Goal: Task Accomplishment & Management: Use online tool/utility

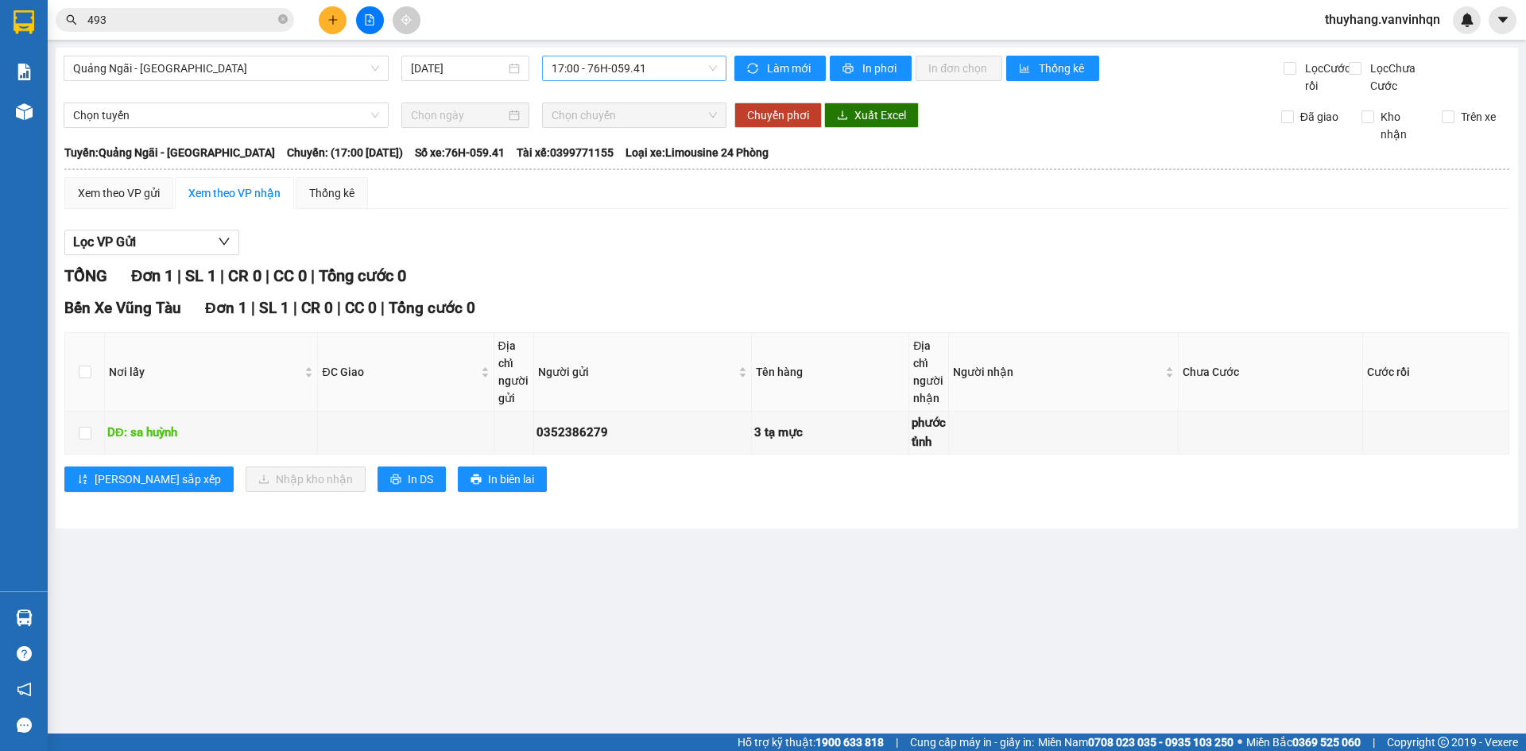
click at [617, 64] on span "17:00 - 76H-059.41" at bounding box center [634, 68] width 165 height 24
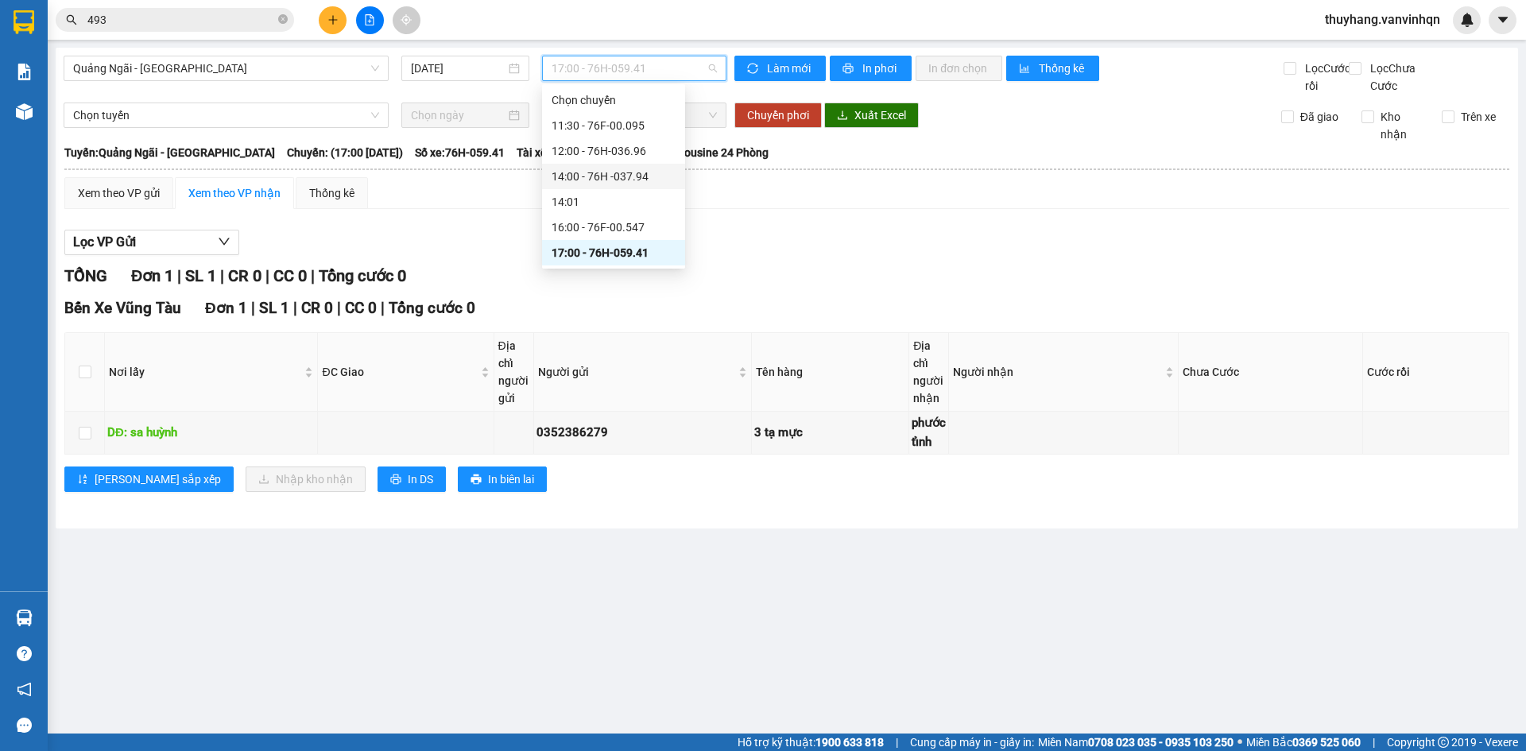
click at [651, 183] on div "14:00 - 76H -037.94" at bounding box center [614, 176] width 124 height 17
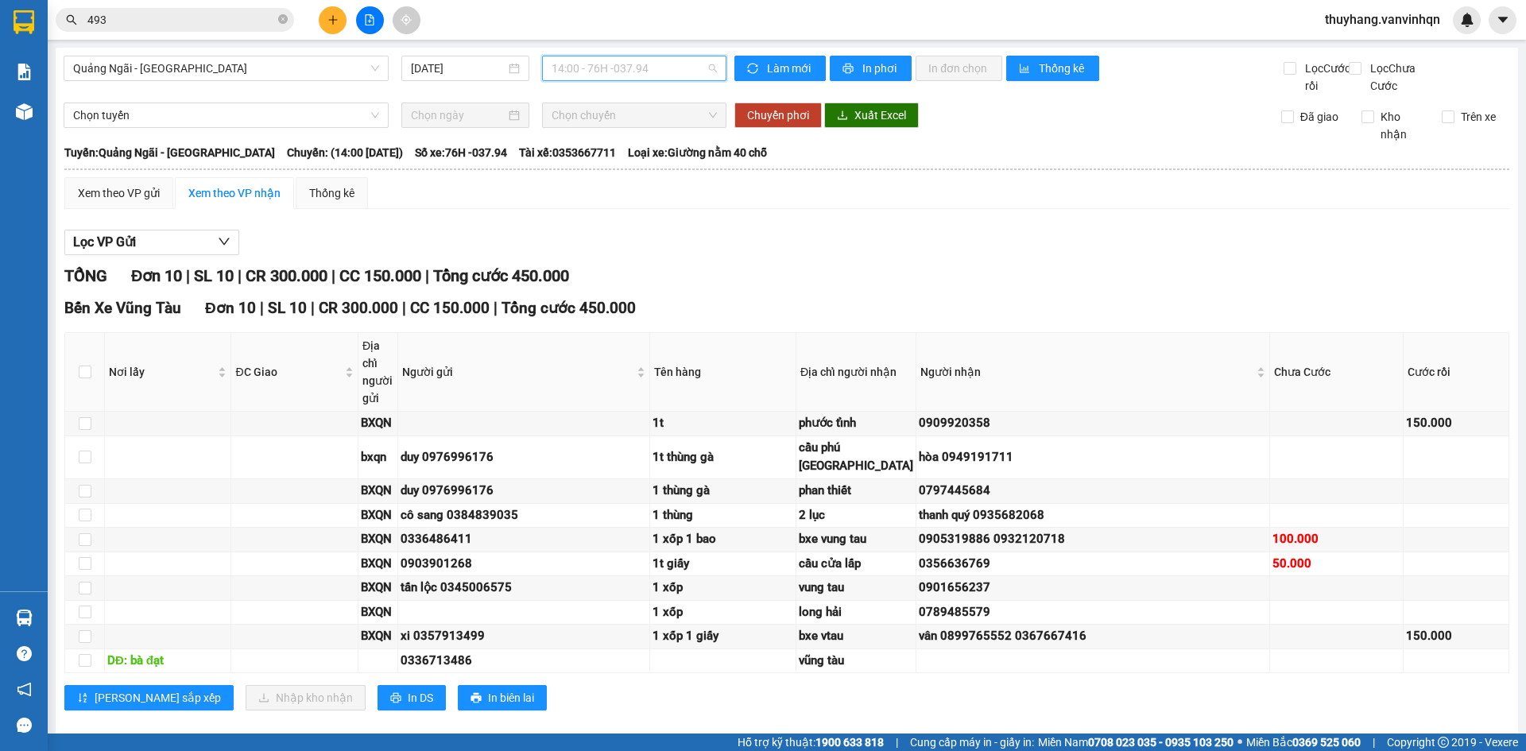
click at [625, 64] on span "14:00 - 76H -037.94" at bounding box center [634, 68] width 165 height 24
click at [619, 144] on div "12:00 - 76H-036.96" at bounding box center [610, 150] width 124 height 17
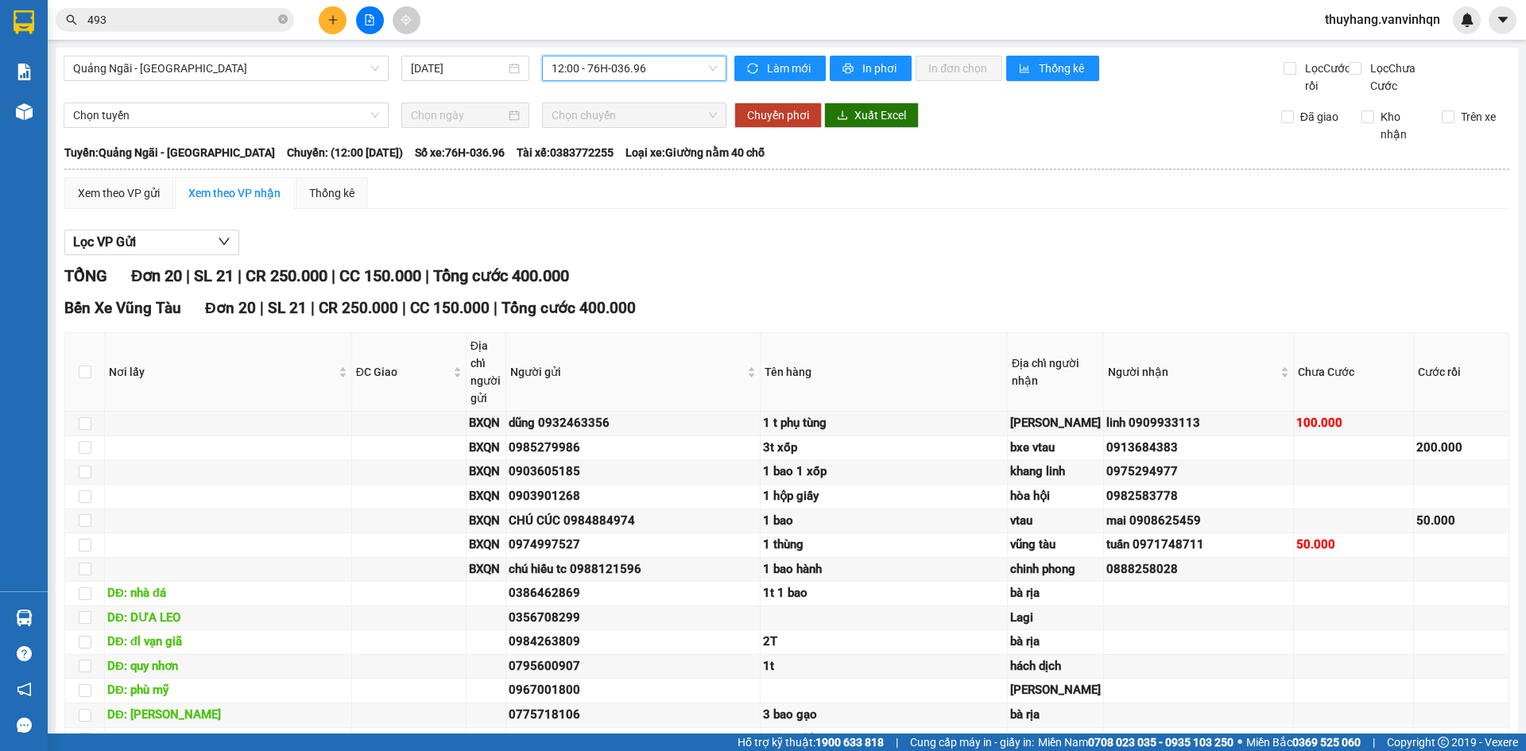
click at [632, 75] on span "12:00 - 76H-036.96" at bounding box center [634, 68] width 165 height 24
click at [632, 175] on div "14:00 - 76H -037.94" at bounding box center [610, 176] width 124 height 17
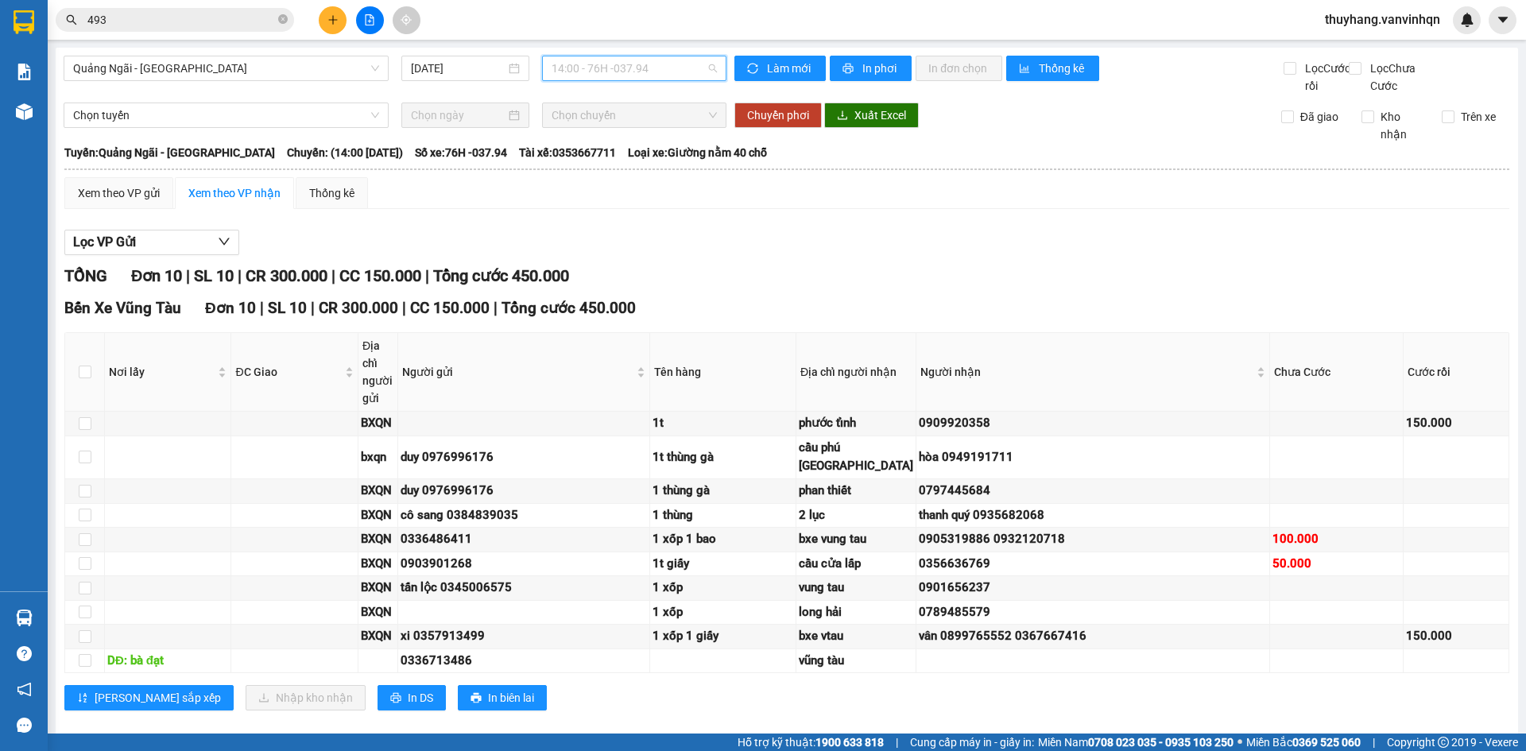
click at [684, 72] on span "14:00 - 76H -037.94" at bounding box center [634, 68] width 165 height 24
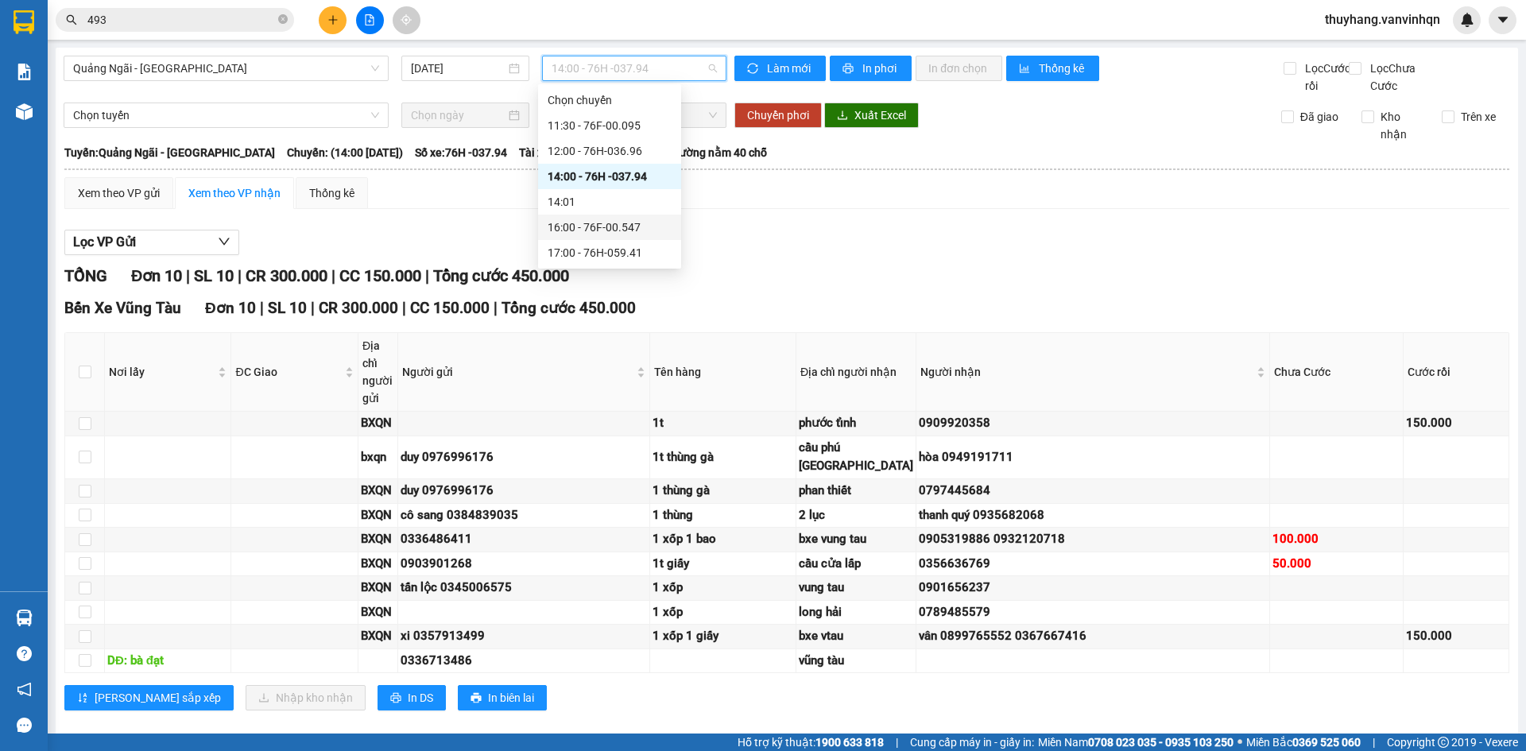
click at [630, 234] on div "16:00 - 76F-00.547" at bounding box center [610, 227] width 124 height 17
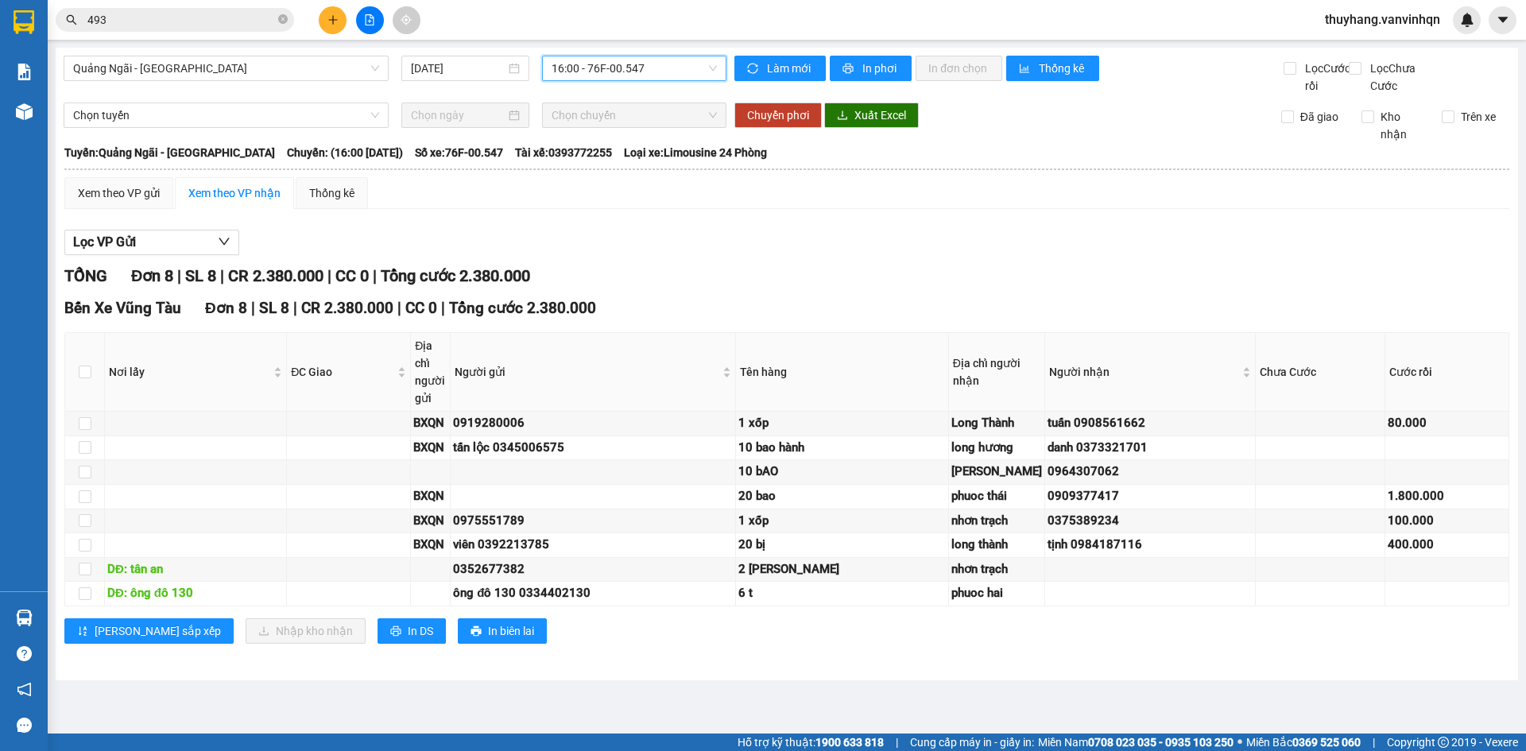
click at [616, 60] on span "16:00 - 76F-00.547" at bounding box center [634, 68] width 165 height 24
click at [622, 68] on span "16:00 - 76F-00.547" at bounding box center [634, 68] width 165 height 24
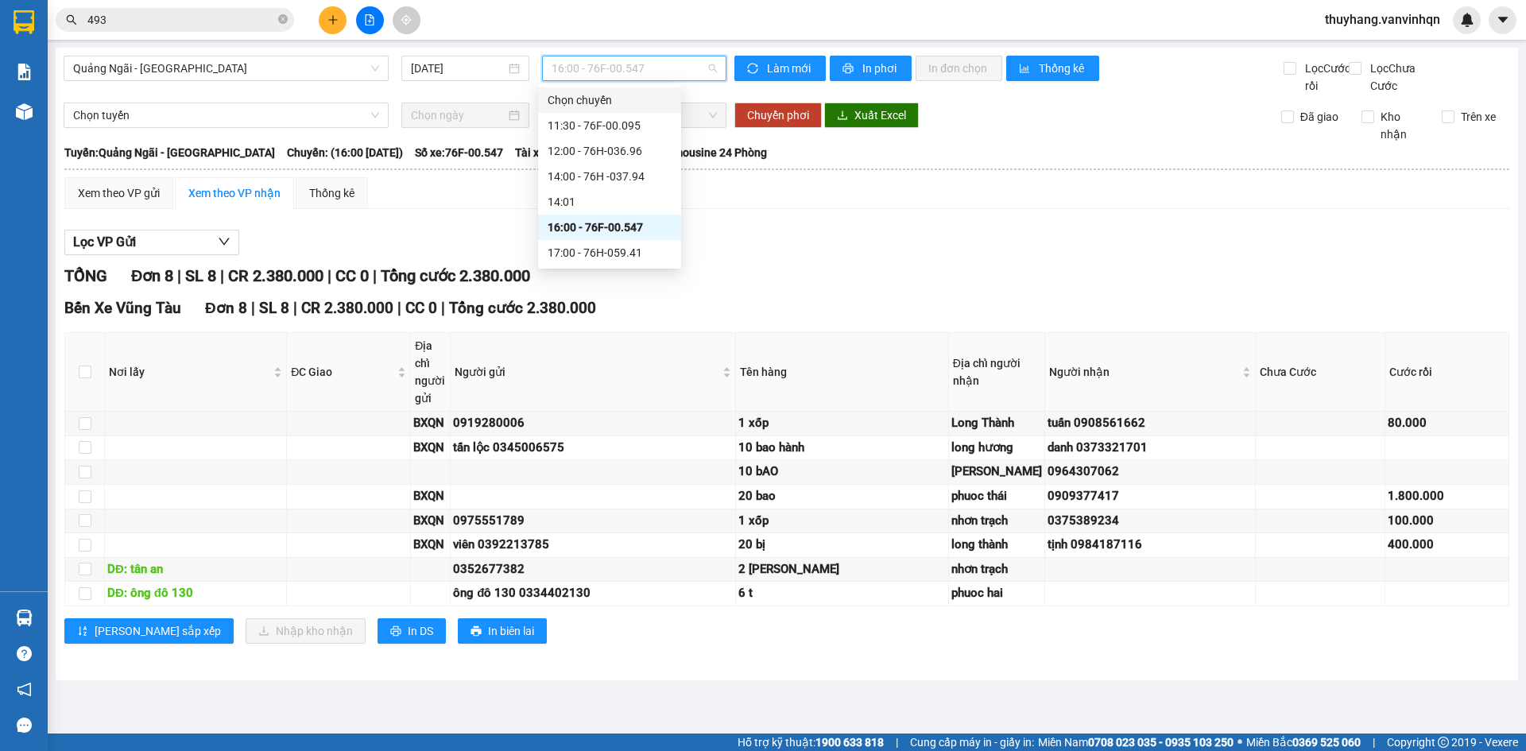
click at [622, 122] on div "11:30 - 76F-00.095" at bounding box center [610, 125] width 124 height 17
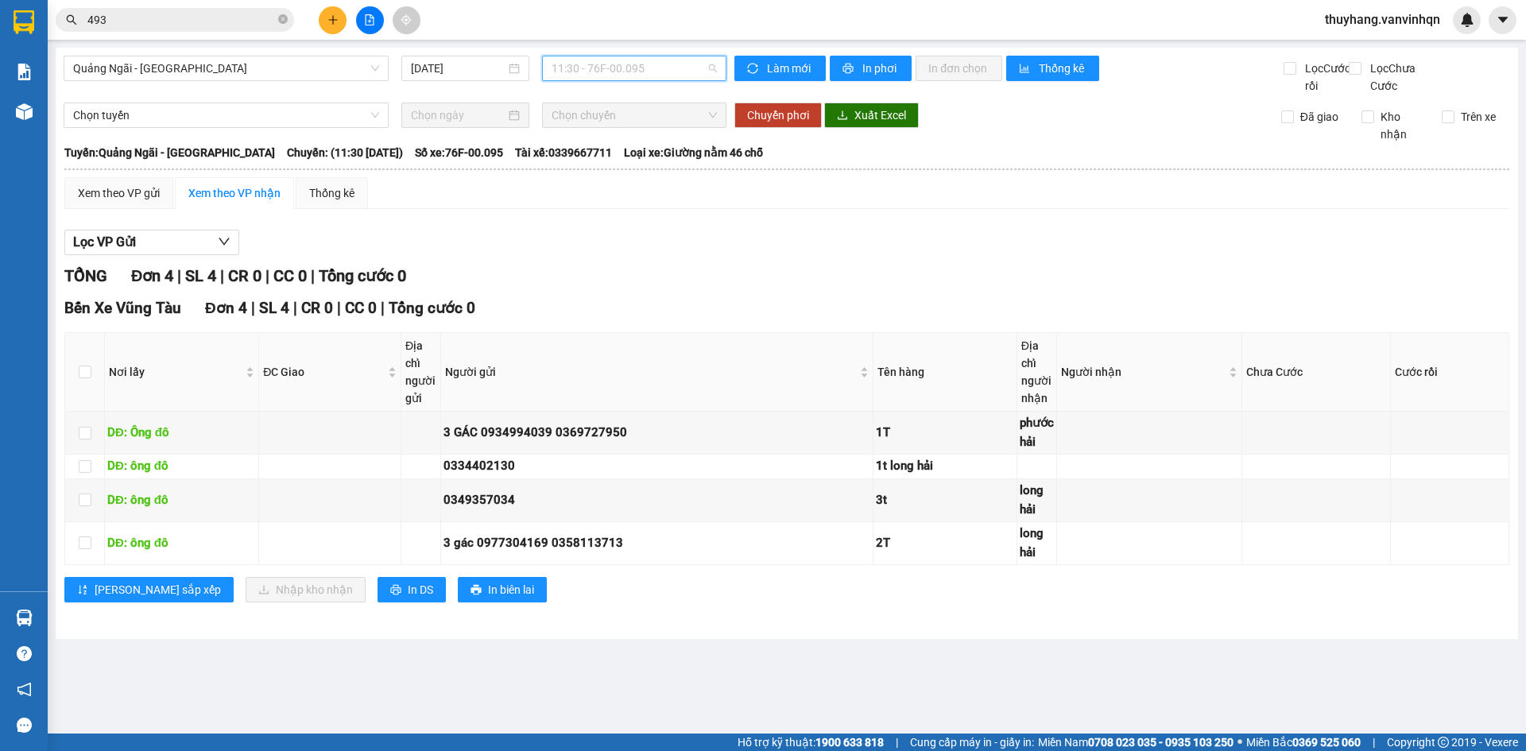
drag, startPoint x: 655, startPoint y: 64, endPoint x: 667, endPoint y: 253, distance: 189.6
click at [656, 66] on span "11:30 - 76F-00.095" at bounding box center [634, 68] width 165 height 24
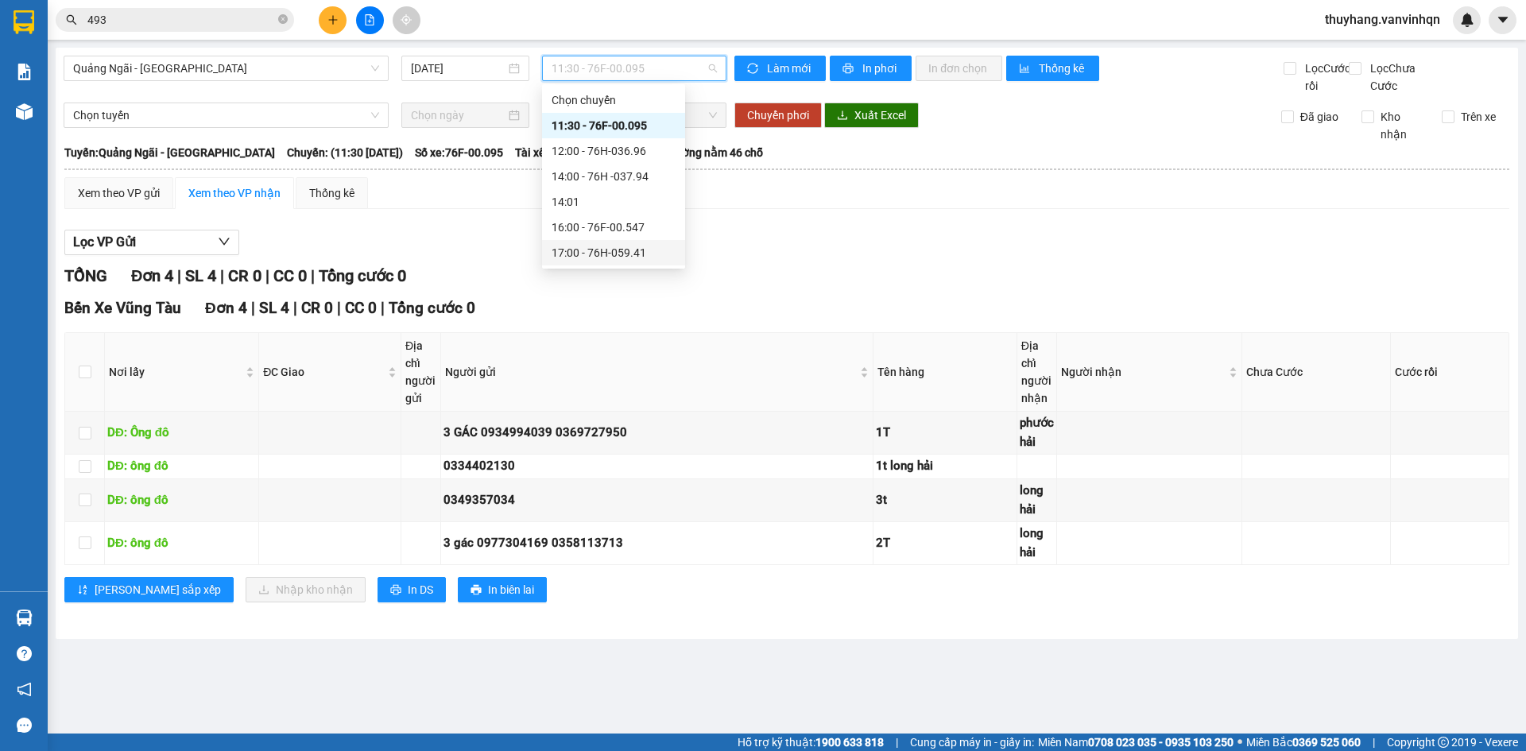
click at [646, 254] on div "17:00 - 76H-059.41" at bounding box center [614, 252] width 124 height 17
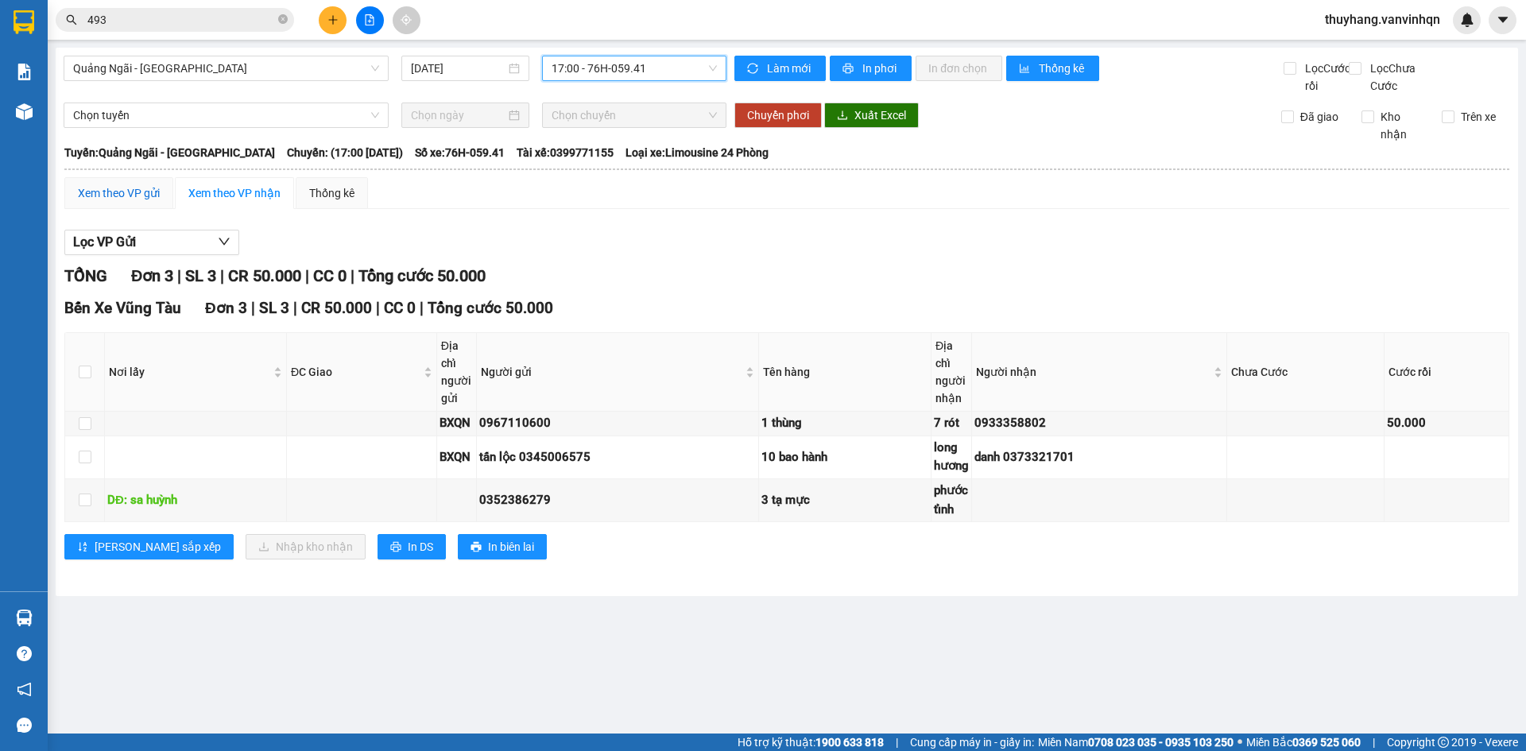
click at [96, 202] on div "Xem theo VP gửi" at bounding box center [119, 192] width 82 height 17
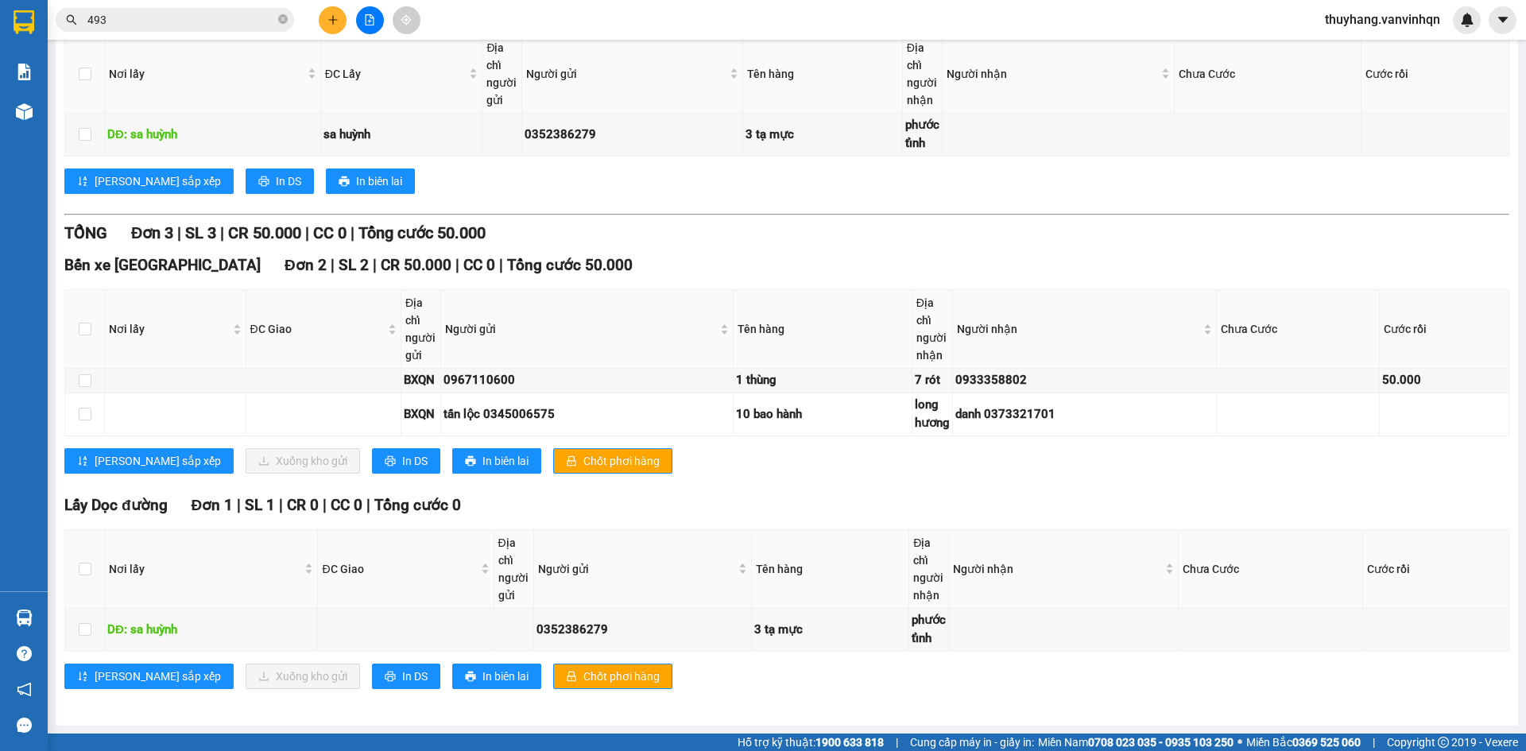
scroll to position [283, 0]
click at [86, 632] on input "checkbox" at bounding box center [85, 629] width 13 height 13
checkbox input "true"
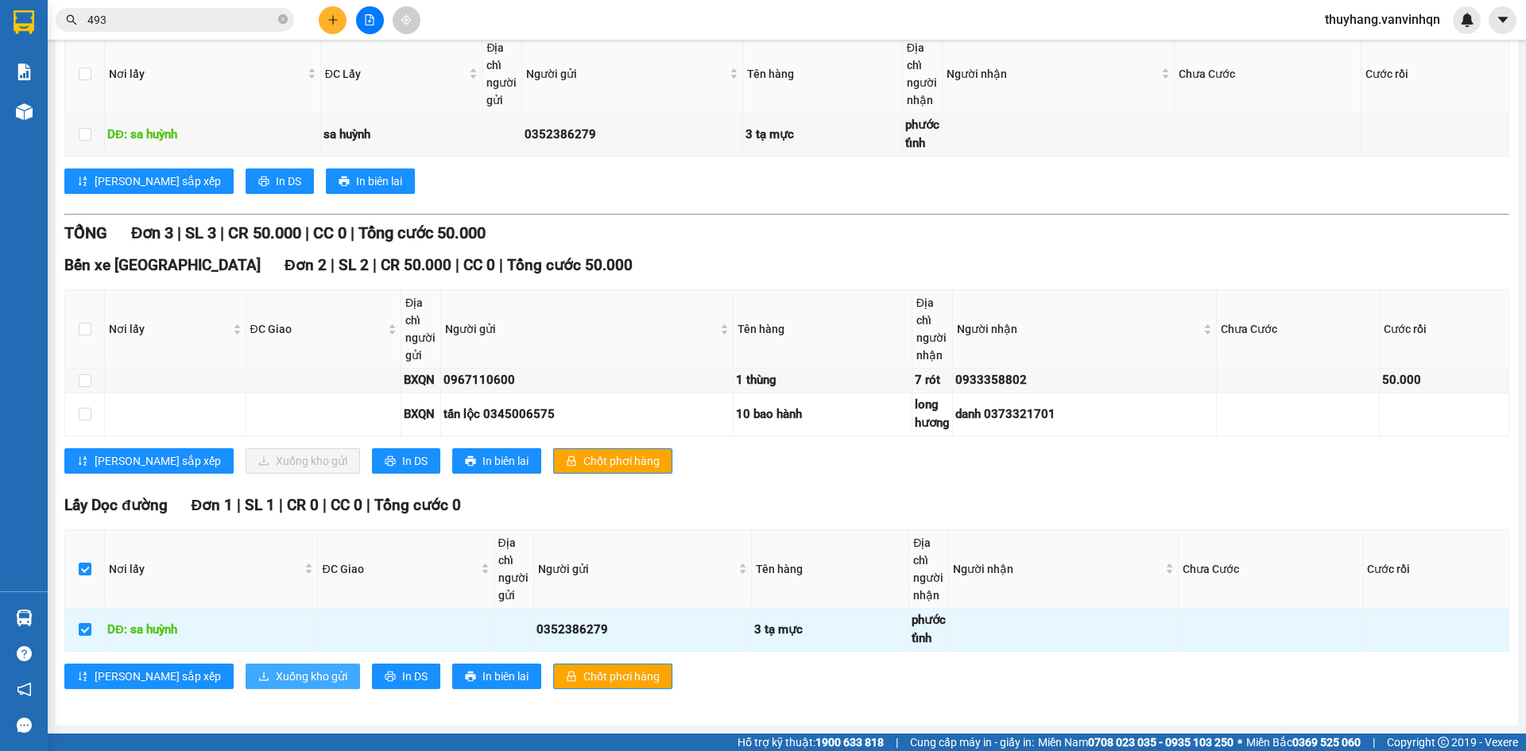
click at [276, 673] on span "Xuống kho gửi" at bounding box center [312, 676] width 72 height 17
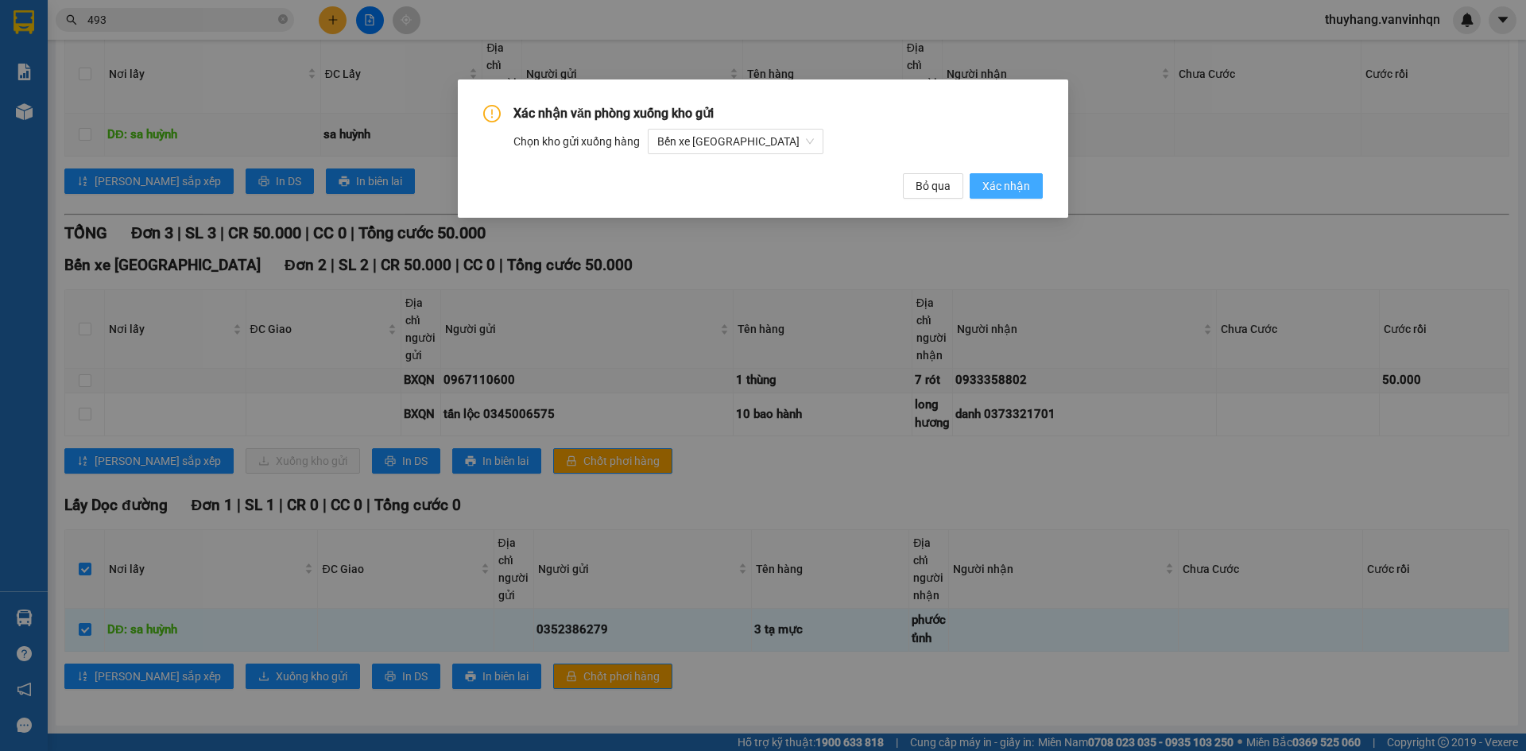
click at [1012, 192] on span "Xác nhận" at bounding box center [1007, 185] width 48 height 17
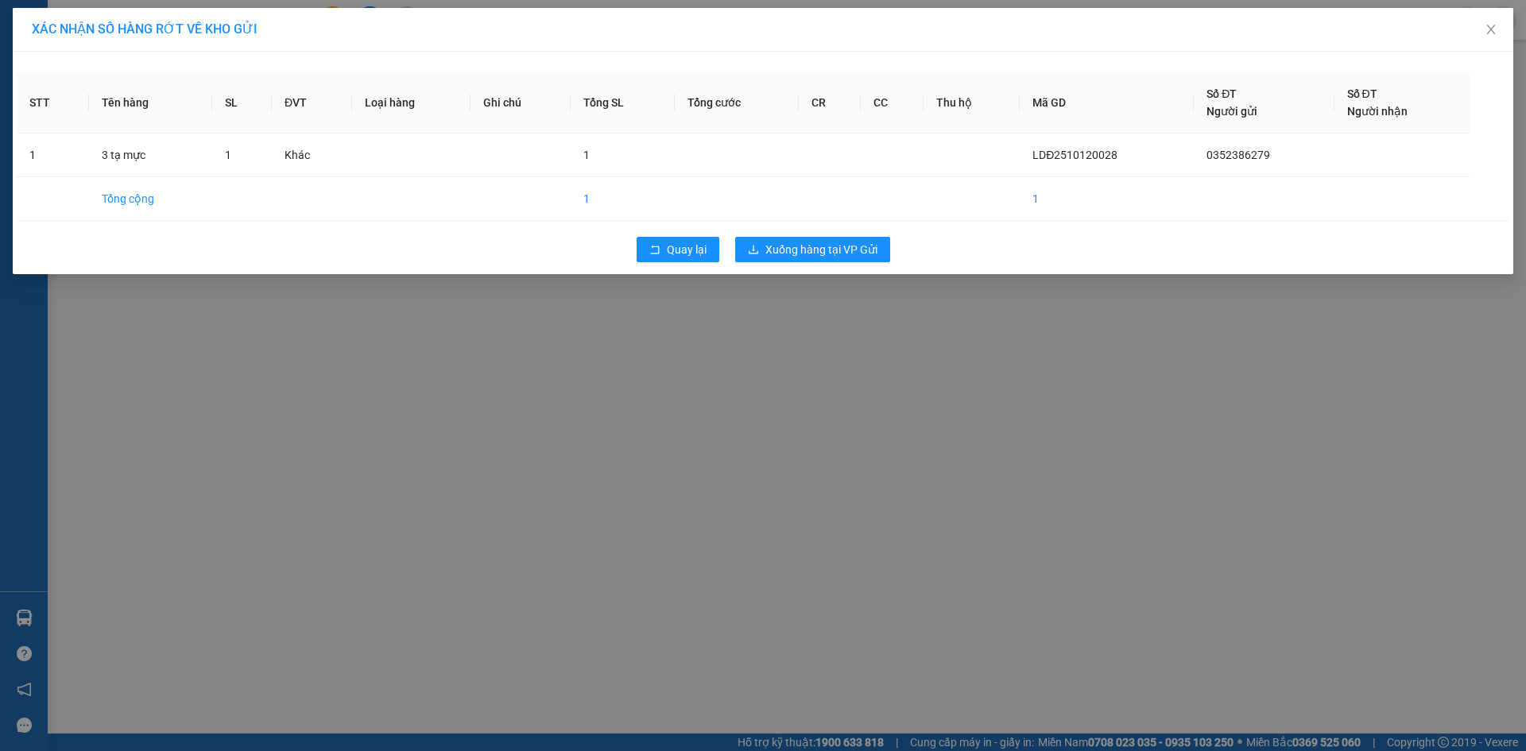
click at [839, 340] on div "XÁC NHẬN SỐ HÀNG RỚT VỀ KHO GỬI STT Tên hàng SL ĐVT Loại hàng Ghi chú Tổng SL T…" at bounding box center [763, 375] width 1526 height 751
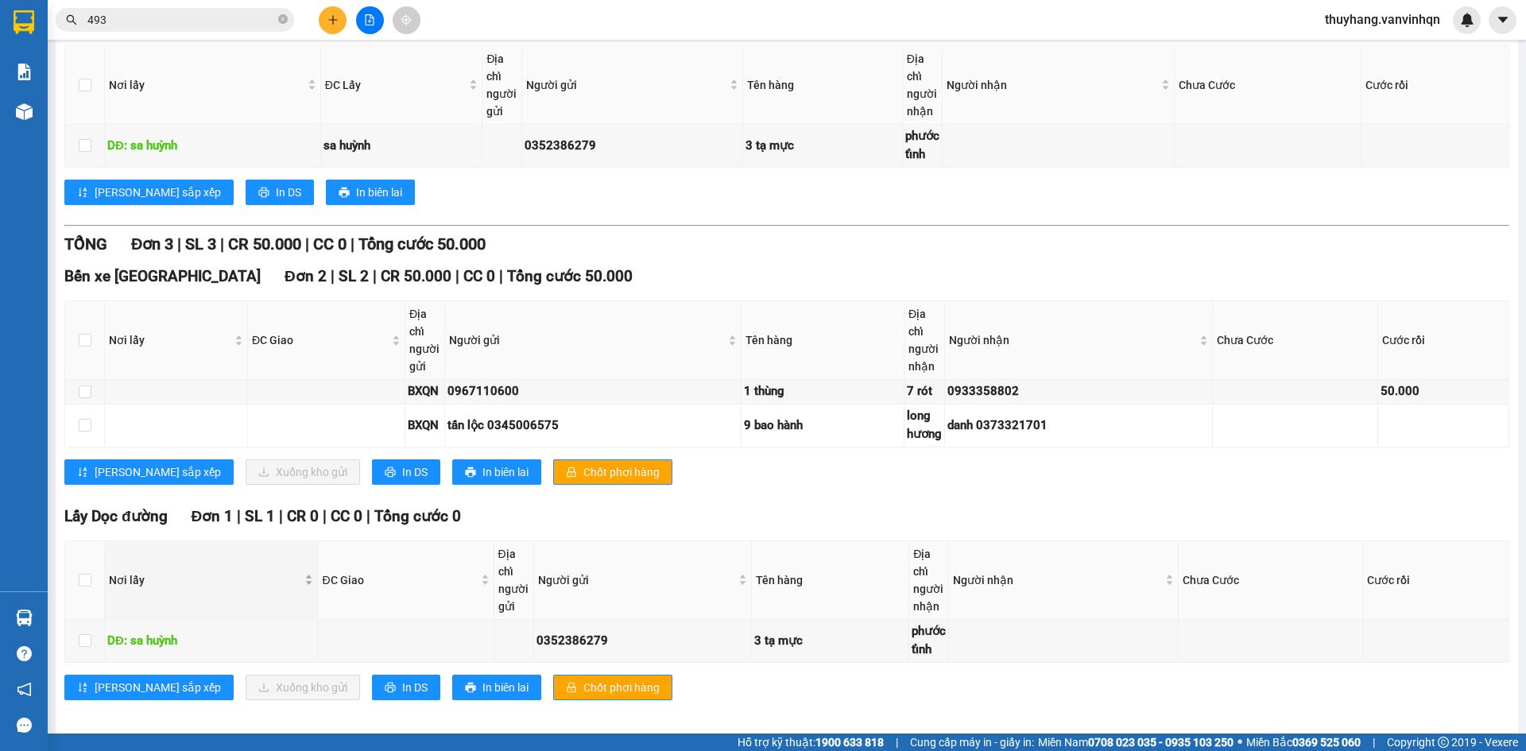
scroll to position [283, 0]
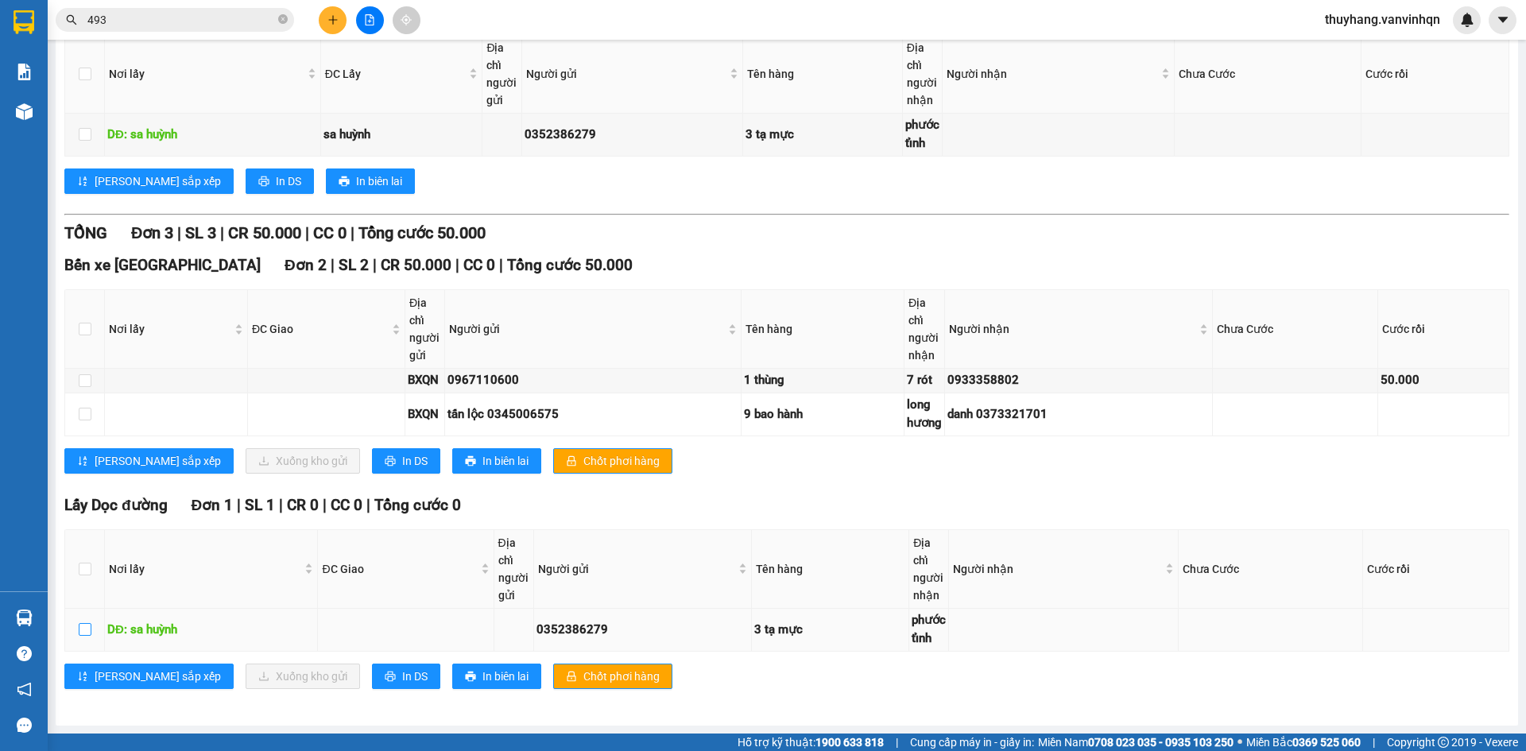
click at [79, 627] on input "checkbox" at bounding box center [85, 629] width 13 height 13
checkbox input "true"
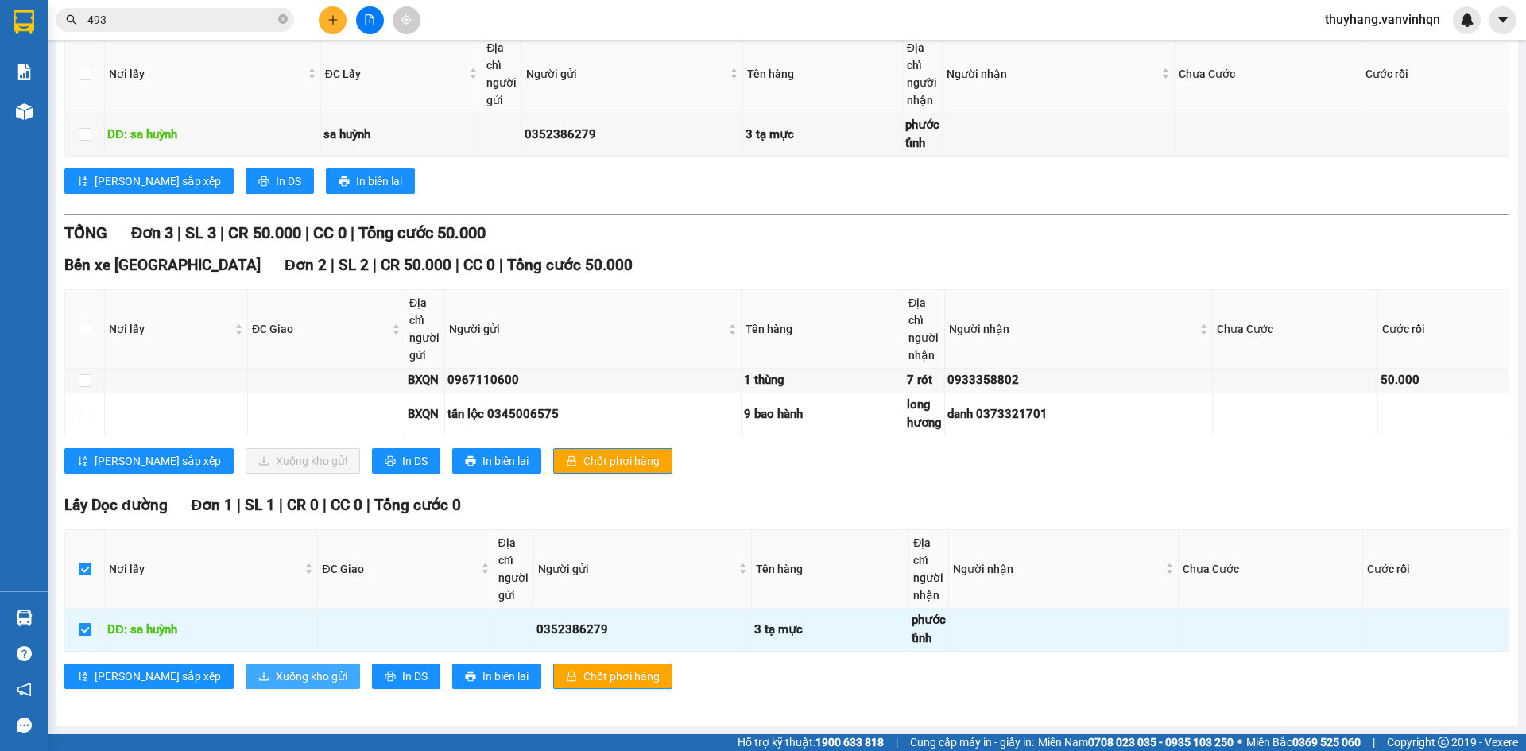
click at [276, 680] on span "Xuống kho gửi" at bounding box center [312, 676] width 72 height 17
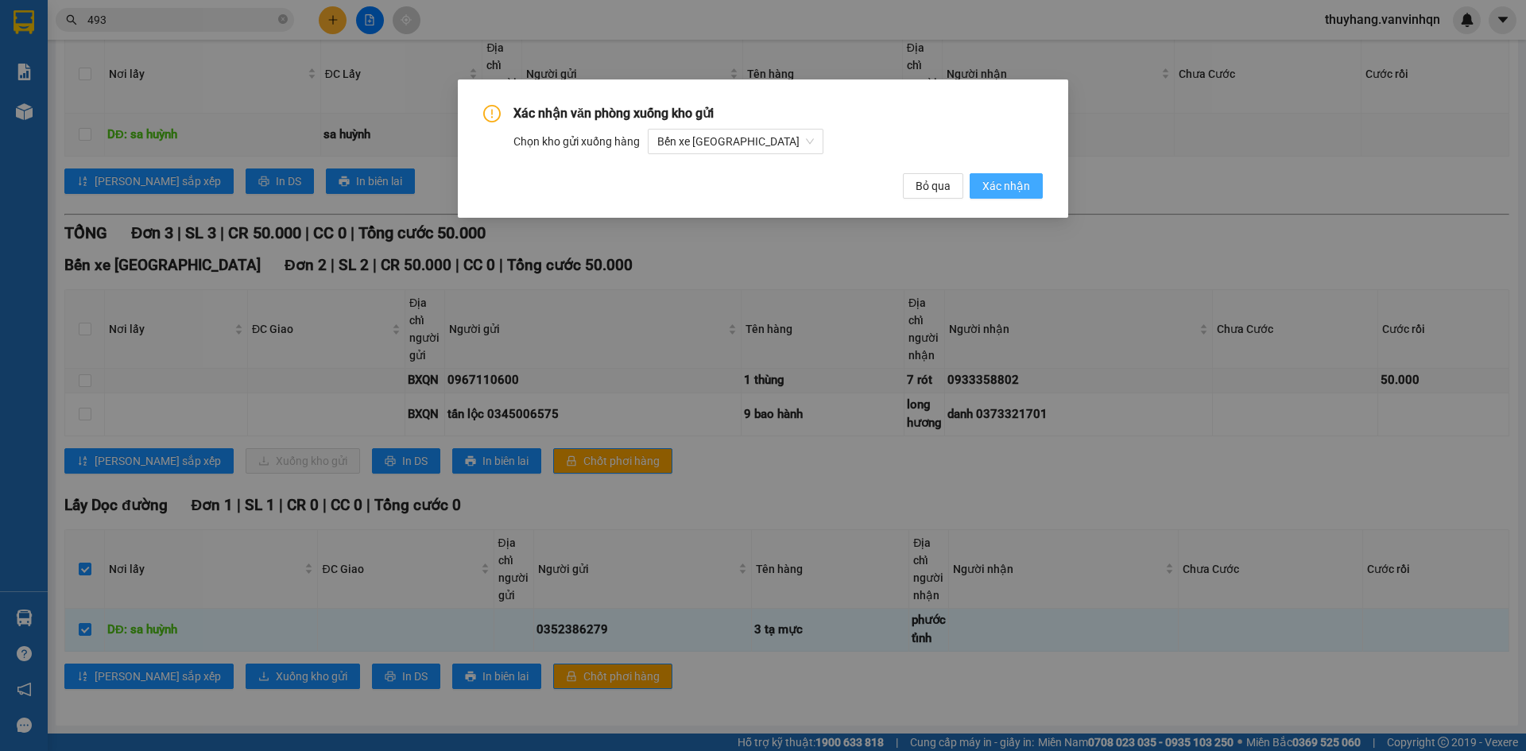
click at [1022, 176] on button "Xác nhận" at bounding box center [1006, 185] width 73 height 25
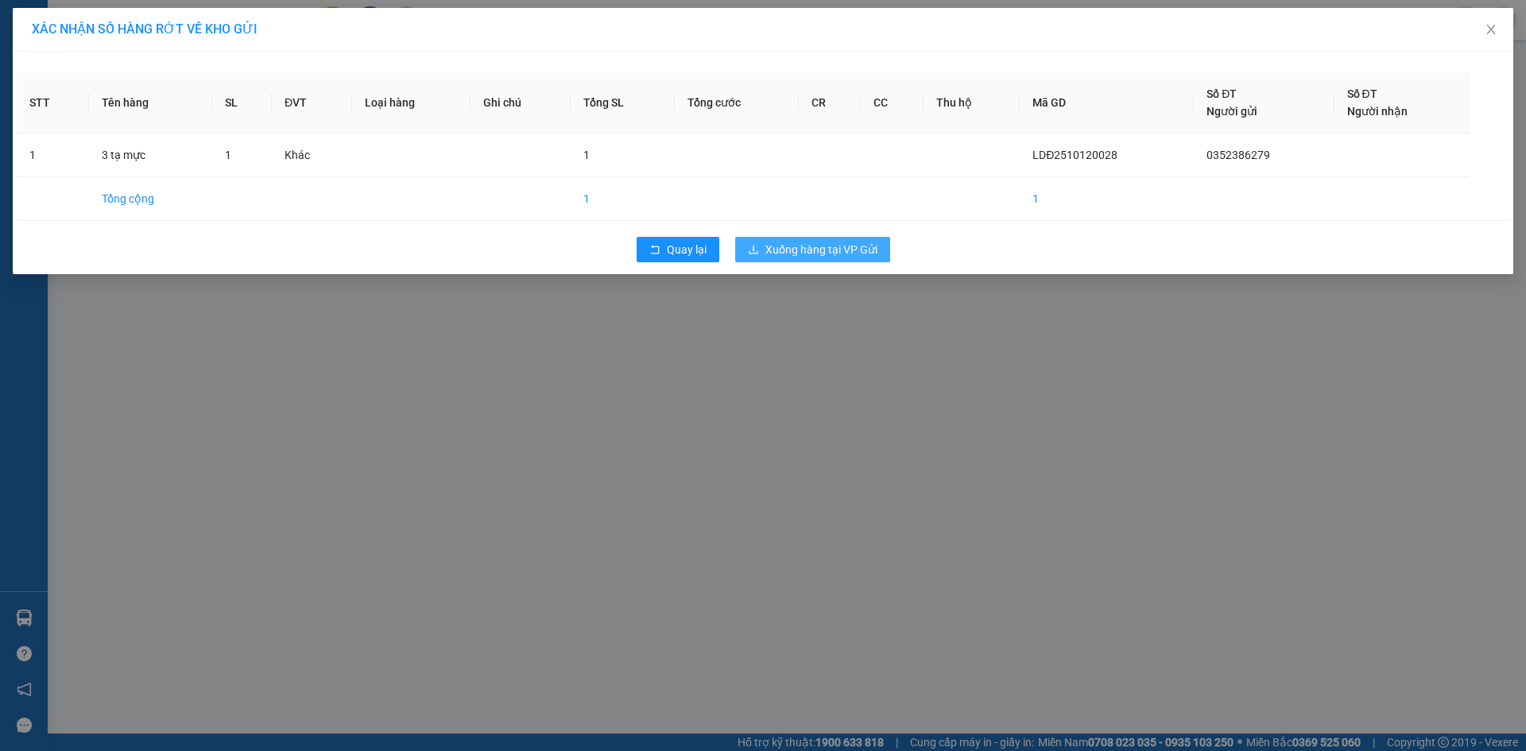
click at [793, 248] on span "Xuống hàng tại VP Gửi" at bounding box center [822, 249] width 112 height 17
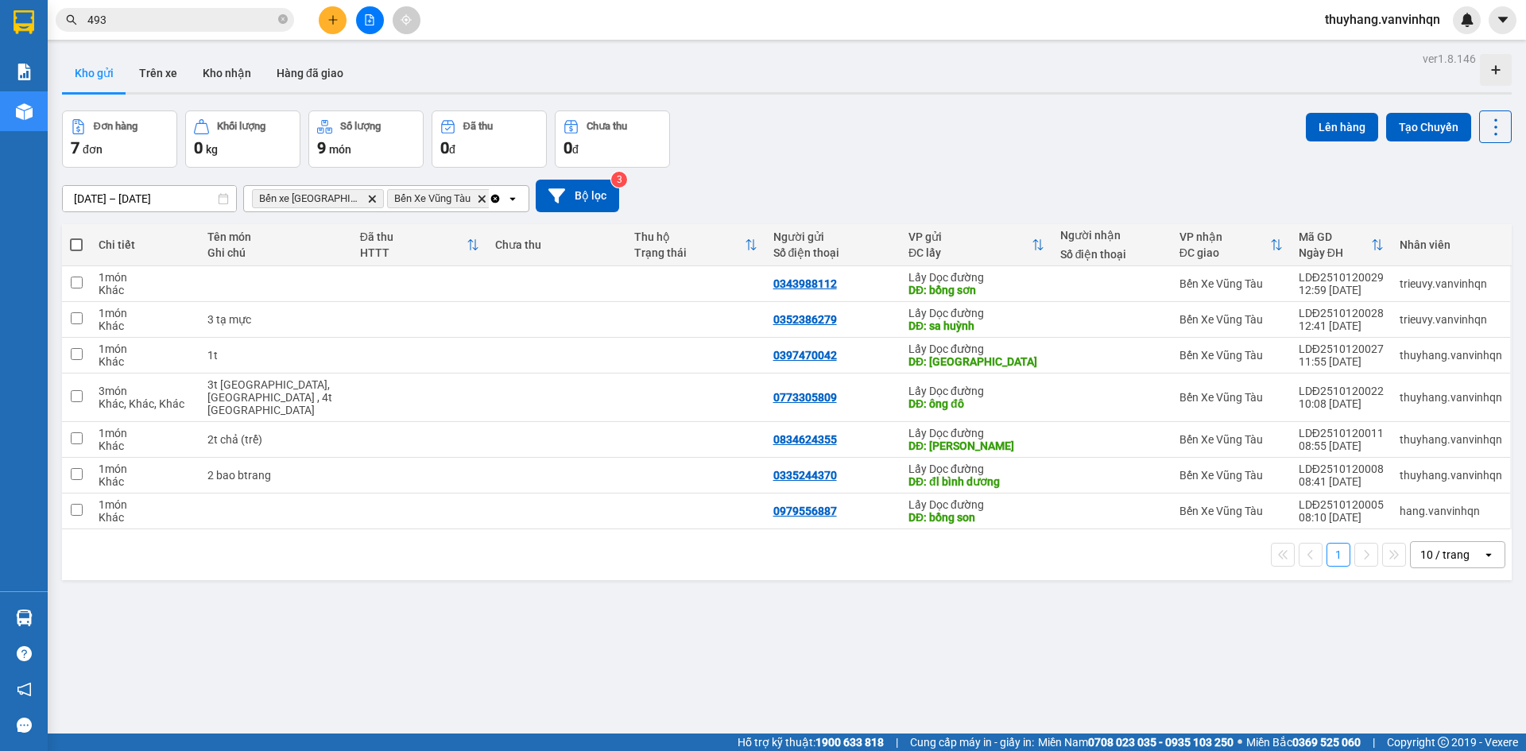
click at [364, 25] on icon "file-add" at bounding box center [369, 19] width 11 height 11
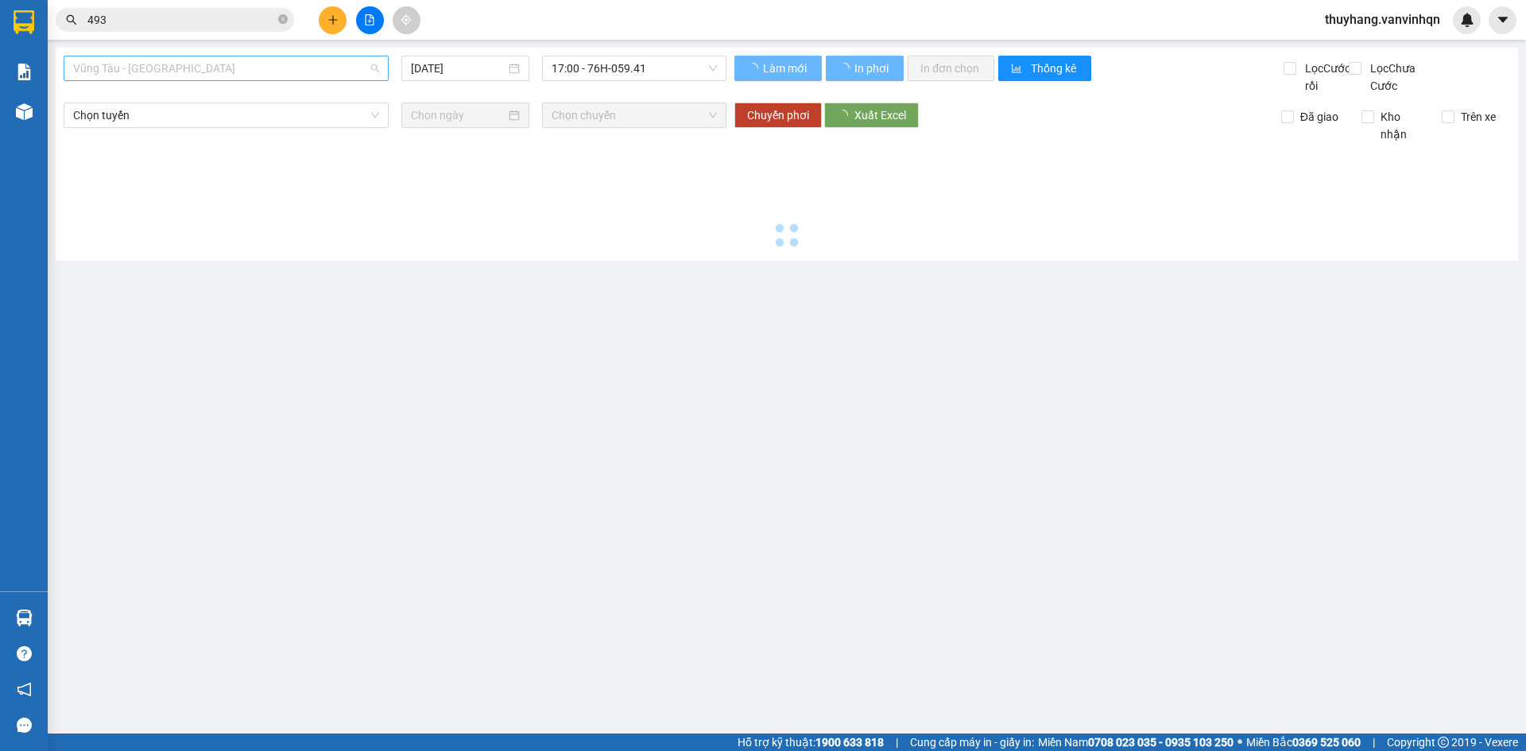
click at [235, 58] on span "Vũng Tàu - [GEOGRAPHIC_DATA]" at bounding box center [226, 68] width 306 height 24
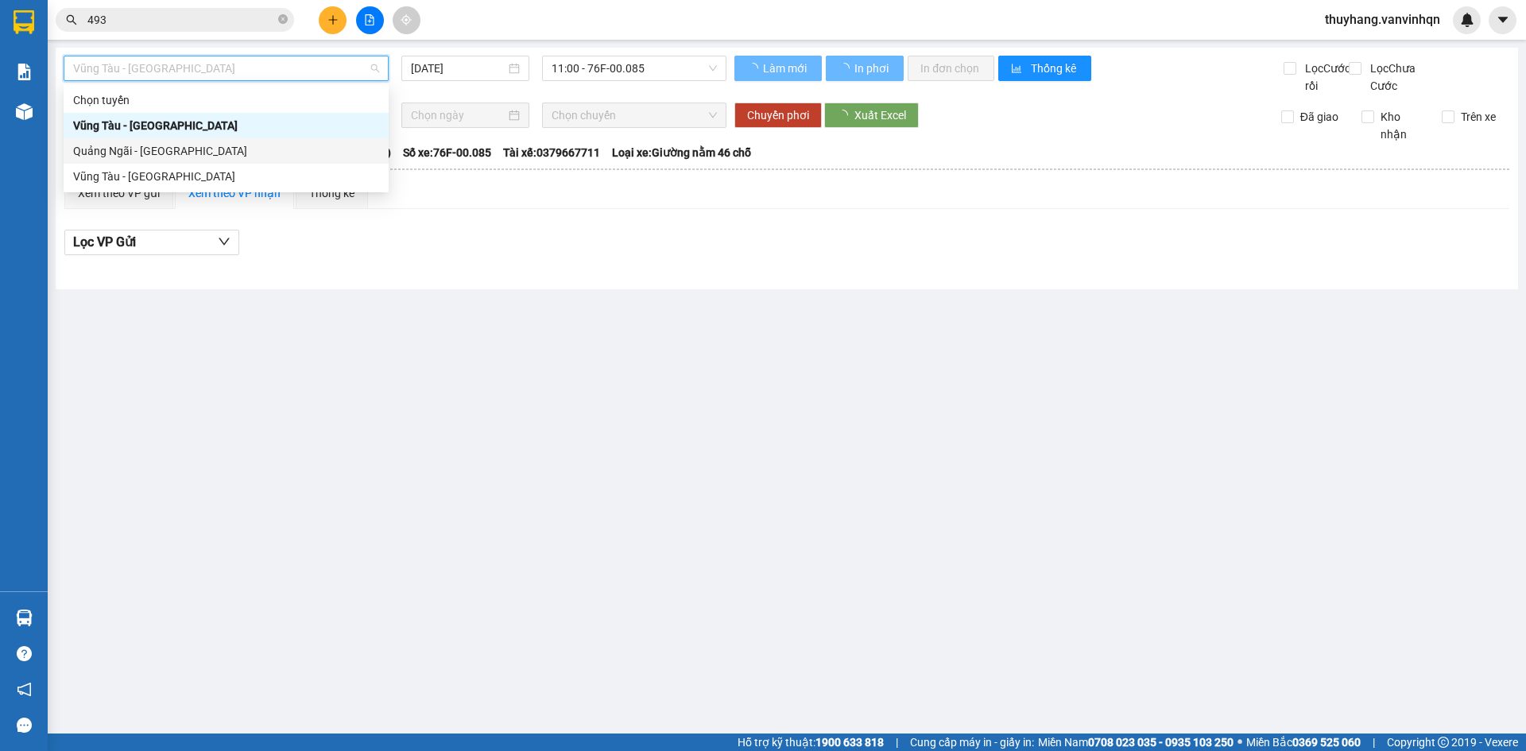
click at [226, 153] on div "Quảng Ngãi - [GEOGRAPHIC_DATA]" at bounding box center [226, 150] width 306 height 17
type input "[DATE]"
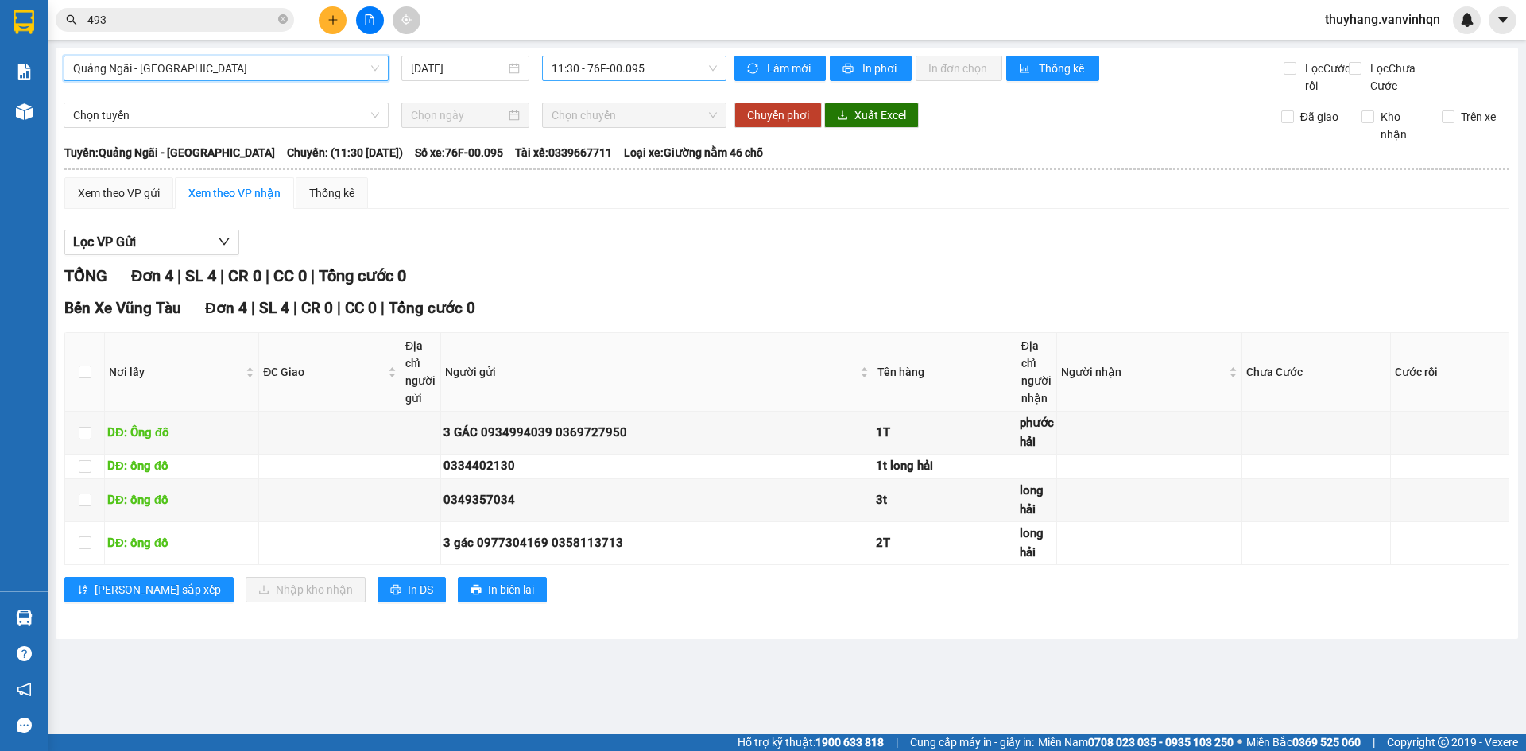
click at [684, 71] on span "11:30 - 76F-00.095" at bounding box center [634, 68] width 165 height 24
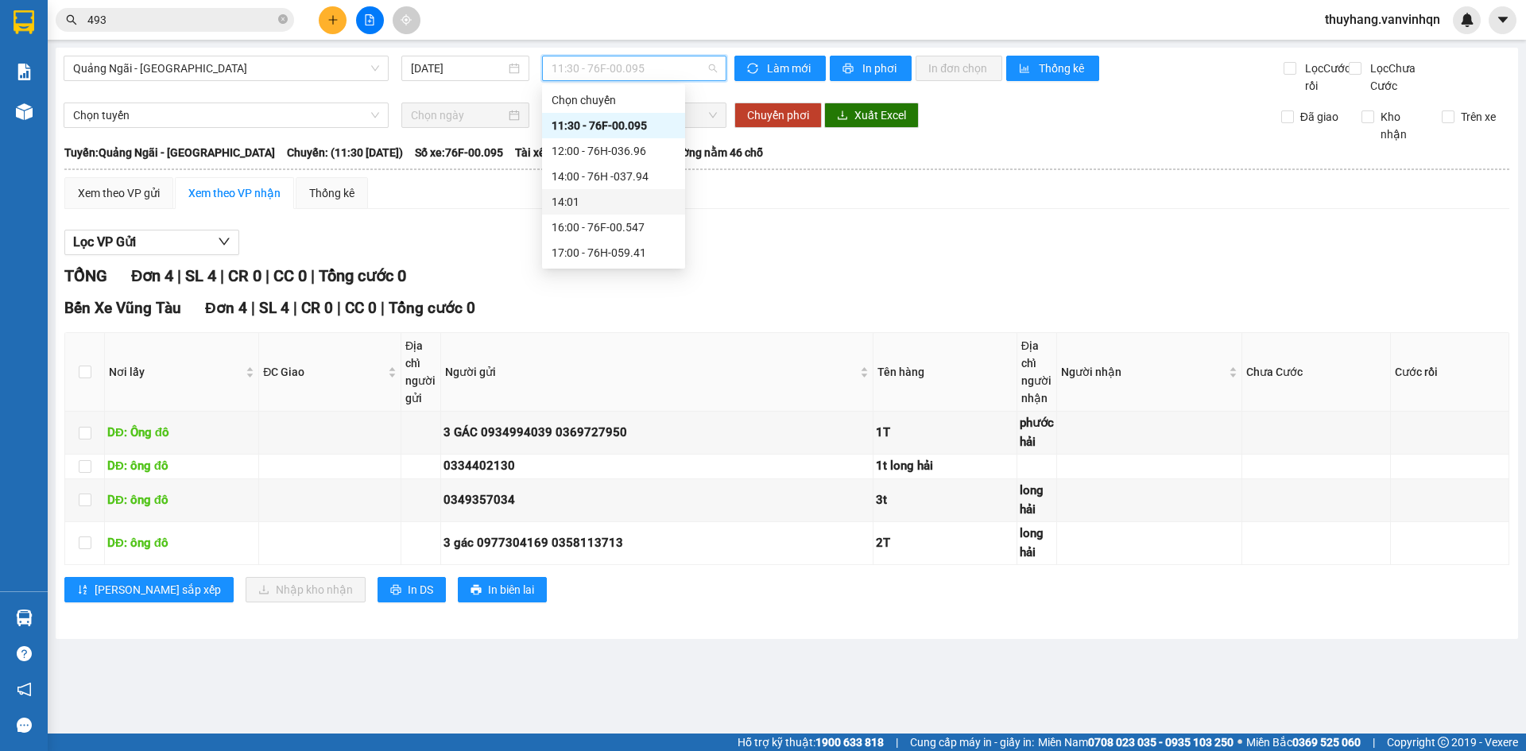
click at [658, 178] on div "14:00 - 76H -037.94" at bounding box center [614, 176] width 124 height 17
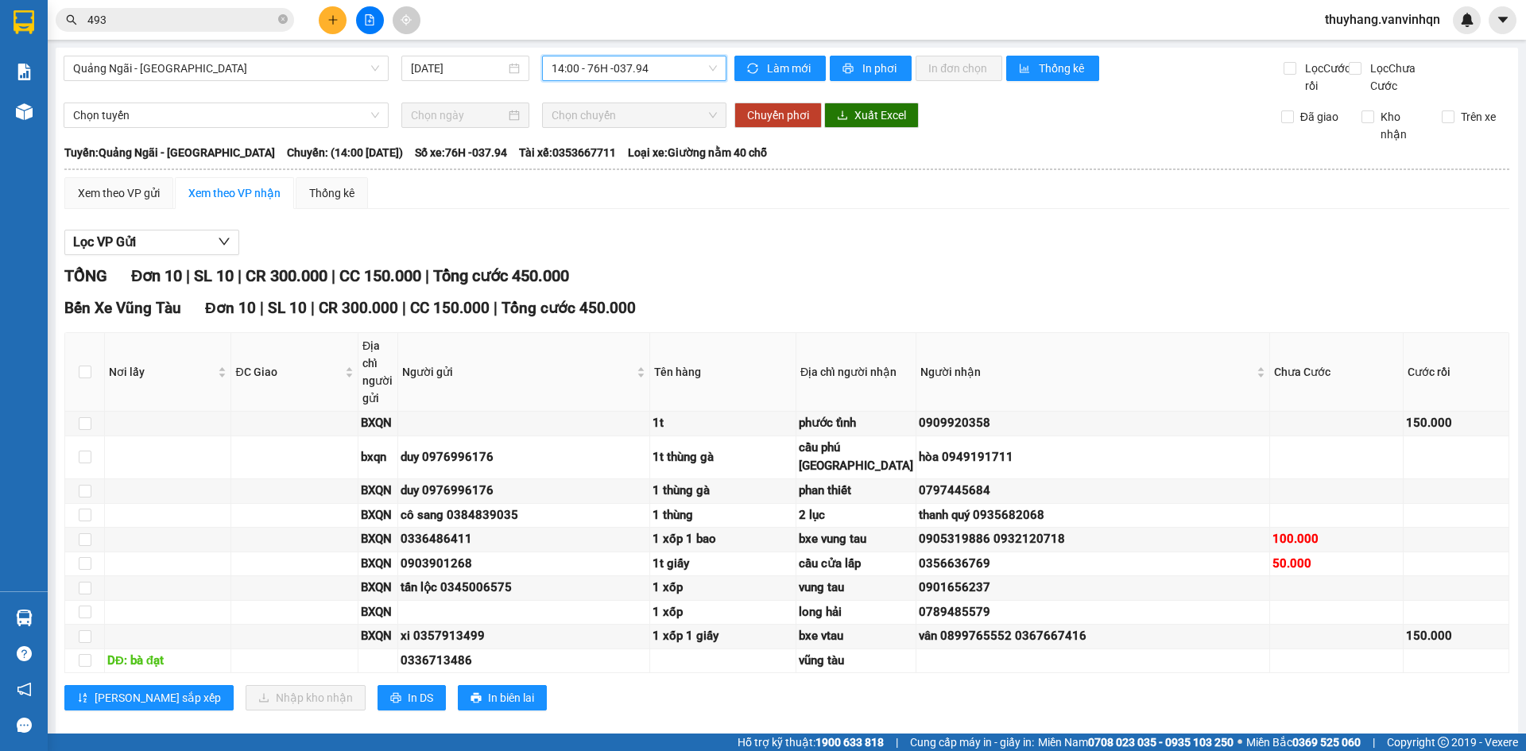
click at [667, 68] on span "14:00 - 76H -037.94" at bounding box center [634, 68] width 165 height 24
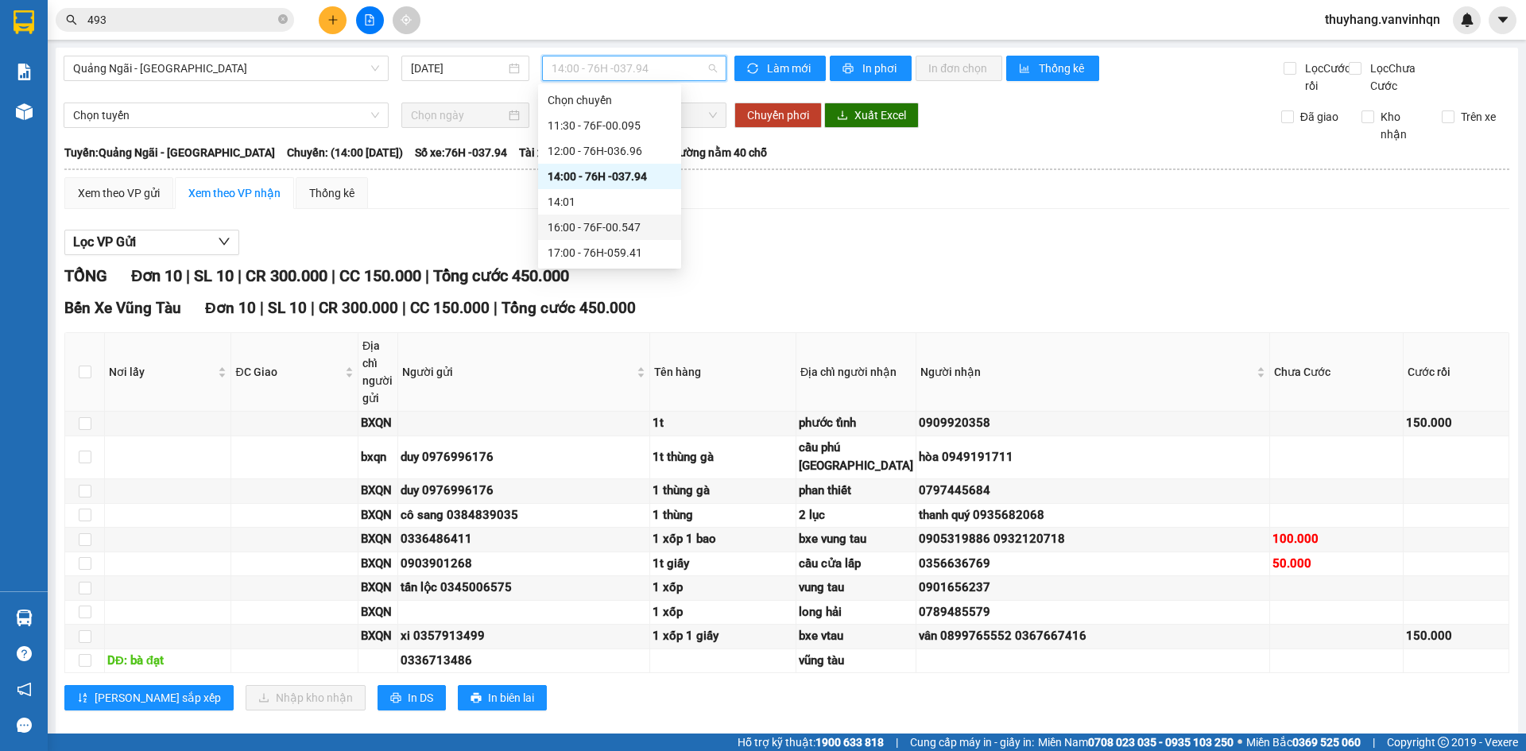
click at [642, 248] on div "17:00 - 76H-059.41" at bounding box center [610, 252] width 124 height 17
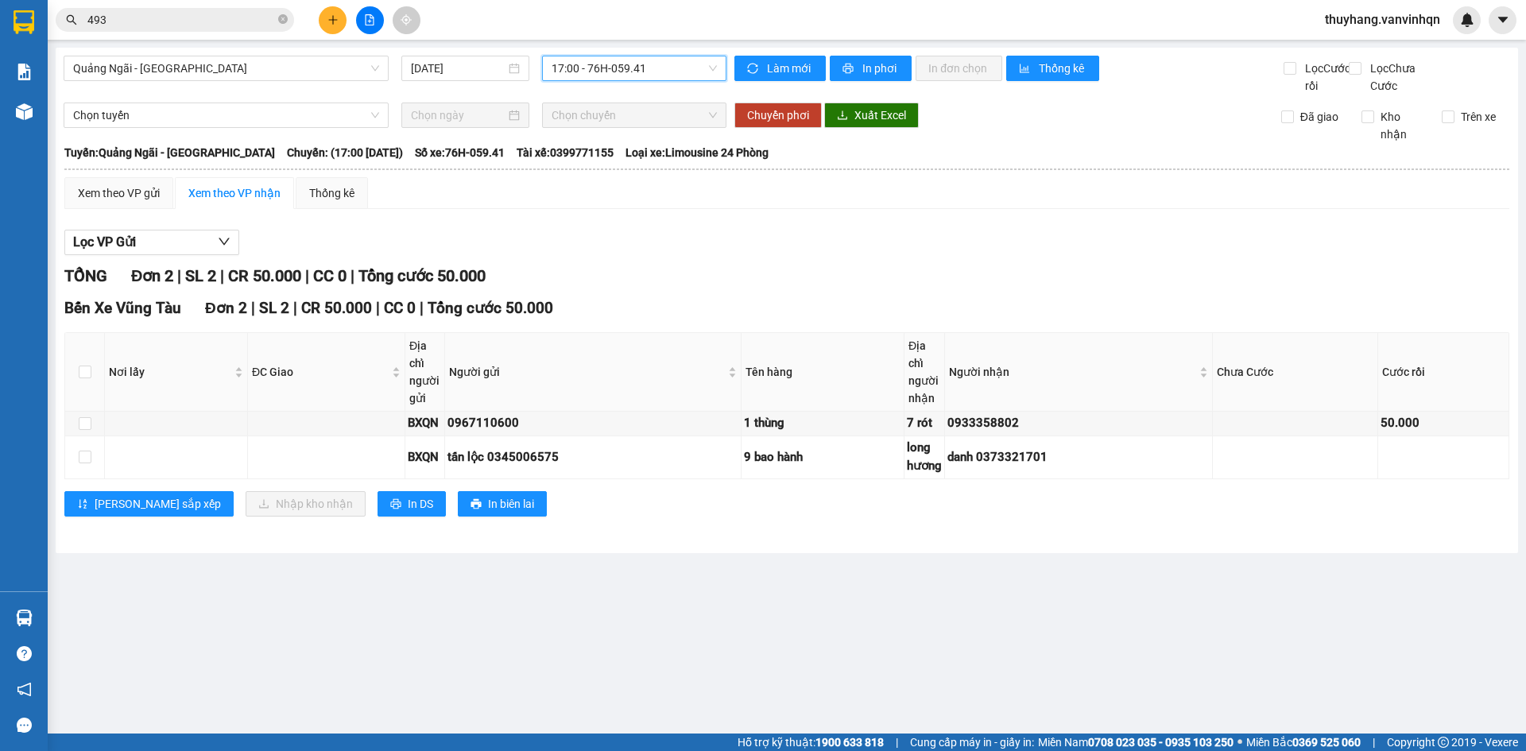
click at [610, 72] on span "17:00 - 76H-059.41" at bounding box center [634, 68] width 165 height 24
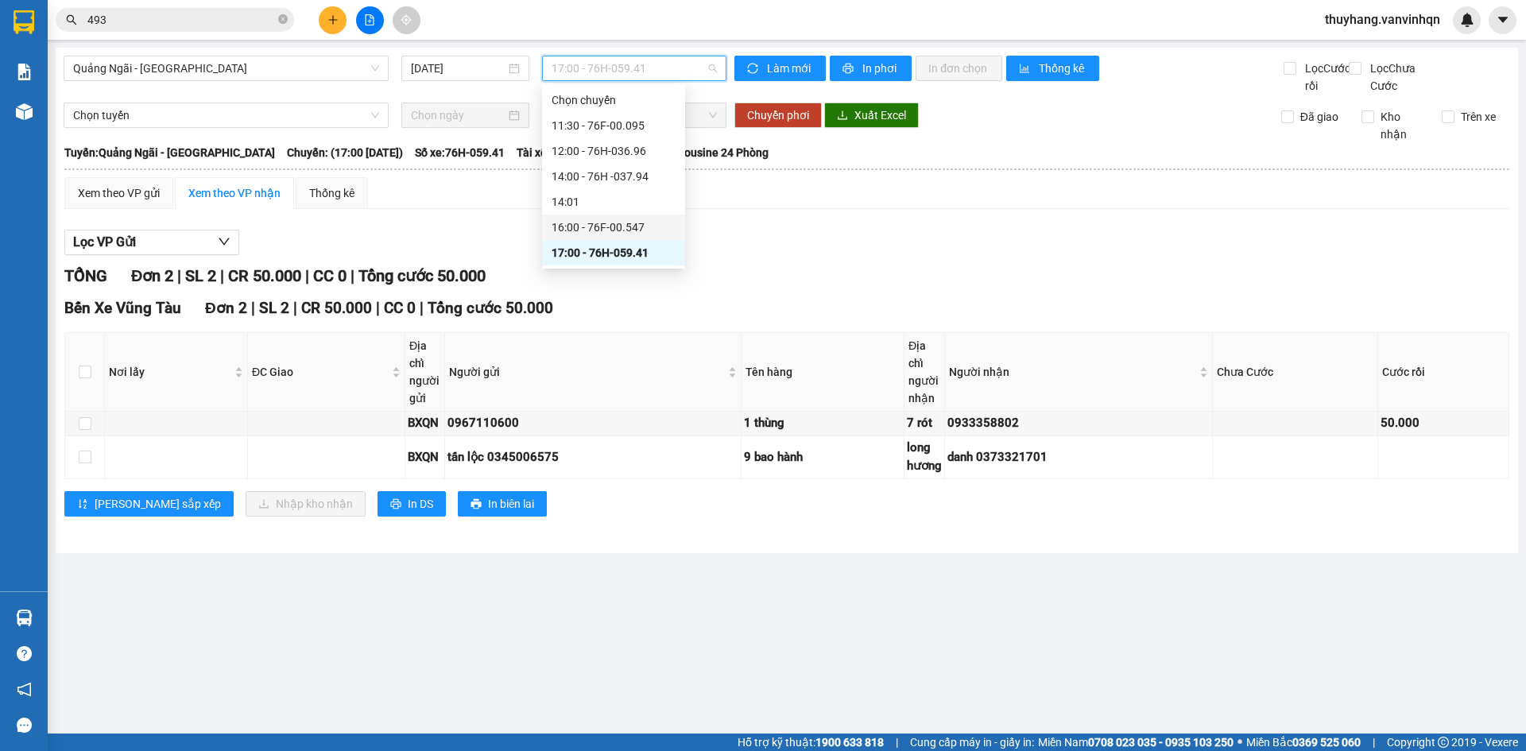
click at [656, 237] on div "16:00 - 76F-00.547" at bounding box center [613, 227] width 143 height 25
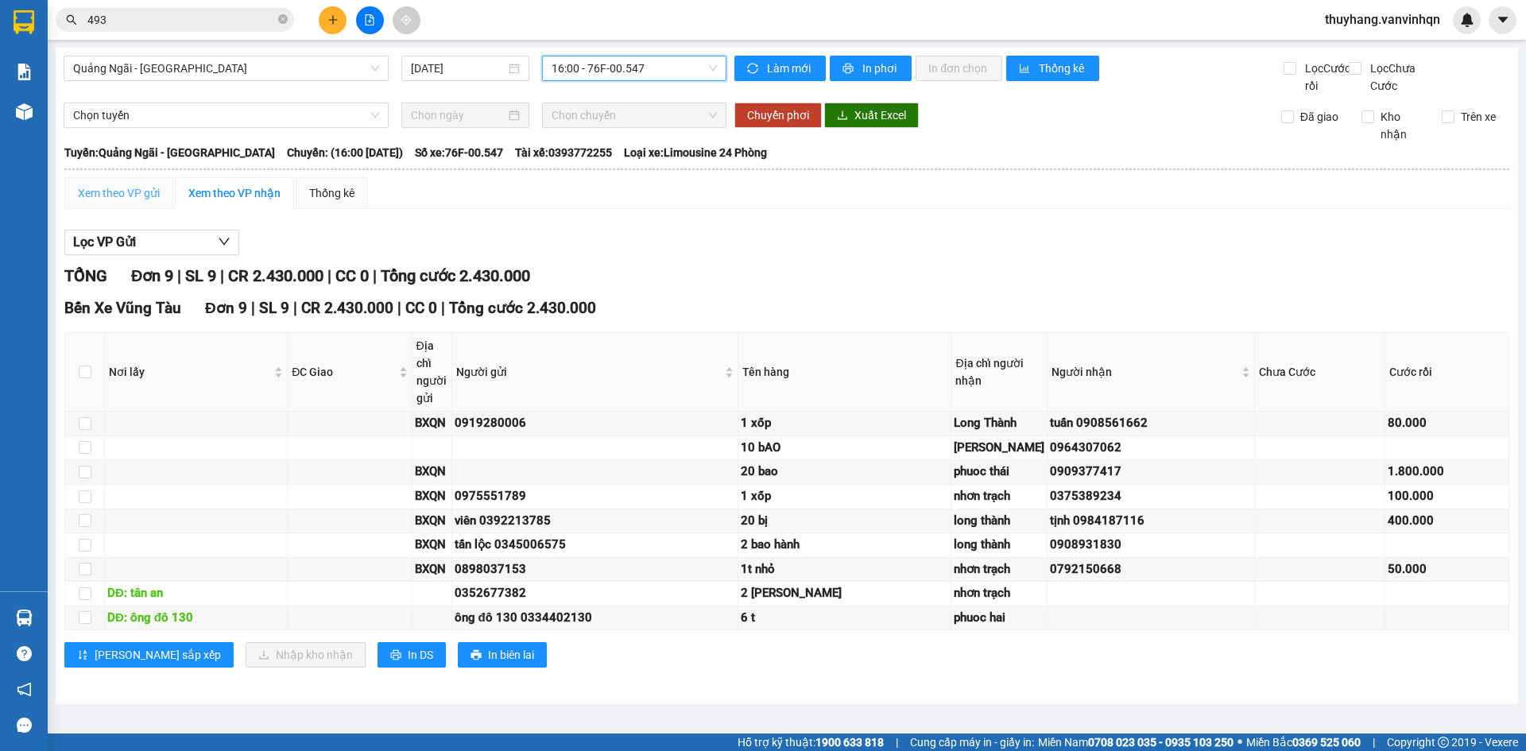
click at [128, 200] on div "Xem theo VP gửi" at bounding box center [118, 193] width 109 height 32
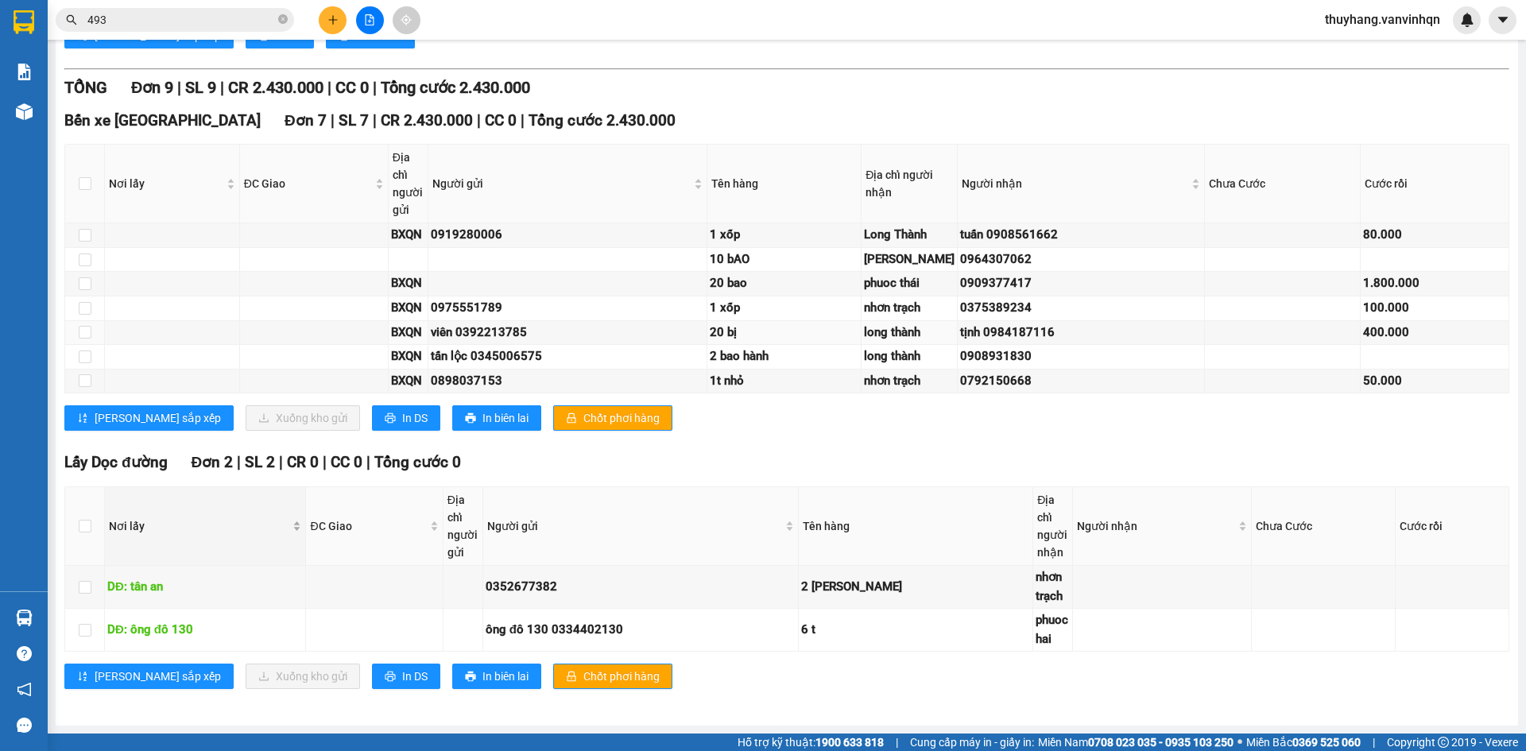
scroll to position [603, 0]
click at [83, 590] on input "checkbox" at bounding box center [85, 587] width 13 height 13
checkbox input "true"
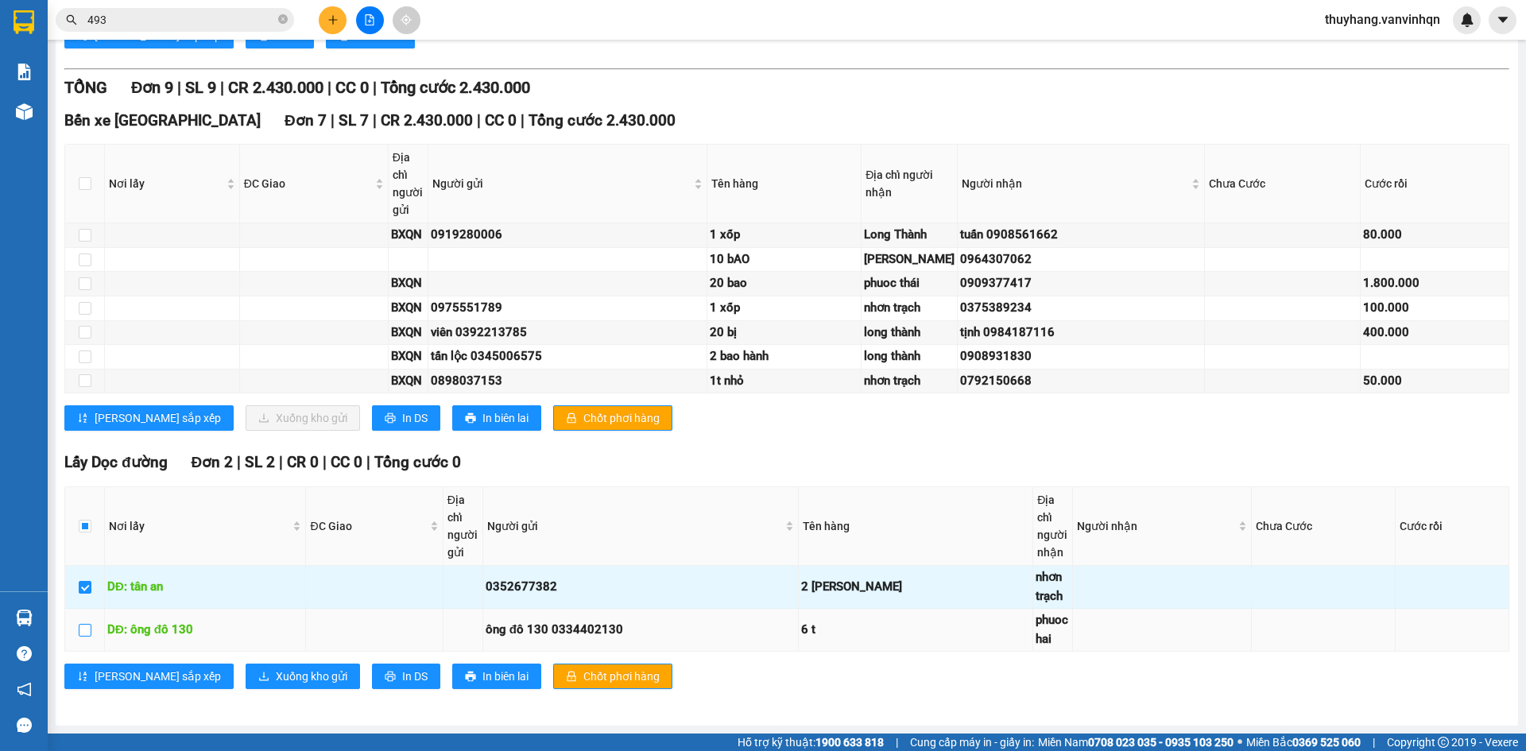
click at [85, 632] on input "checkbox" at bounding box center [85, 630] width 13 height 13
checkbox input "true"
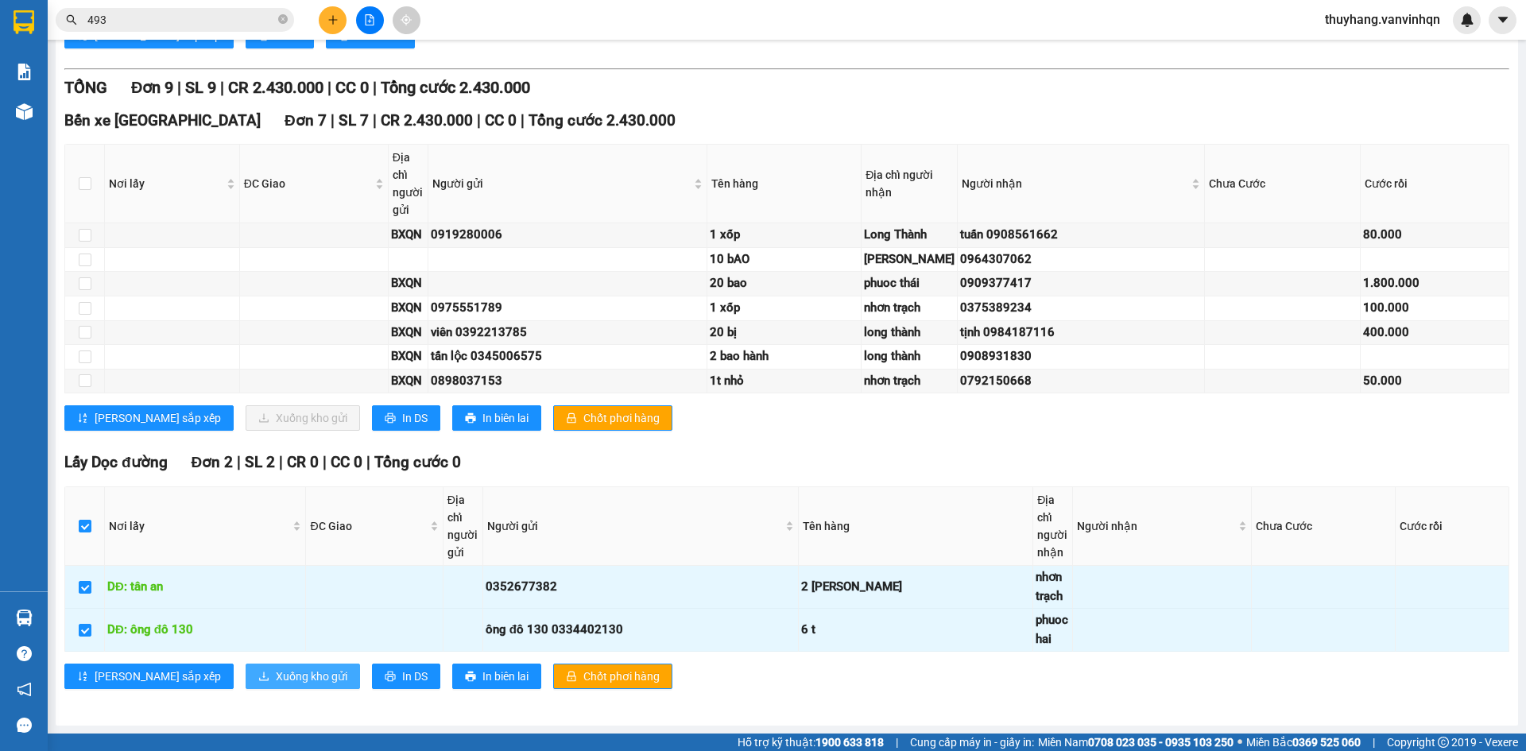
click at [276, 675] on span "Xuống kho gửi" at bounding box center [312, 676] width 72 height 17
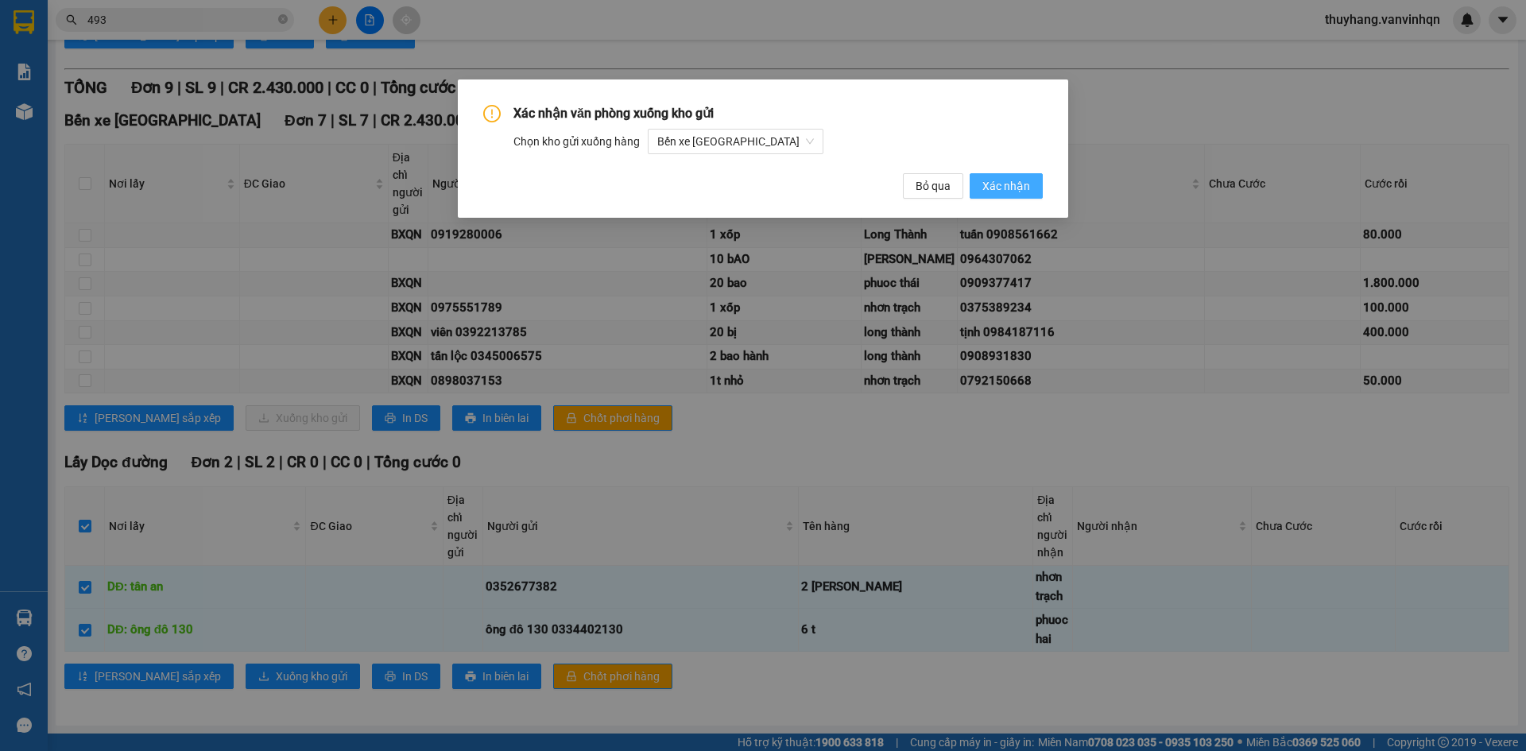
click at [1022, 185] on span "Xác nhận" at bounding box center [1007, 185] width 48 height 17
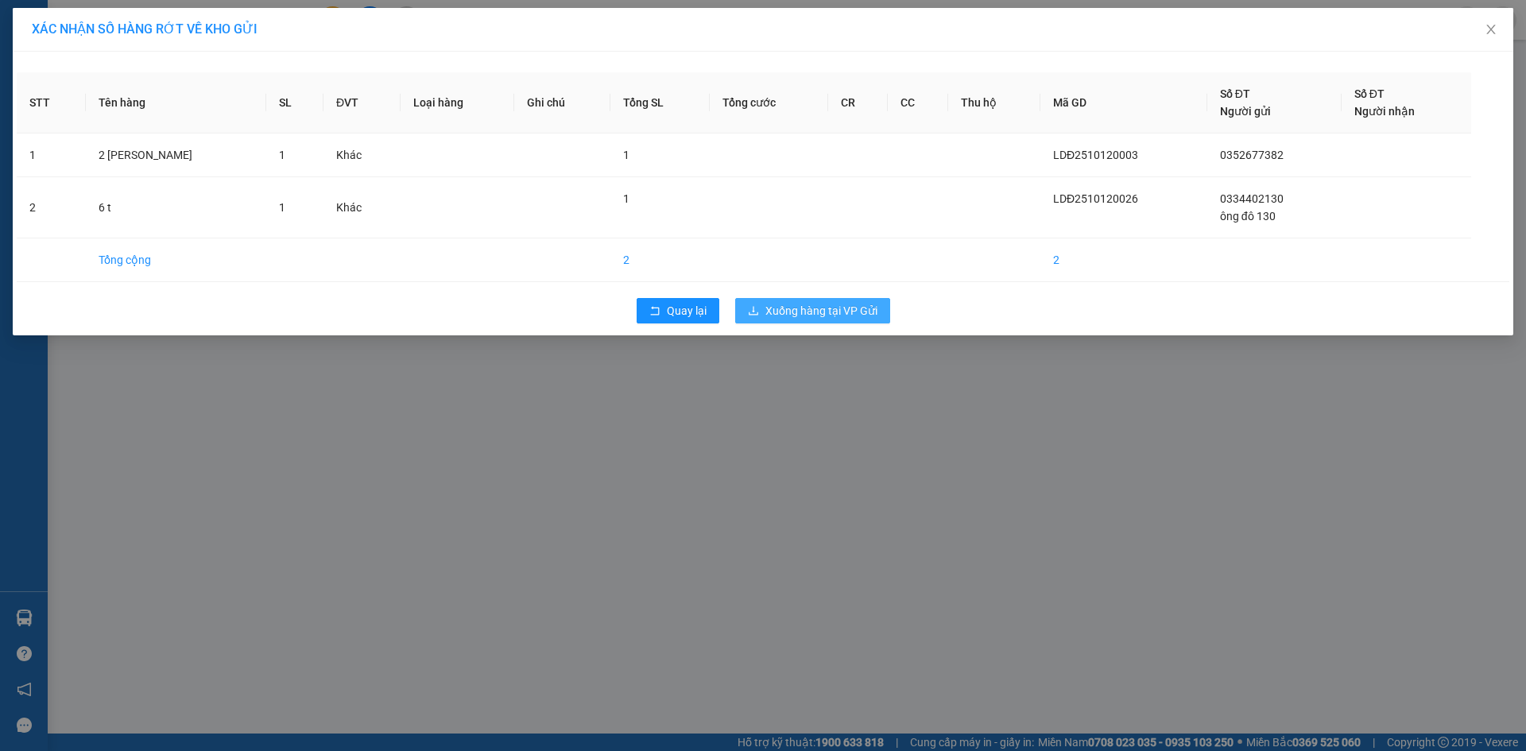
click at [860, 307] on span "Xuống hàng tại VP Gửi" at bounding box center [822, 310] width 112 height 17
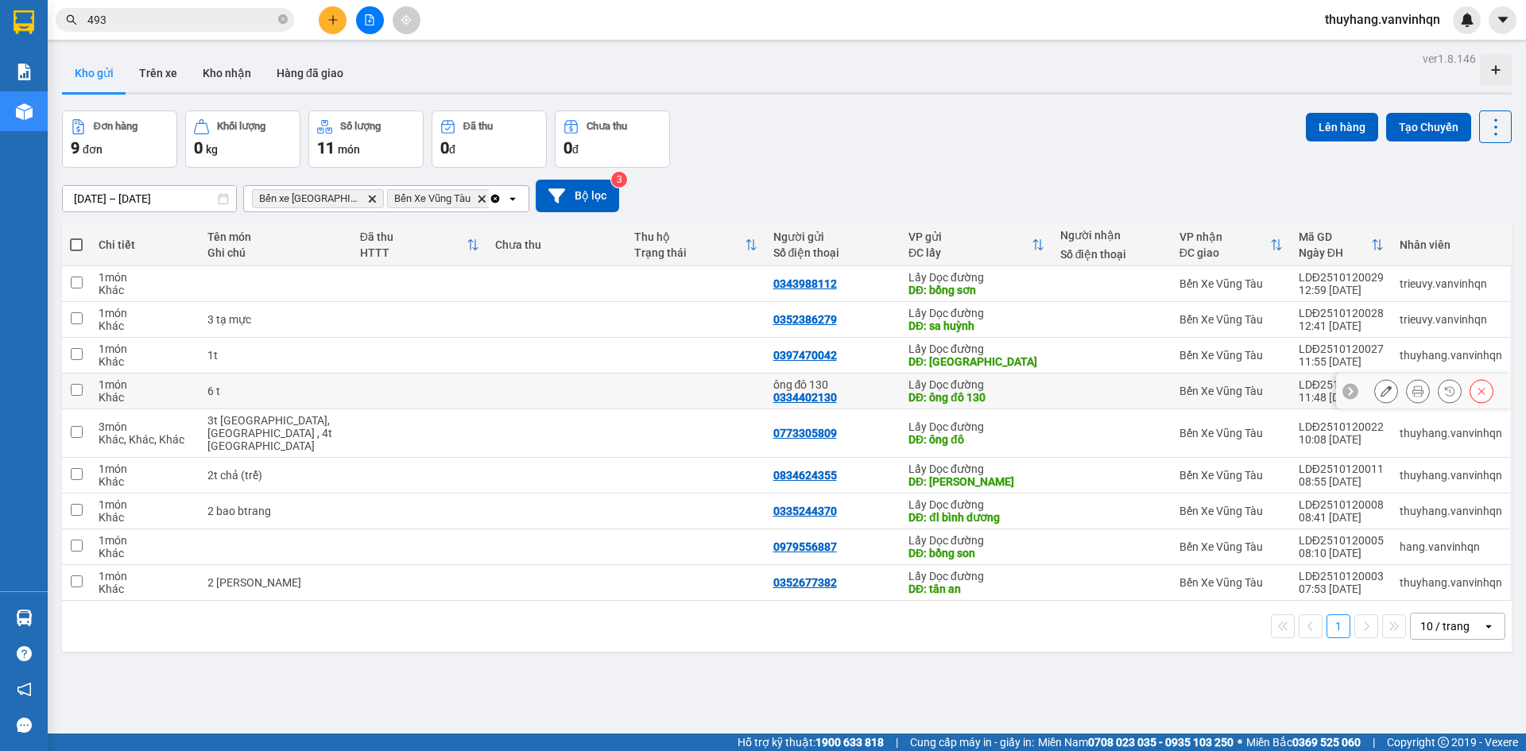
click at [719, 395] on td at bounding box center [695, 392] width 139 height 36
checkbox input "true"
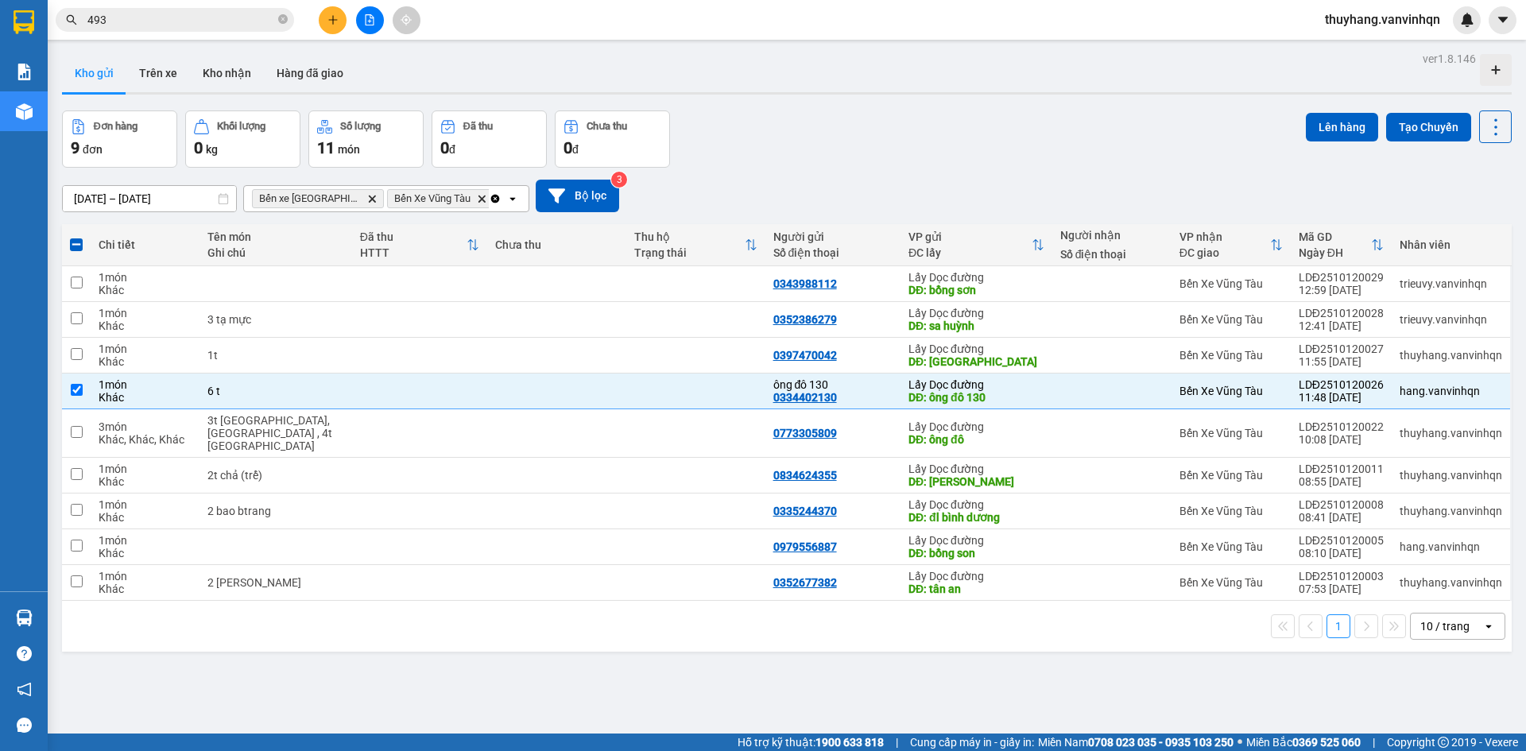
click at [1295, 133] on div "Đơn hàng 9 đơn Khối lượng 0 kg Số lượng 11 món Đã thu 0 đ Chưa thu 0 đ Lên hàng…" at bounding box center [787, 139] width 1450 height 57
click at [1307, 130] on button "Lên hàng" at bounding box center [1342, 127] width 72 height 29
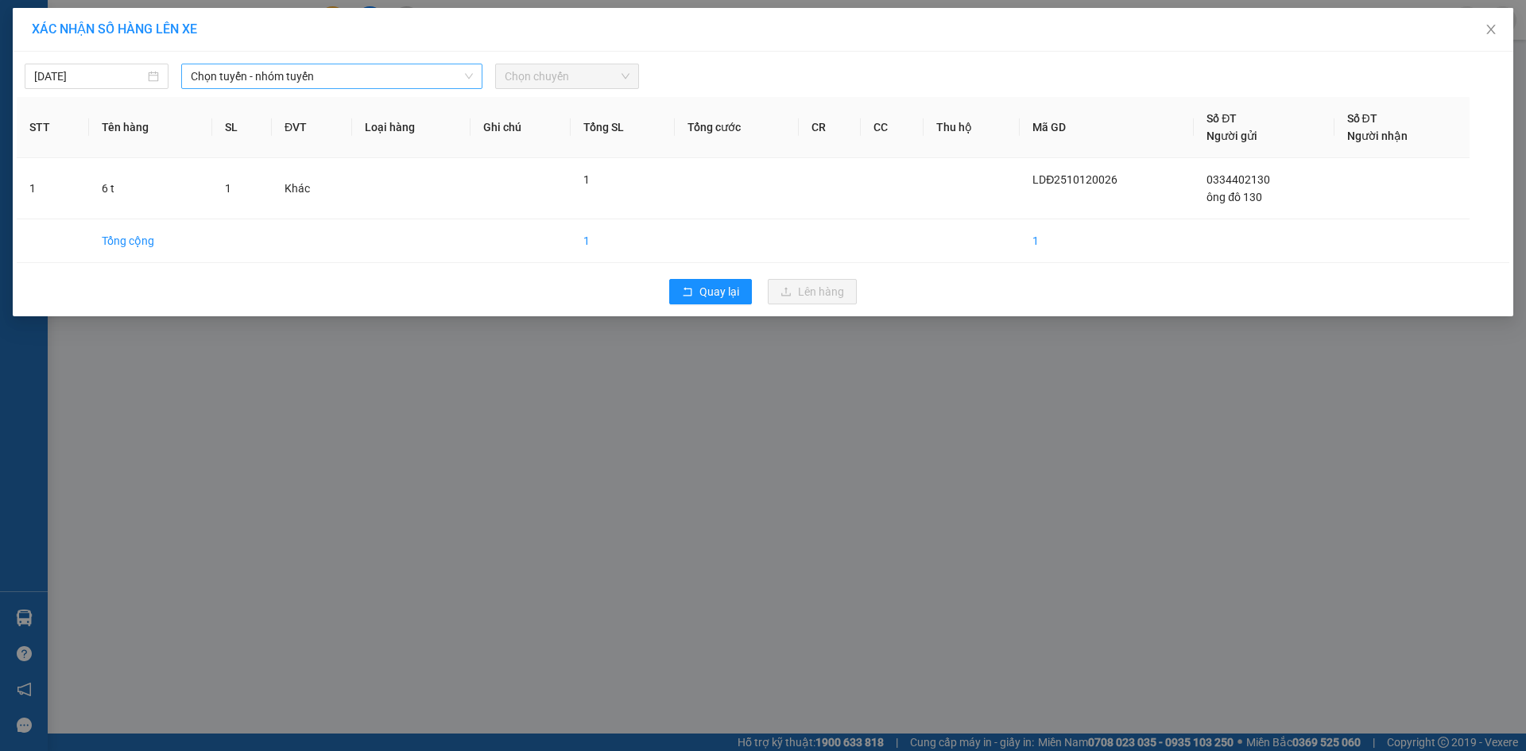
click at [428, 72] on span "Chọn tuyến - nhóm tuyến" at bounding box center [332, 76] width 282 height 24
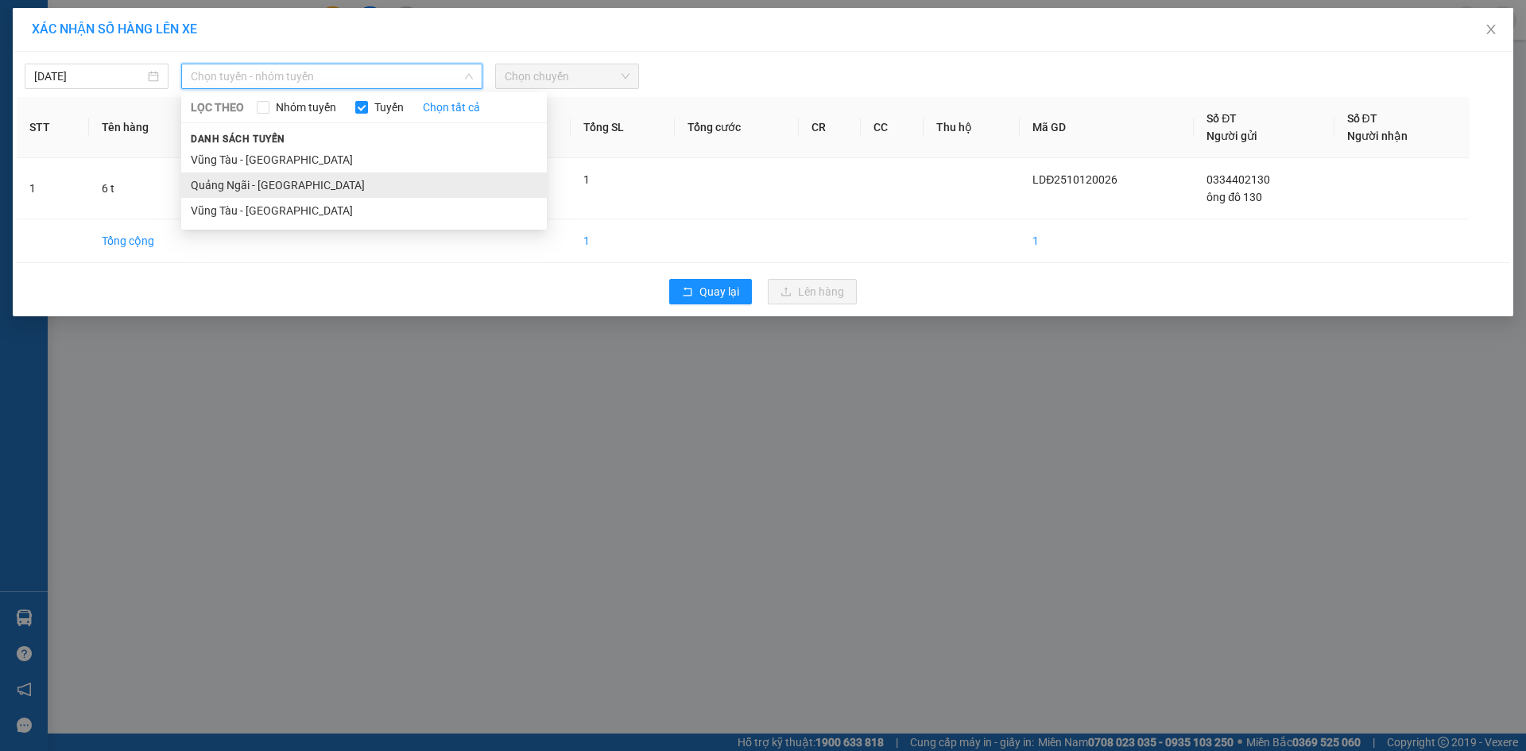
click at [359, 187] on li "Quảng Ngãi - [GEOGRAPHIC_DATA]" at bounding box center [364, 185] width 366 height 25
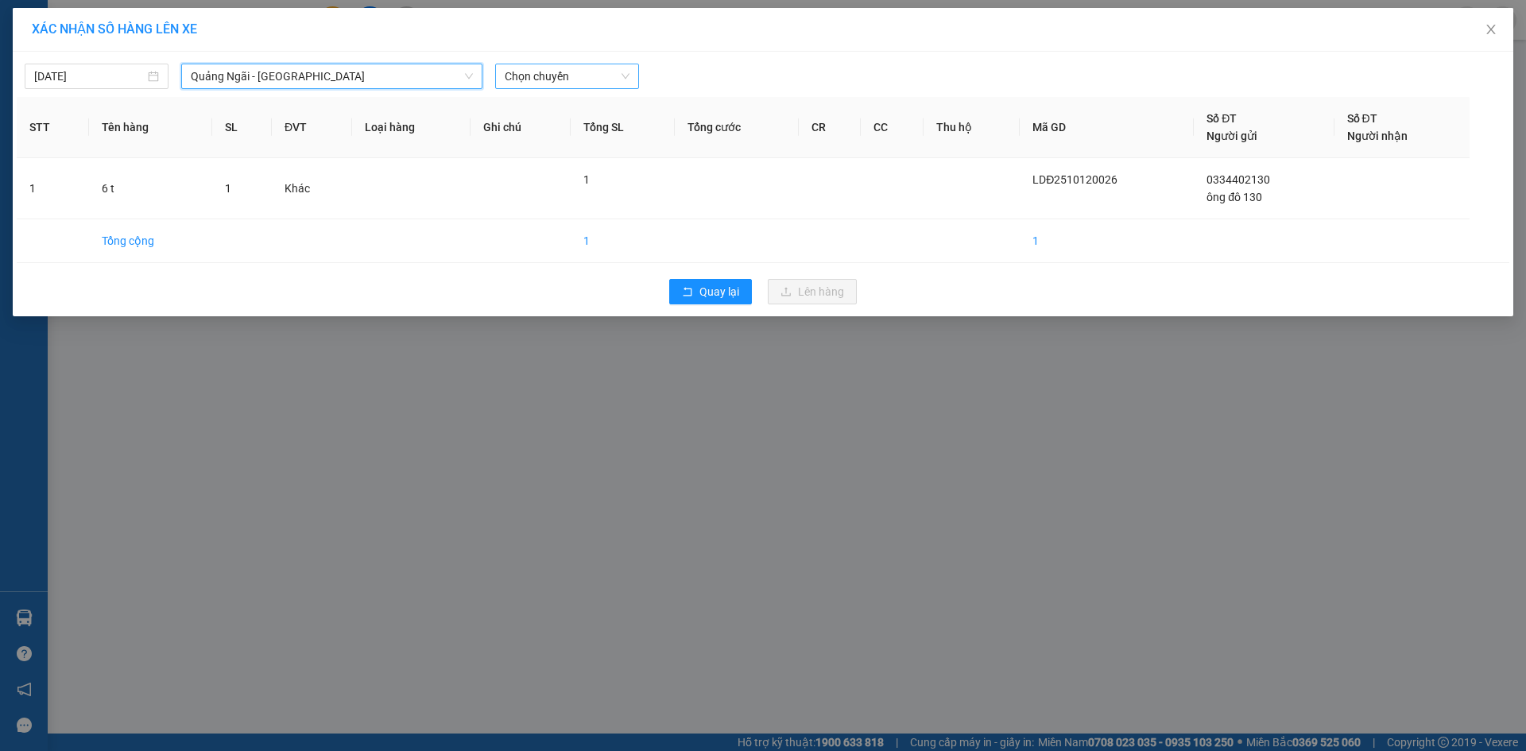
click at [551, 73] on span "Chọn chuyến" at bounding box center [567, 76] width 125 height 24
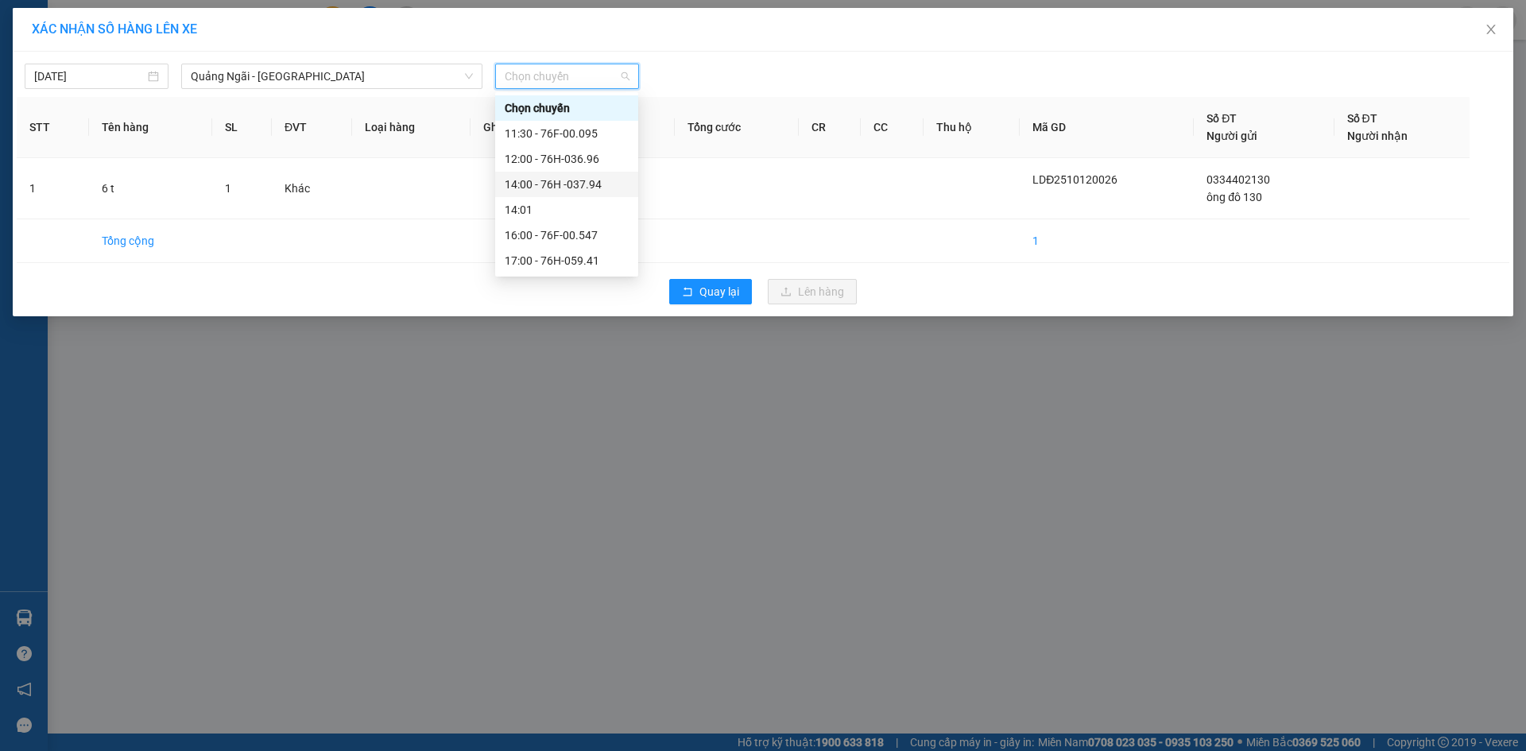
click at [599, 188] on div "14:00 - 76H -037.94" at bounding box center [567, 184] width 124 height 17
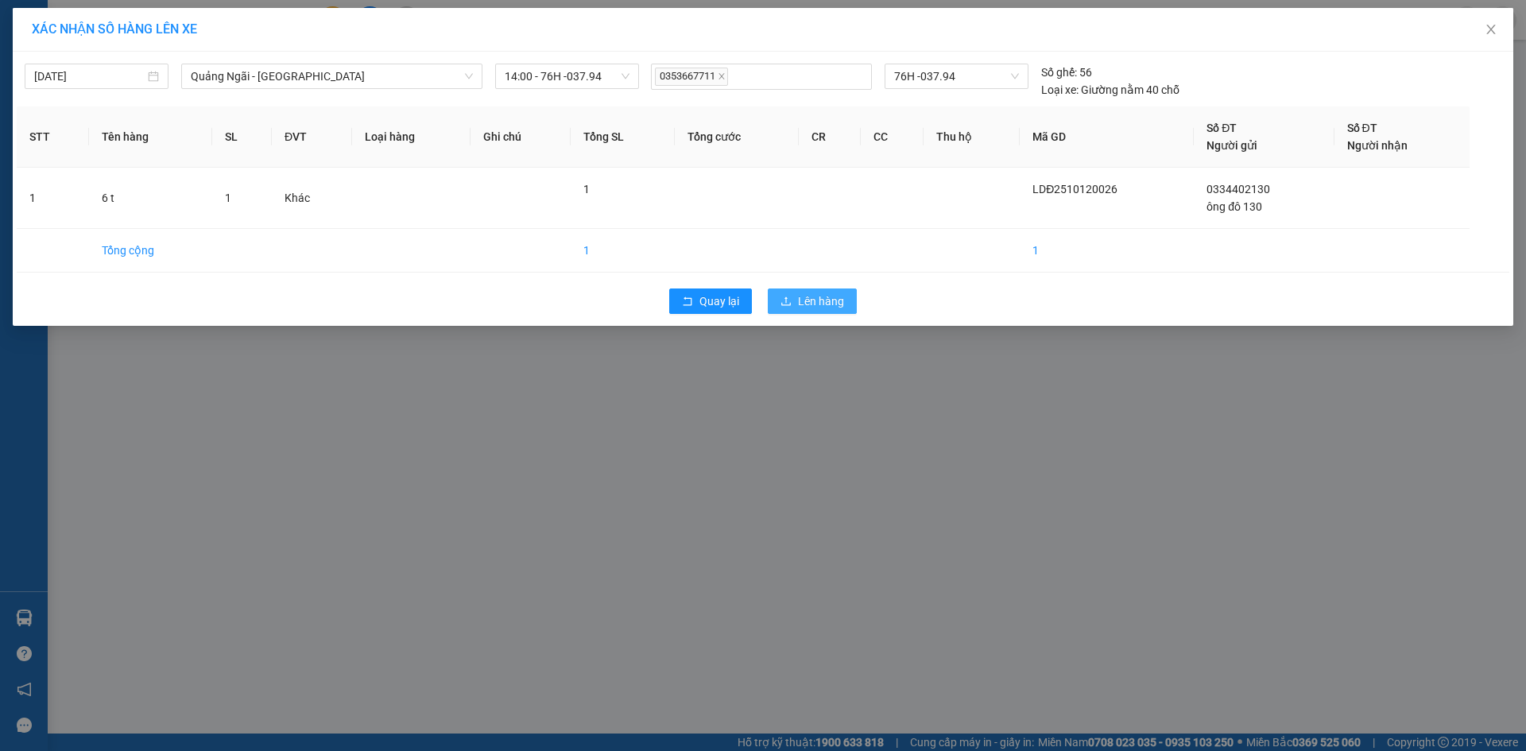
click at [792, 294] on button "Lên hàng" at bounding box center [812, 301] width 89 height 25
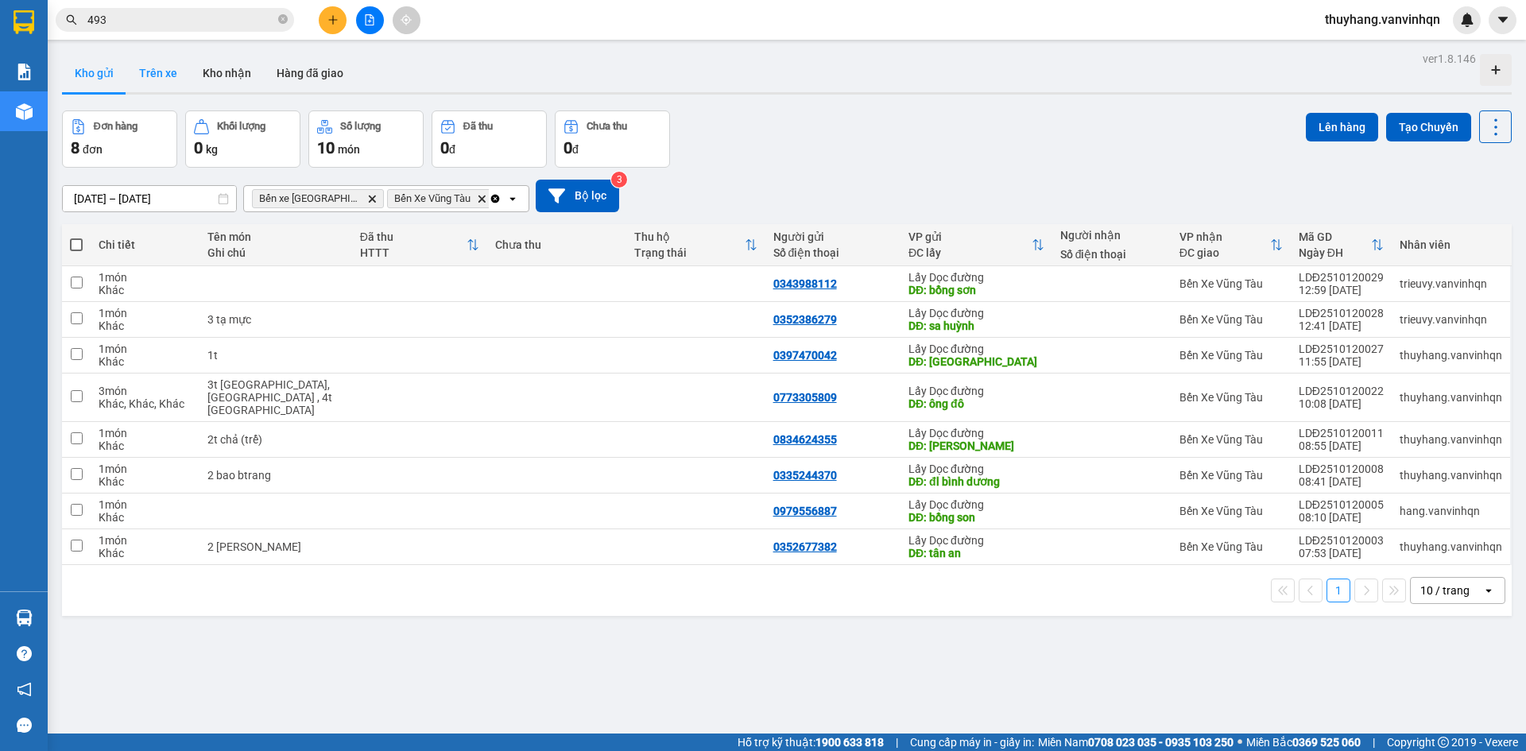
click at [154, 72] on button "Trên xe" at bounding box center [158, 73] width 64 height 38
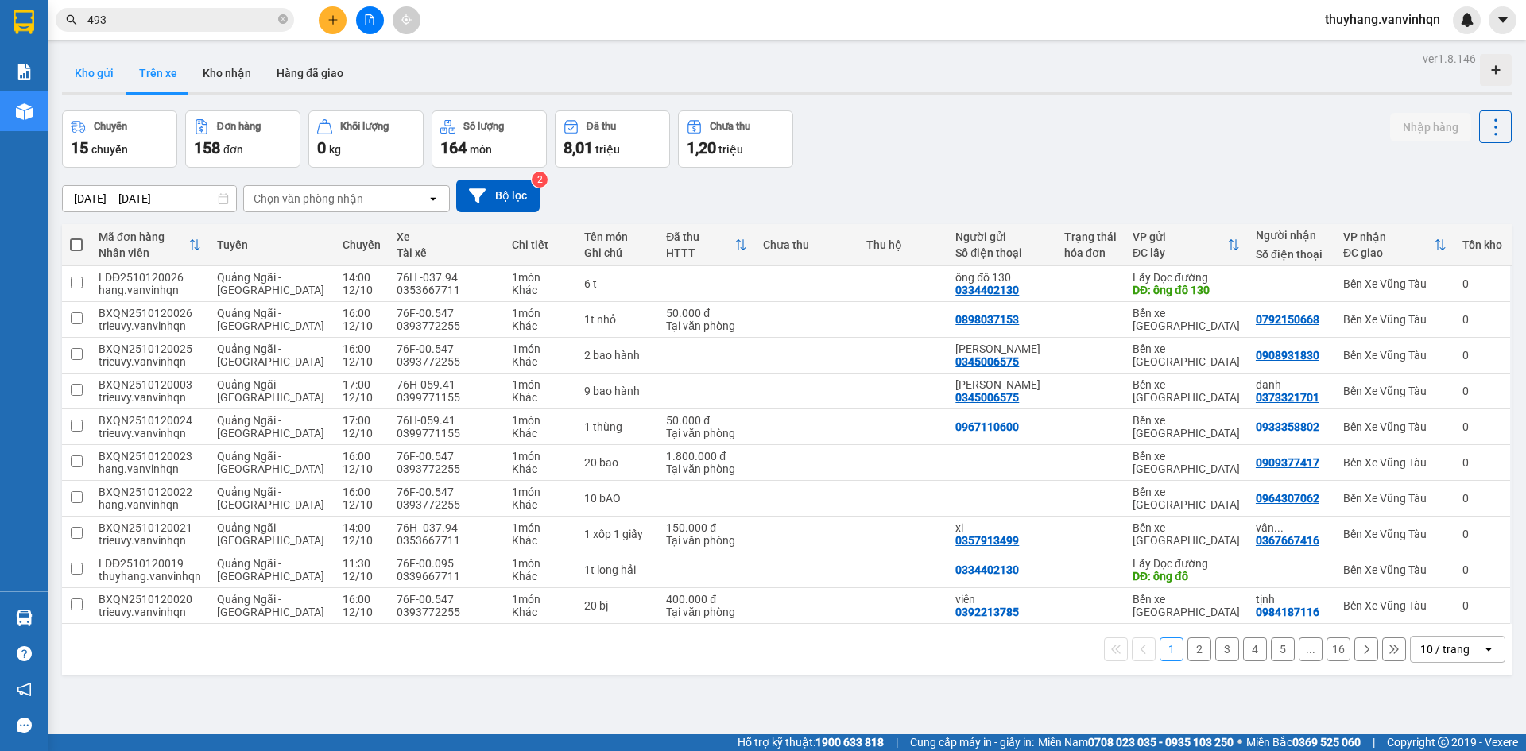
click at [92, 72] on button "Kho gửi" at bounding box center [94, 73] width 64 height 38
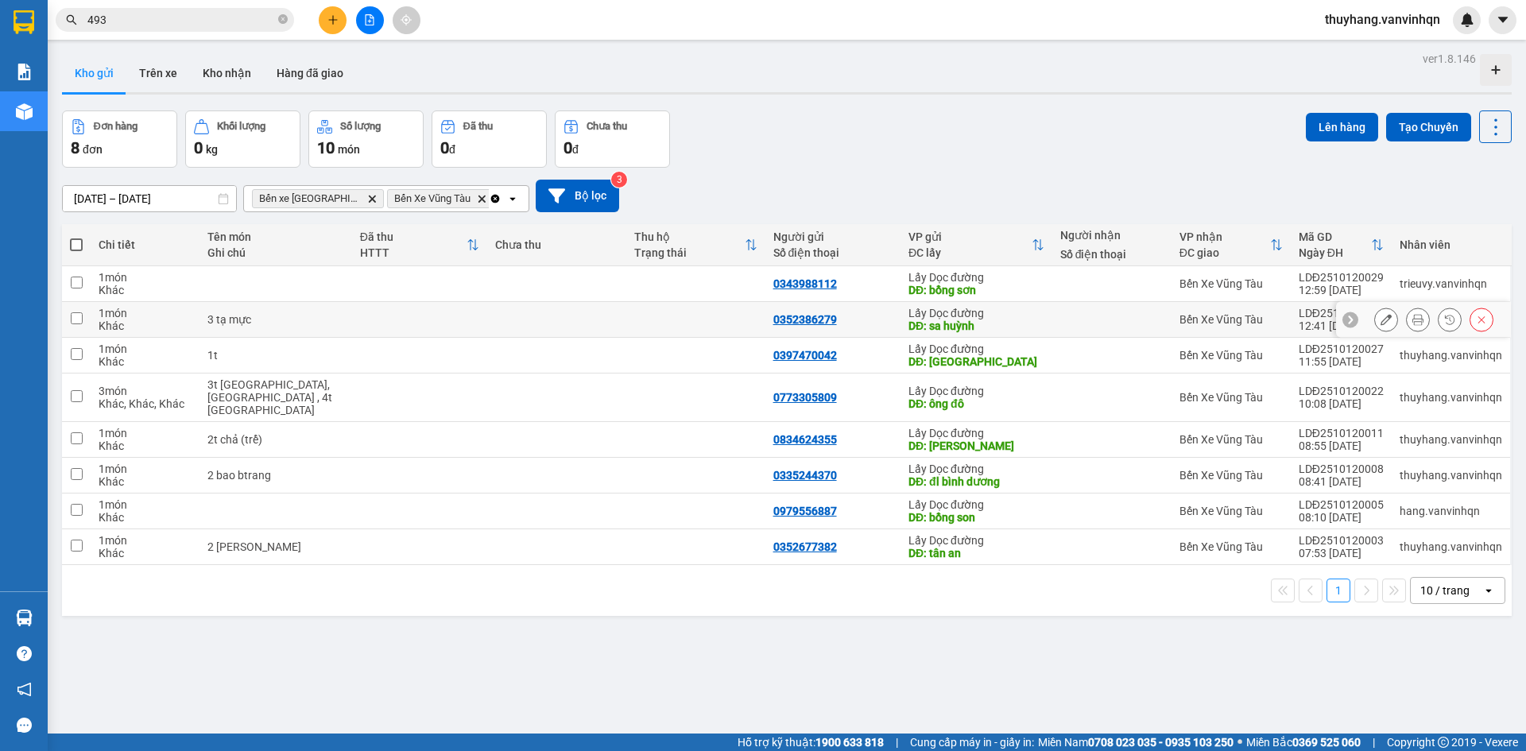
click at [405, 320] on td at bounding box center [419, 320] width 135 height 36
checkbox input "true"
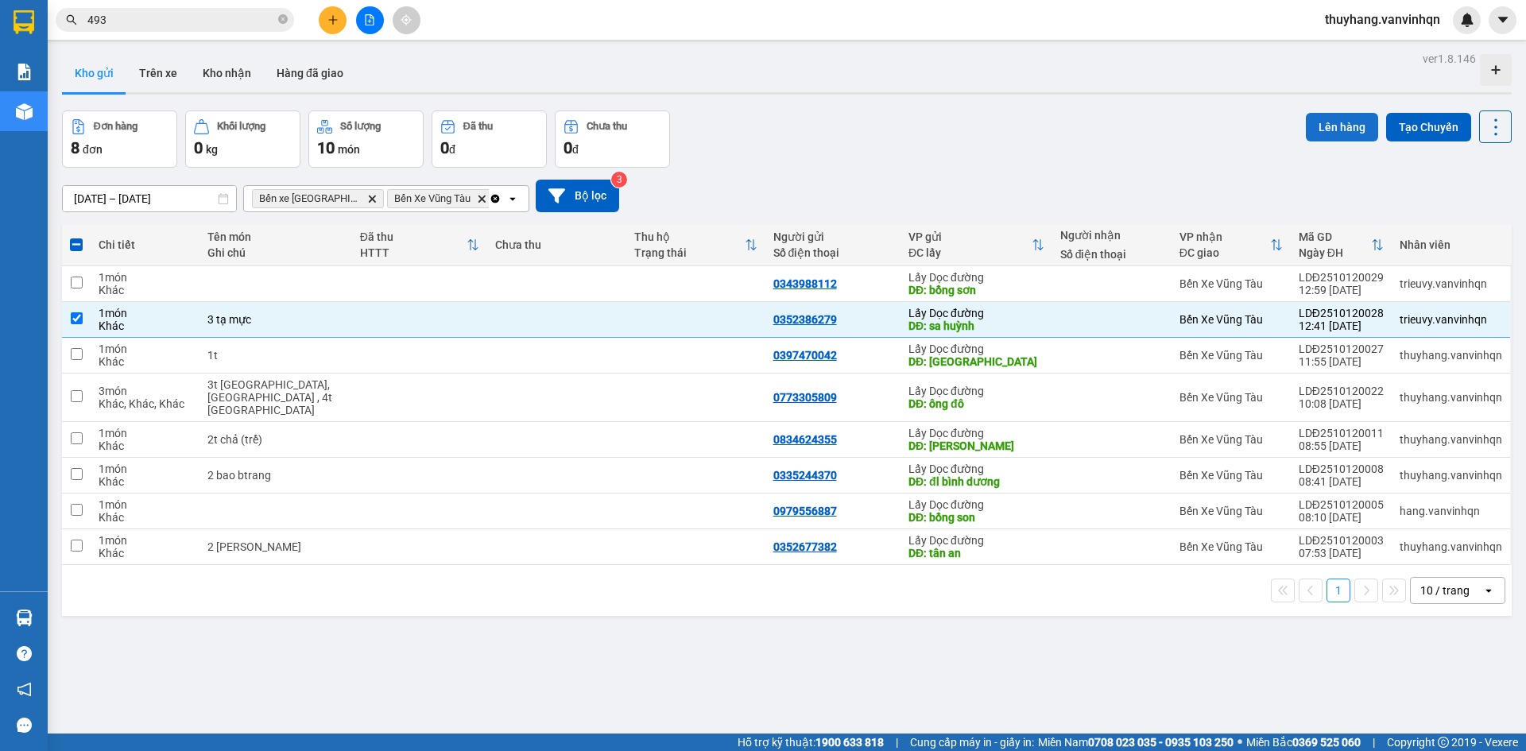
click at [1318, 131] on button "Lên hàng" at bounding box center [1342, 127] width 72 height 29
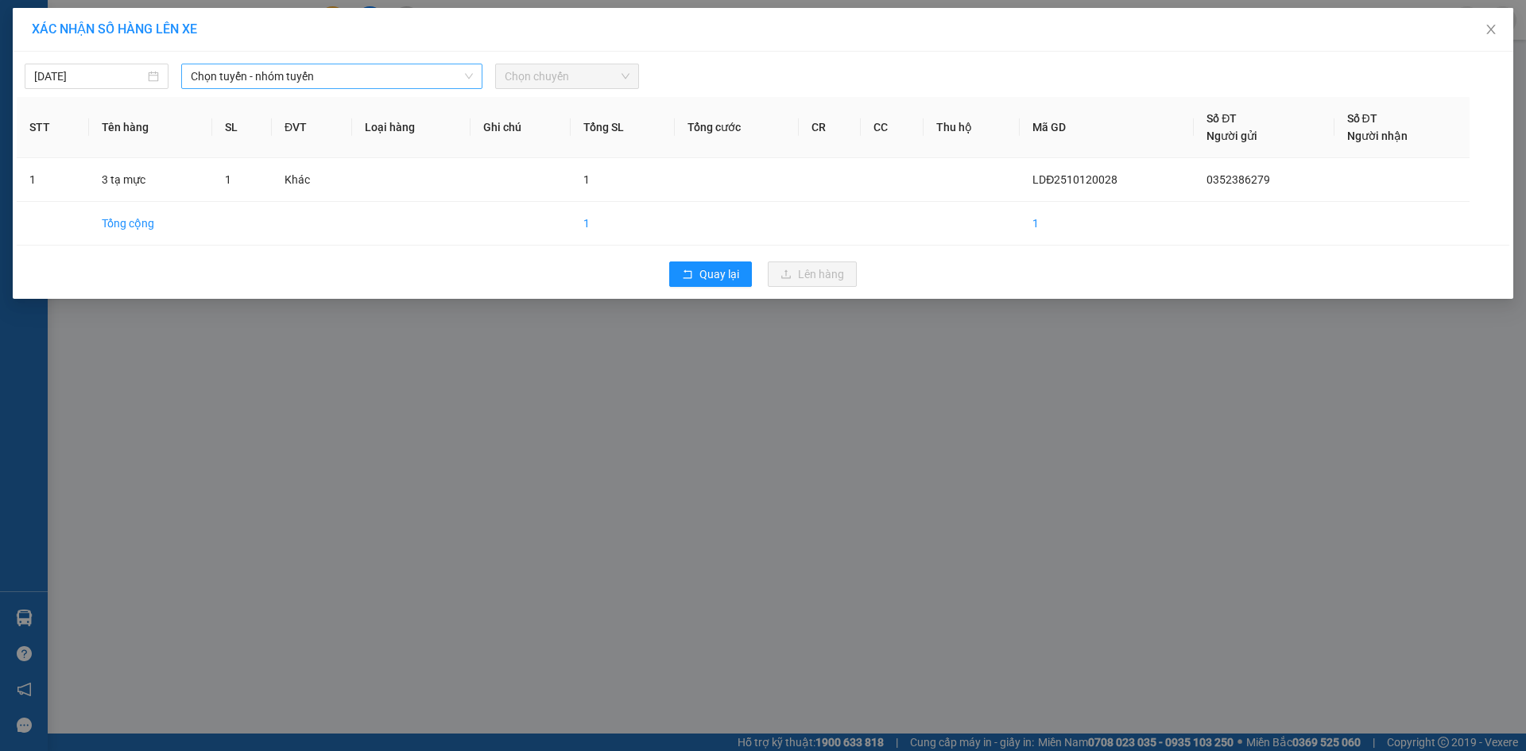
click at [304, 76] on span "Chọn tuyến - nhóm tuyến" at bounding box center [332, 76] width 282 height 24
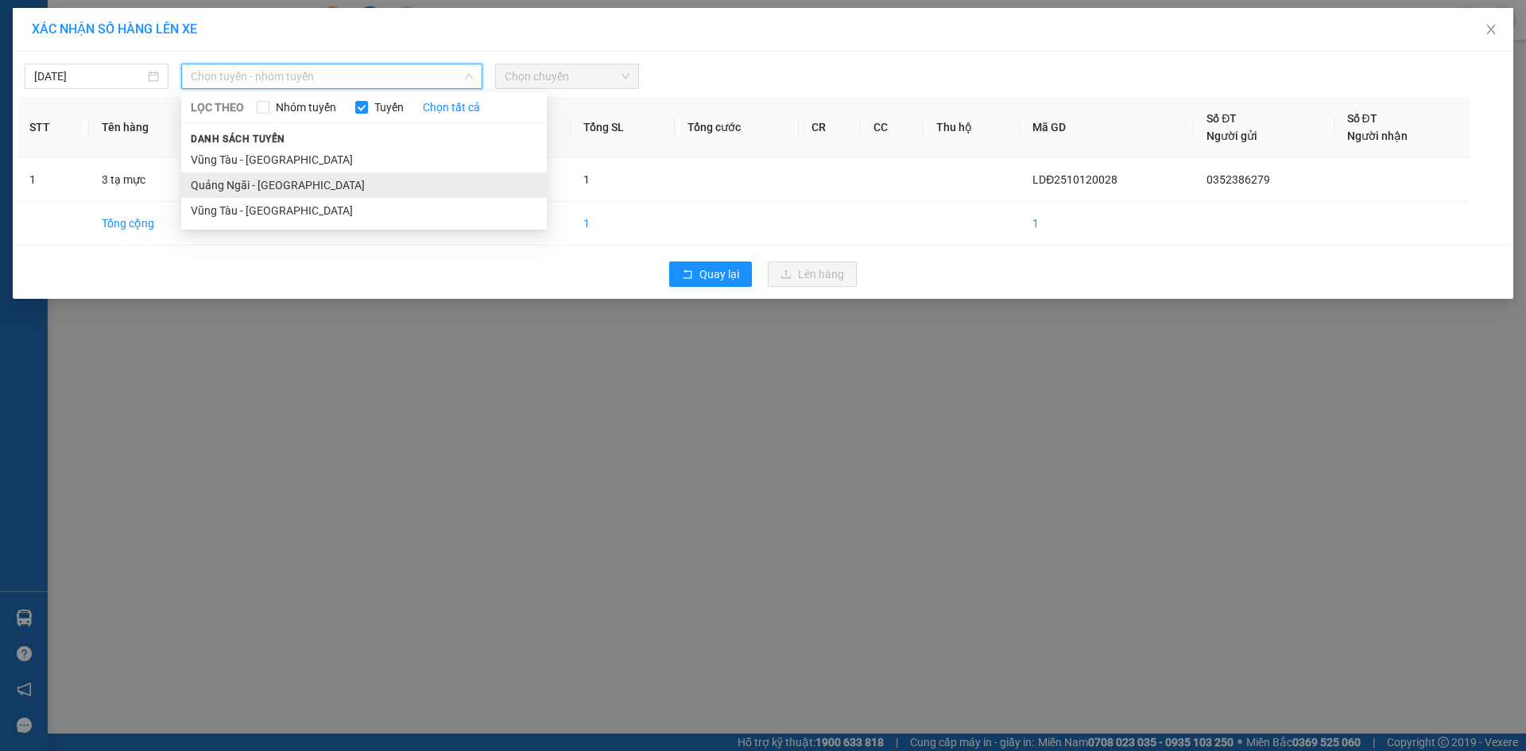
click at [283, 184] on li "Quảng Ngãi - [GEOGRAPHIC_DATA]" at bounding box center [364, 185] width 366 height 25
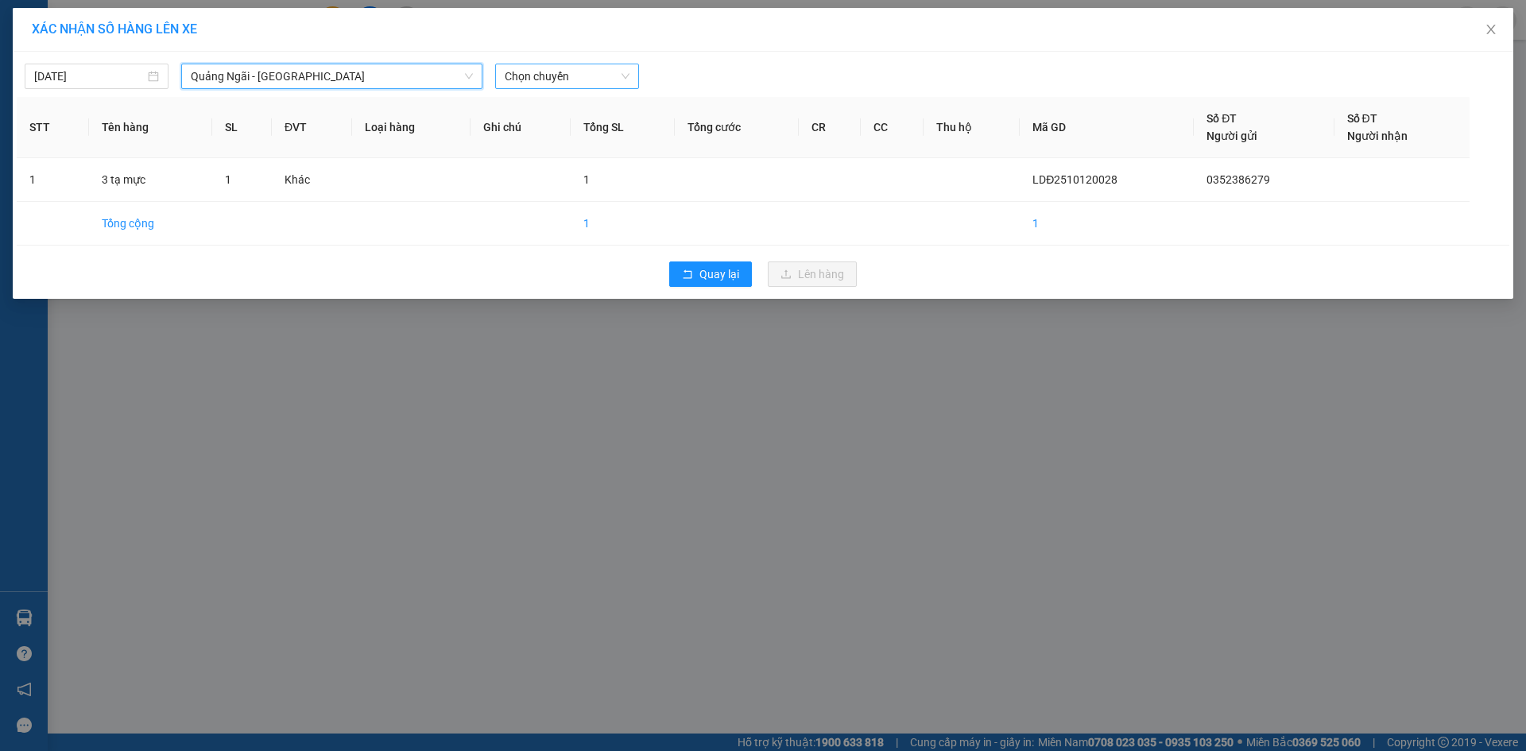
click at [552, 76] on span "Chọn chuyến" at bounding box center [567, 76] width 125 height 24
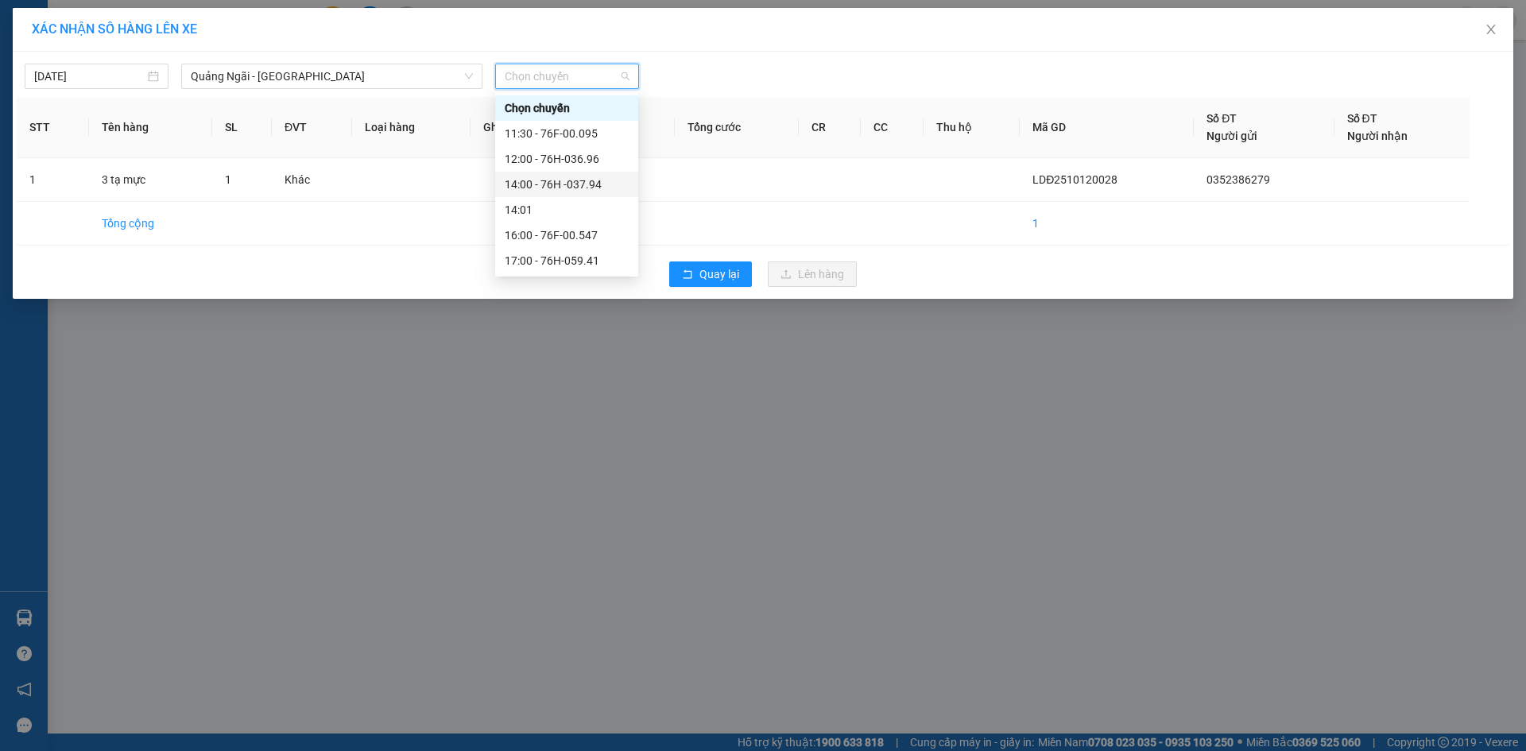
click at [595, 179] on div "14:00 - 76H -037.94" at bounding box center [567, 184] width 124 height 17
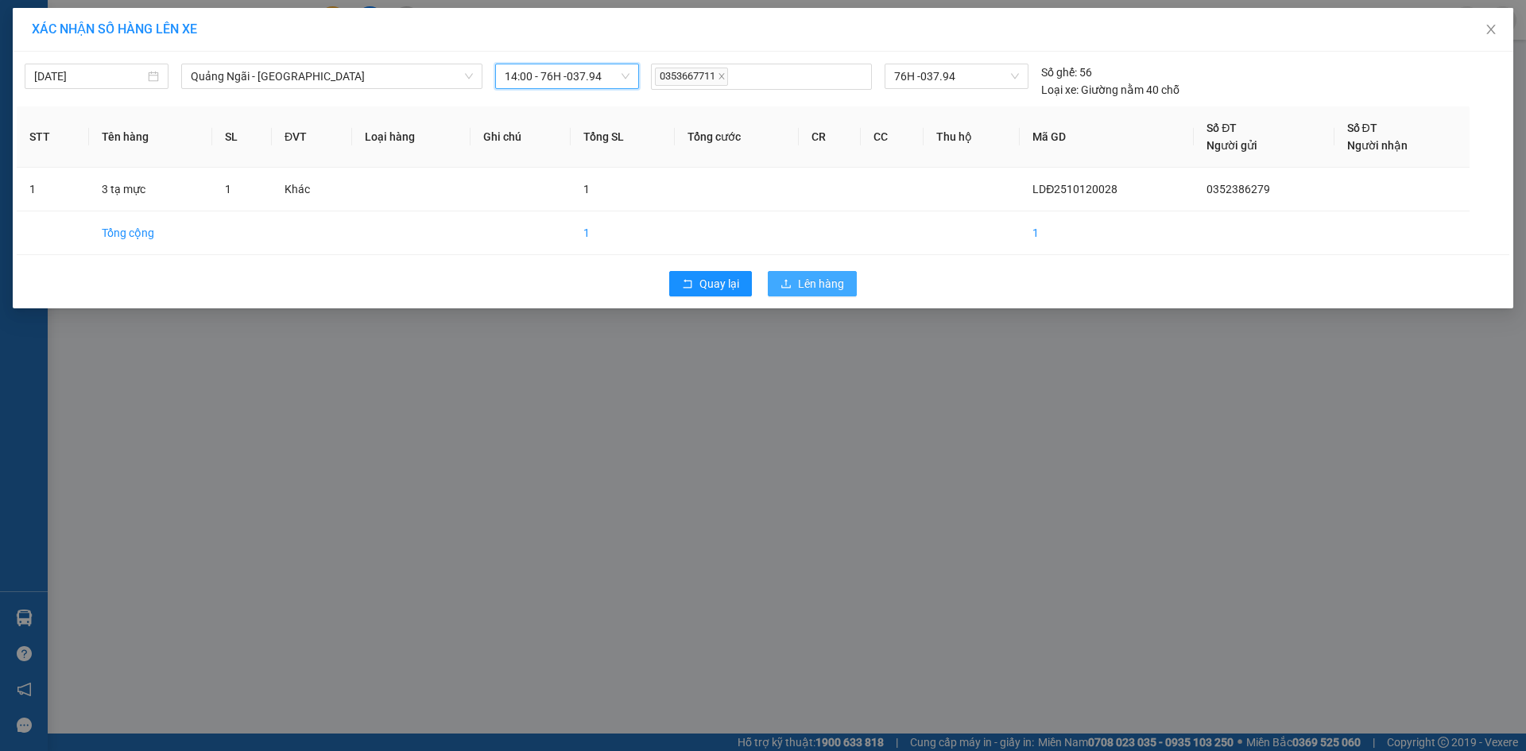
drag, startPoint x: 820, startPoint y: 281, endPoint x: 742, endPoint y: 255, distance: 83.0
click at [821, 281] on span "Lên hàng" at bounding box center [821, 283] width 46 height 17
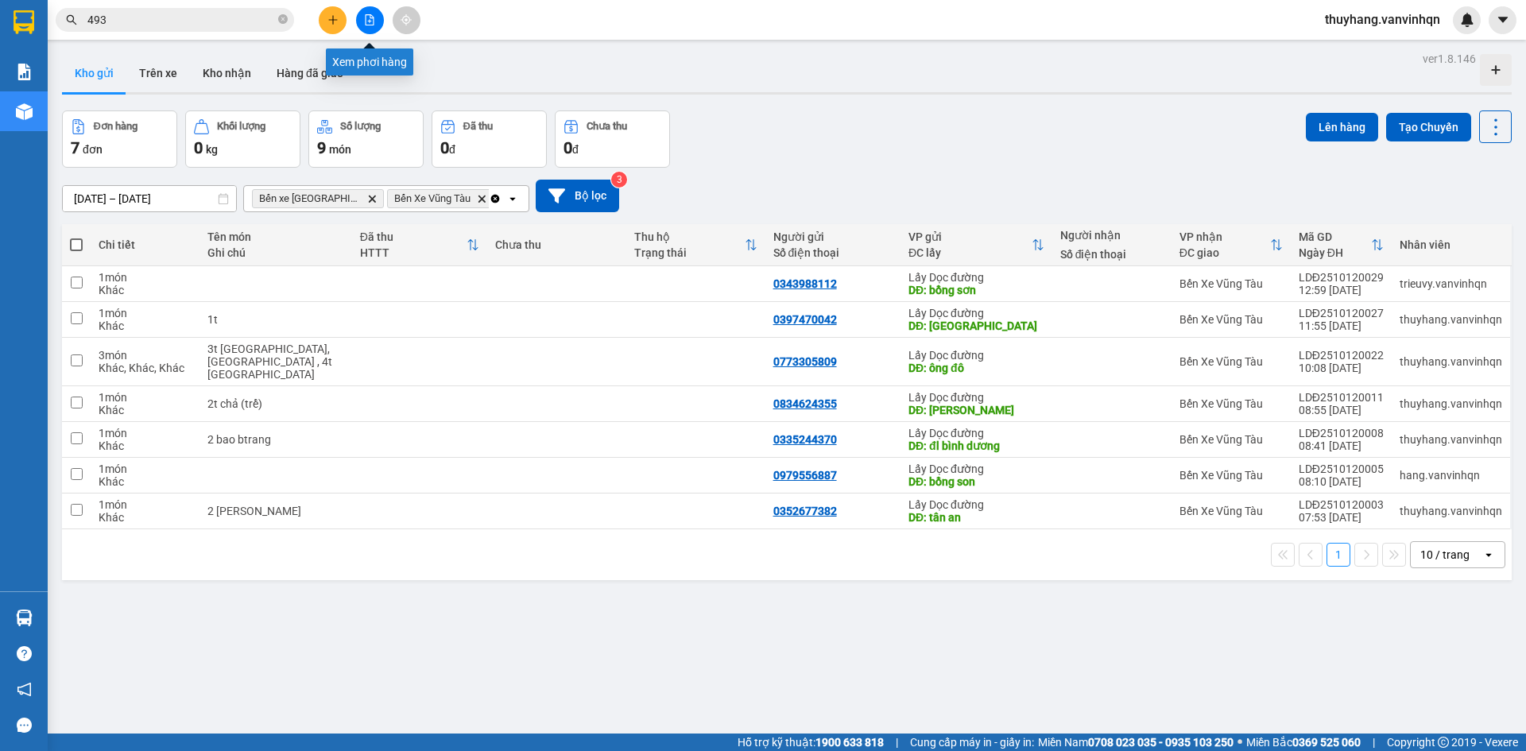
click at [370, 21] on icon "file-add" at bounding box center [369, 19] width 11 height 11
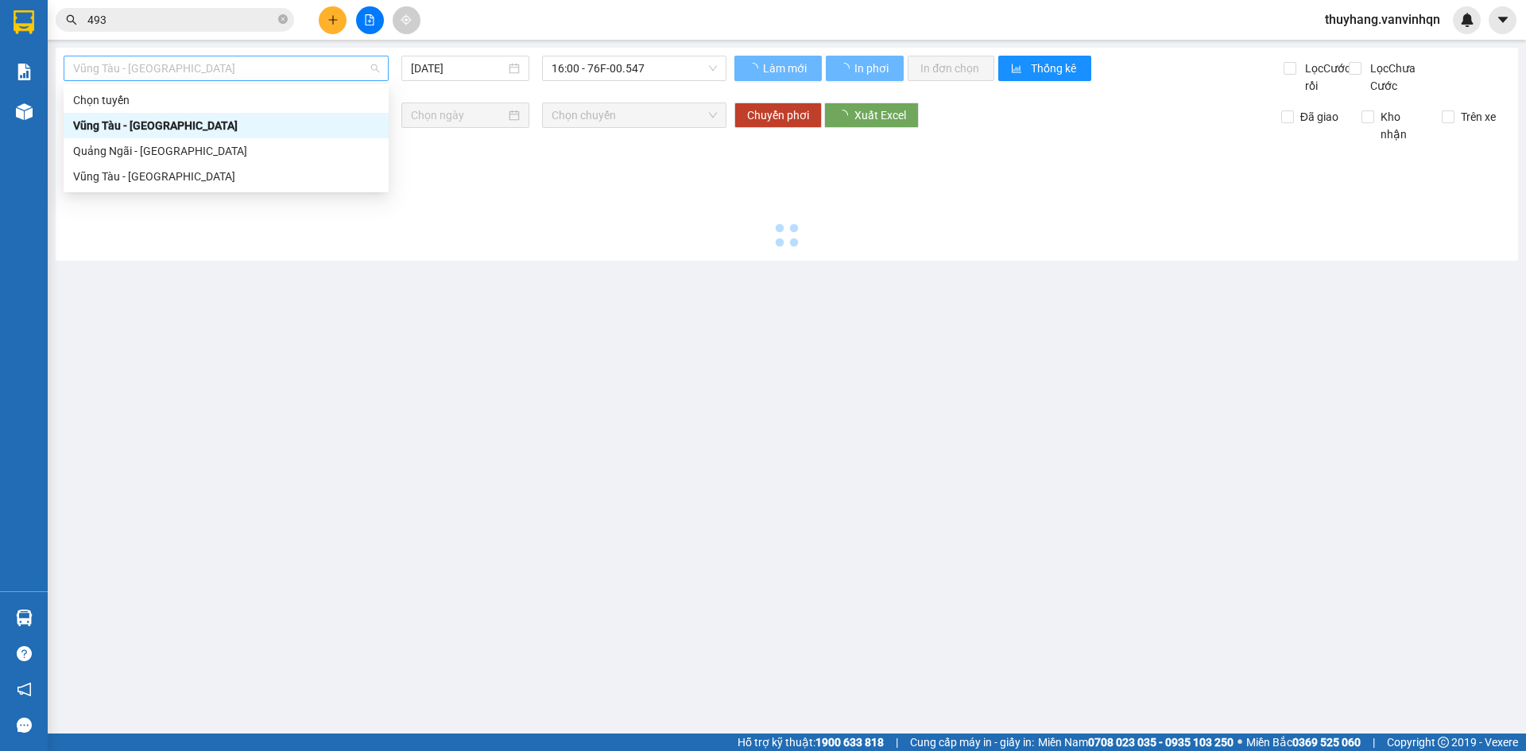
click at [335, 69] on span "Vũng Tàu - [GEOGRAPHIC_DATA]" at bounding box center [226, 68] width 306 height 24
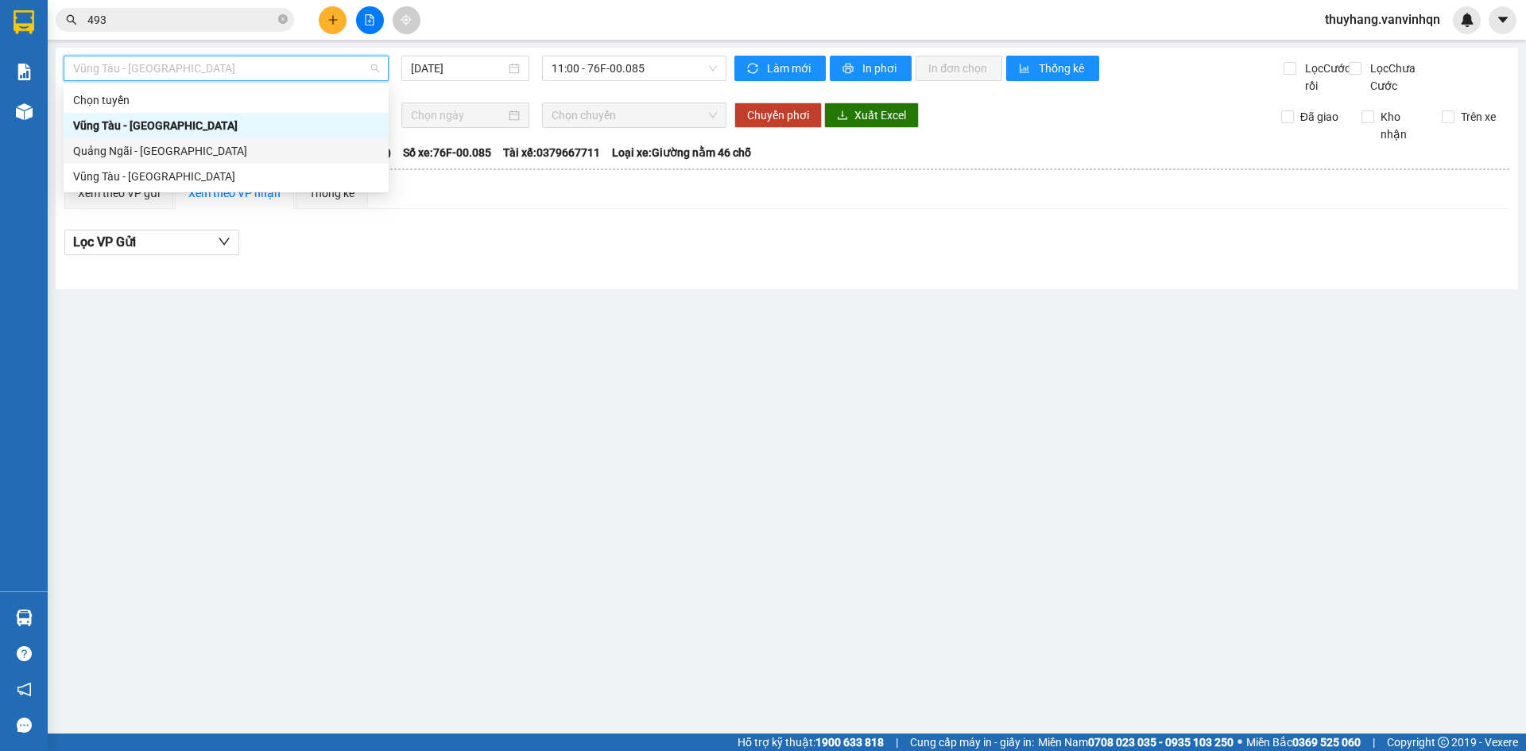
click at [289, 155] on div "Quảng Ngãi - [GEOGRAPHIC_DATA]" at bounding box center [226, 150] width 306 height 17
type input "[DATE]"
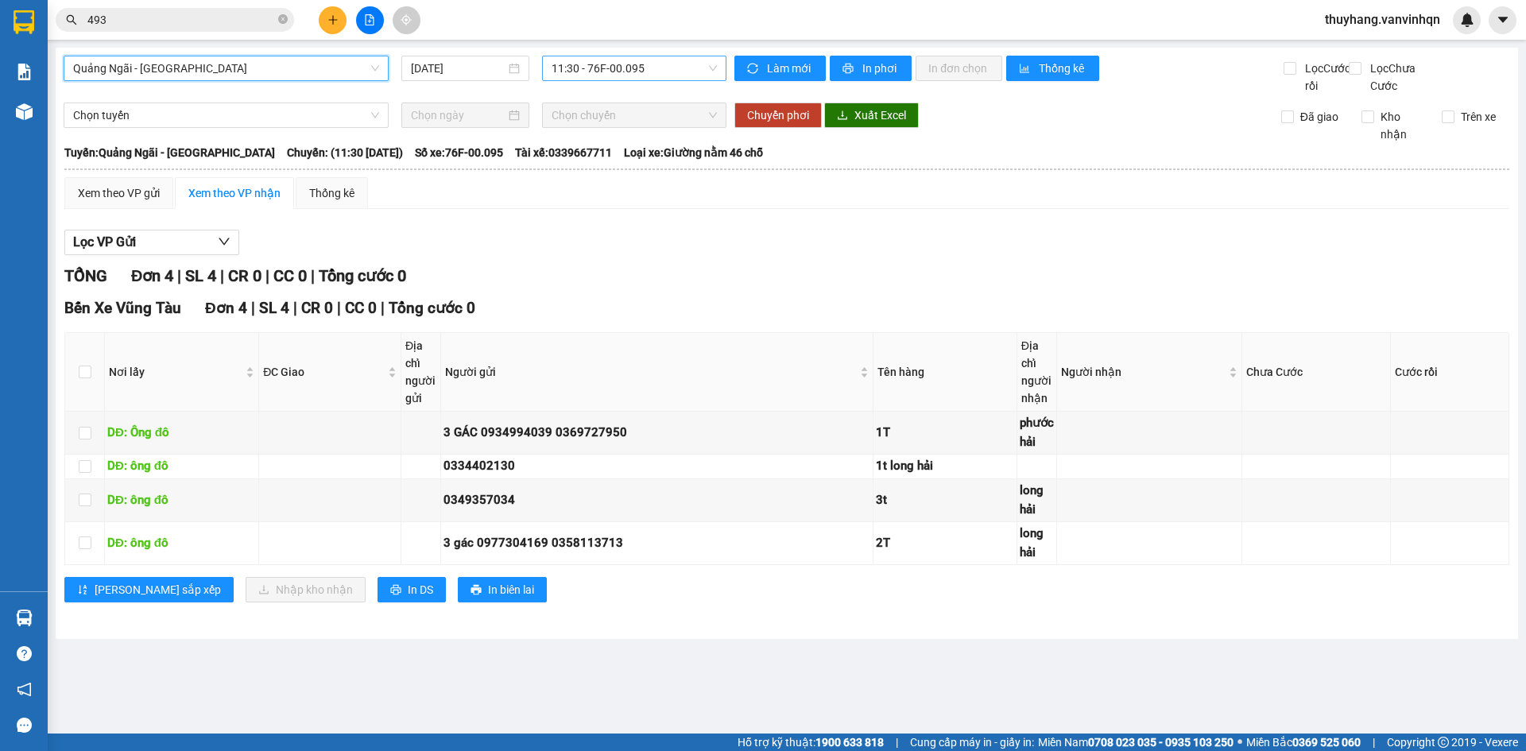
click at [651, 64] on span "11:30 - 76F-00.095" at bounding box center [634, 68] width 165 height 24
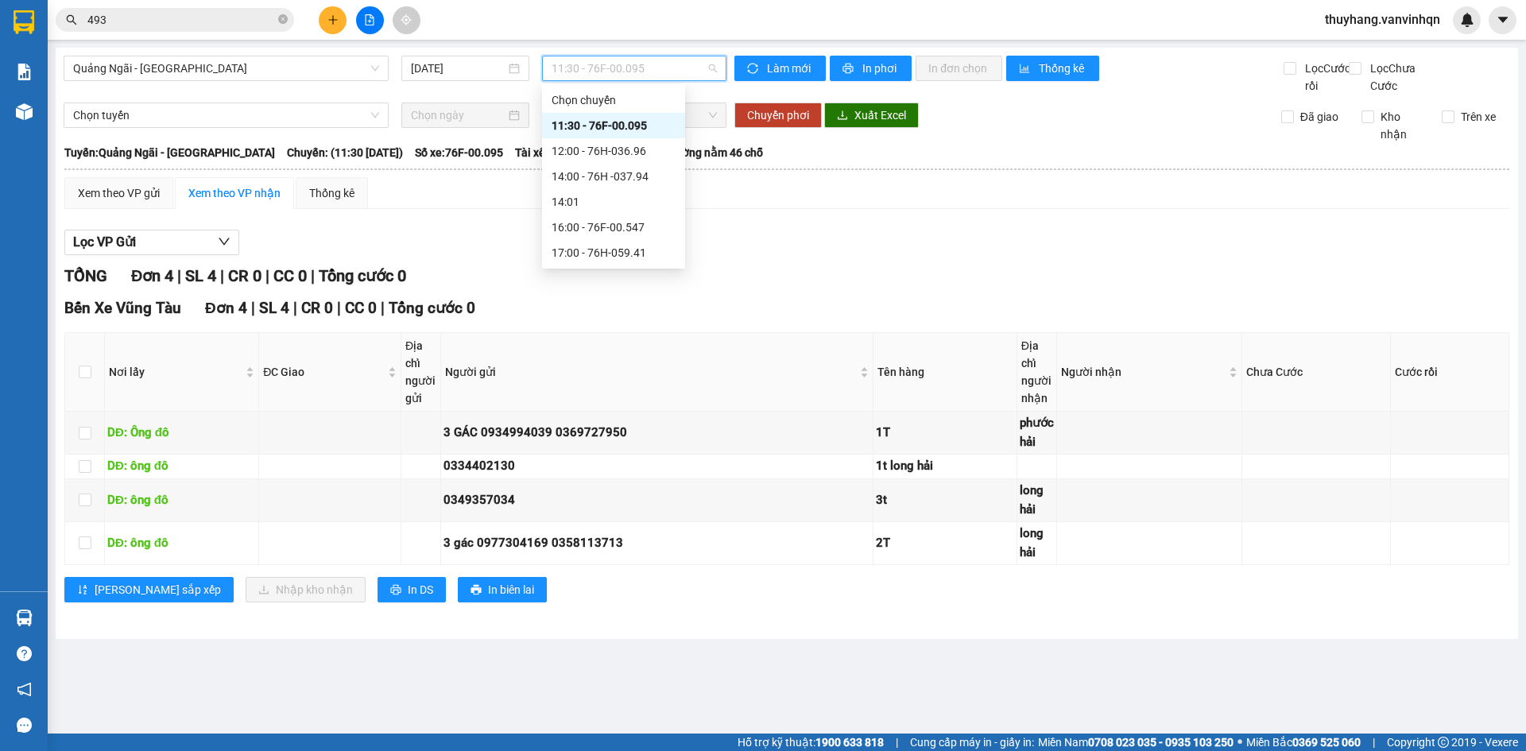
click at [895, 195] on div "Xem theo VP gửi Xem theo VP nhận Thống kê" at bounding box center [786, 193] width 1445 height 32
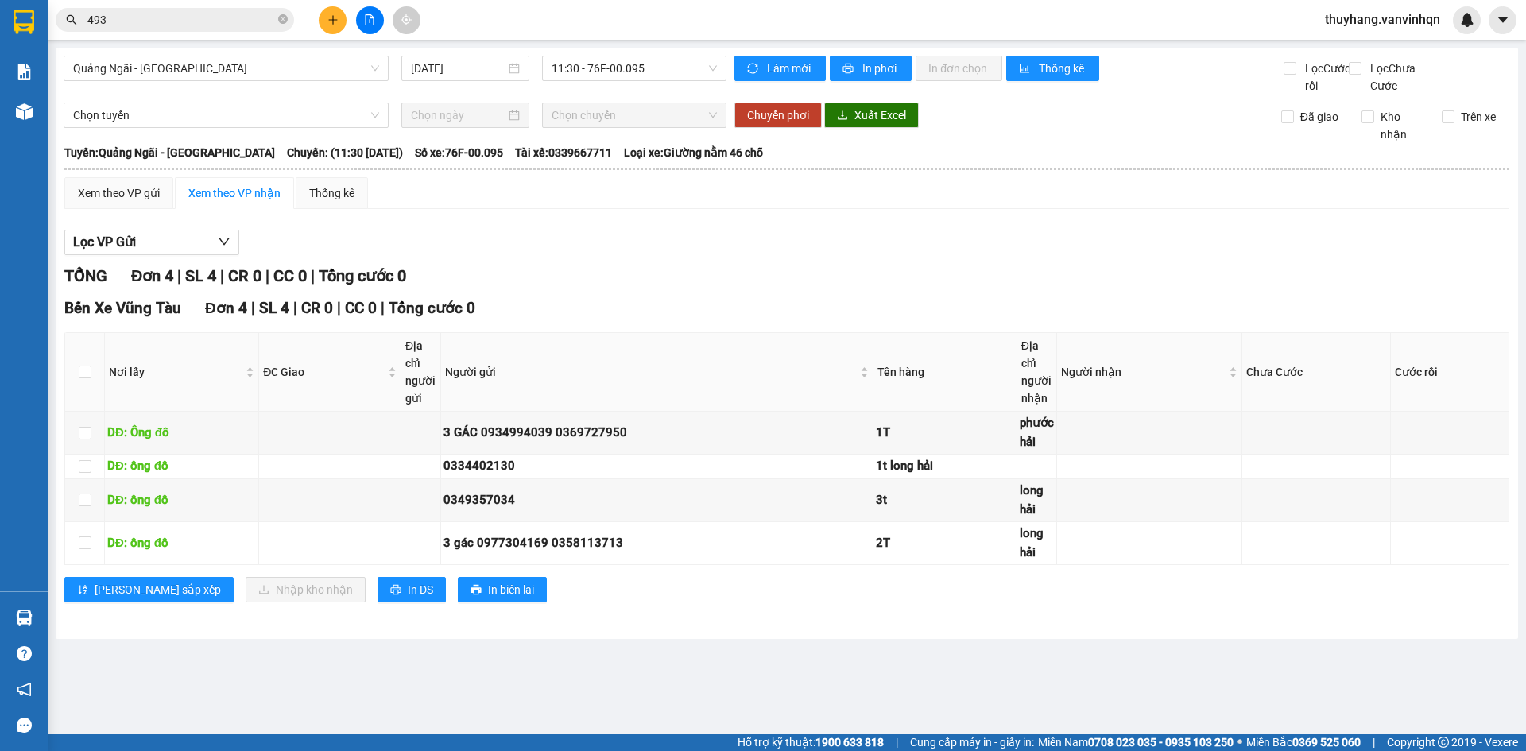
click at [895, 195] on div "Xem theo VP gửi Xem theo VP nhận Thống kê" at bounding box center [786, 193] width 1445 height 32
click at [635, 64] on span "11:30 - 76F-00.095" at bounding box center [634, 68] width 165 height 24
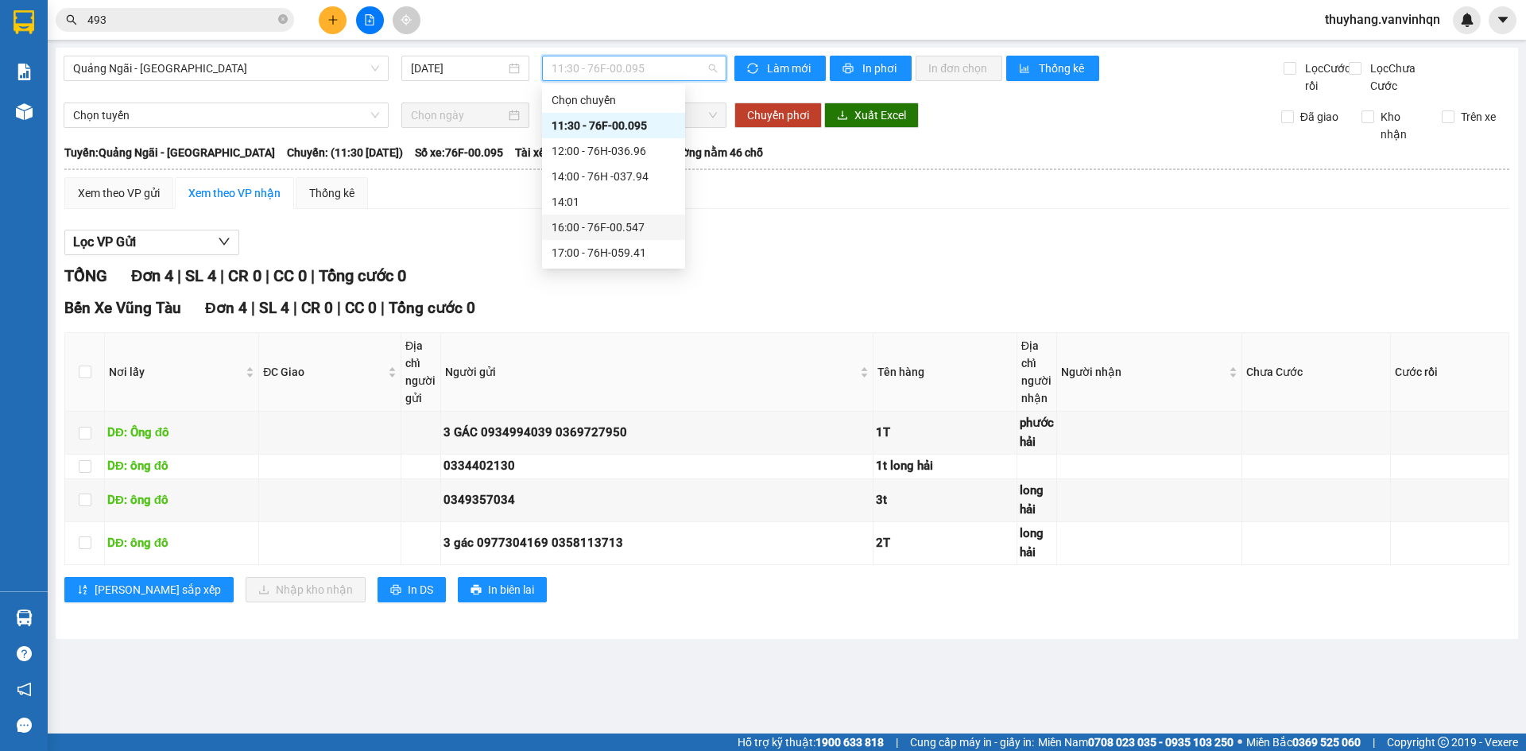
click at [629, 227] on div "16:00 - 76F-00.547" at bounding box center [614, 227] width 124 height 17
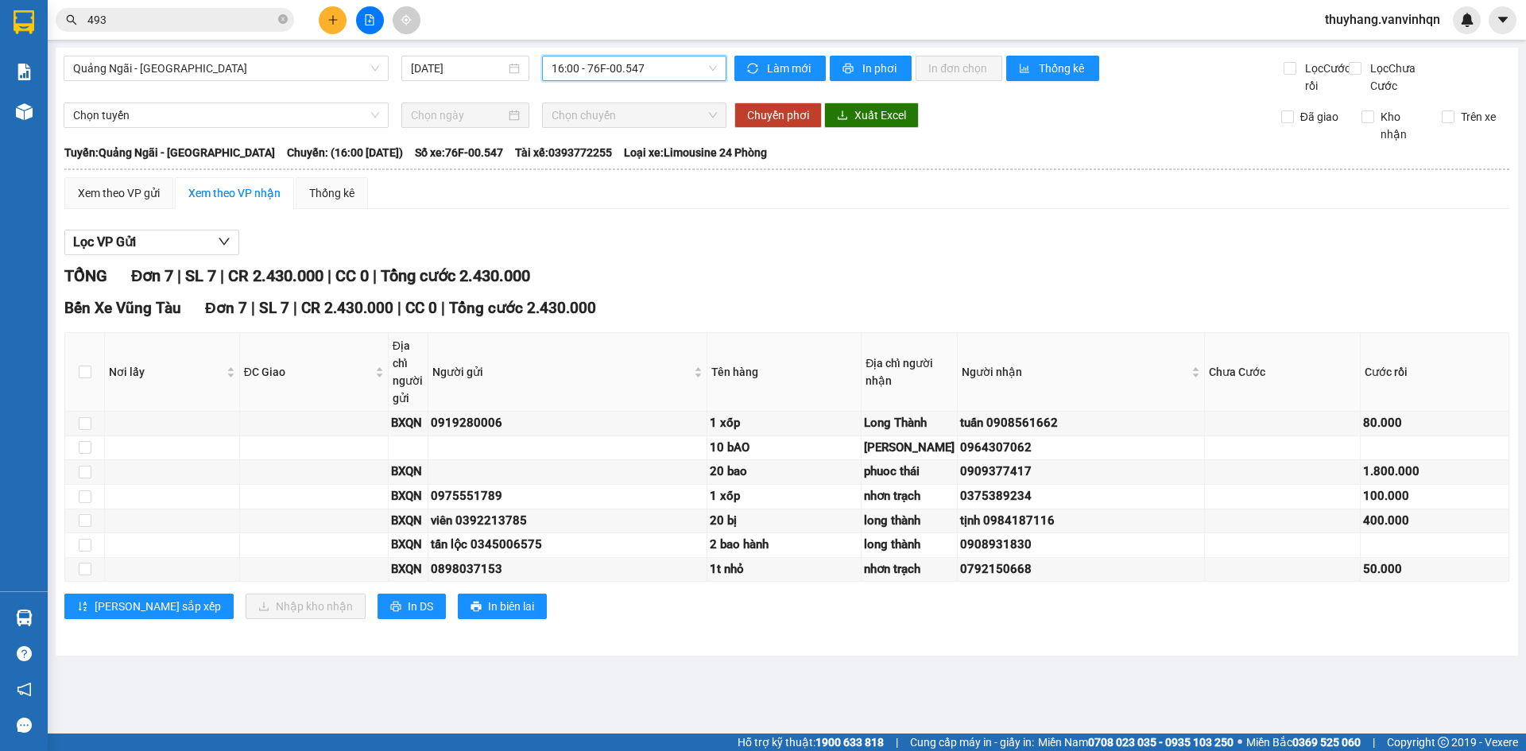
click at [663, 68] on span "16:00 - 76F-00.547" at bounding box center [634, 68] width 165 height 24
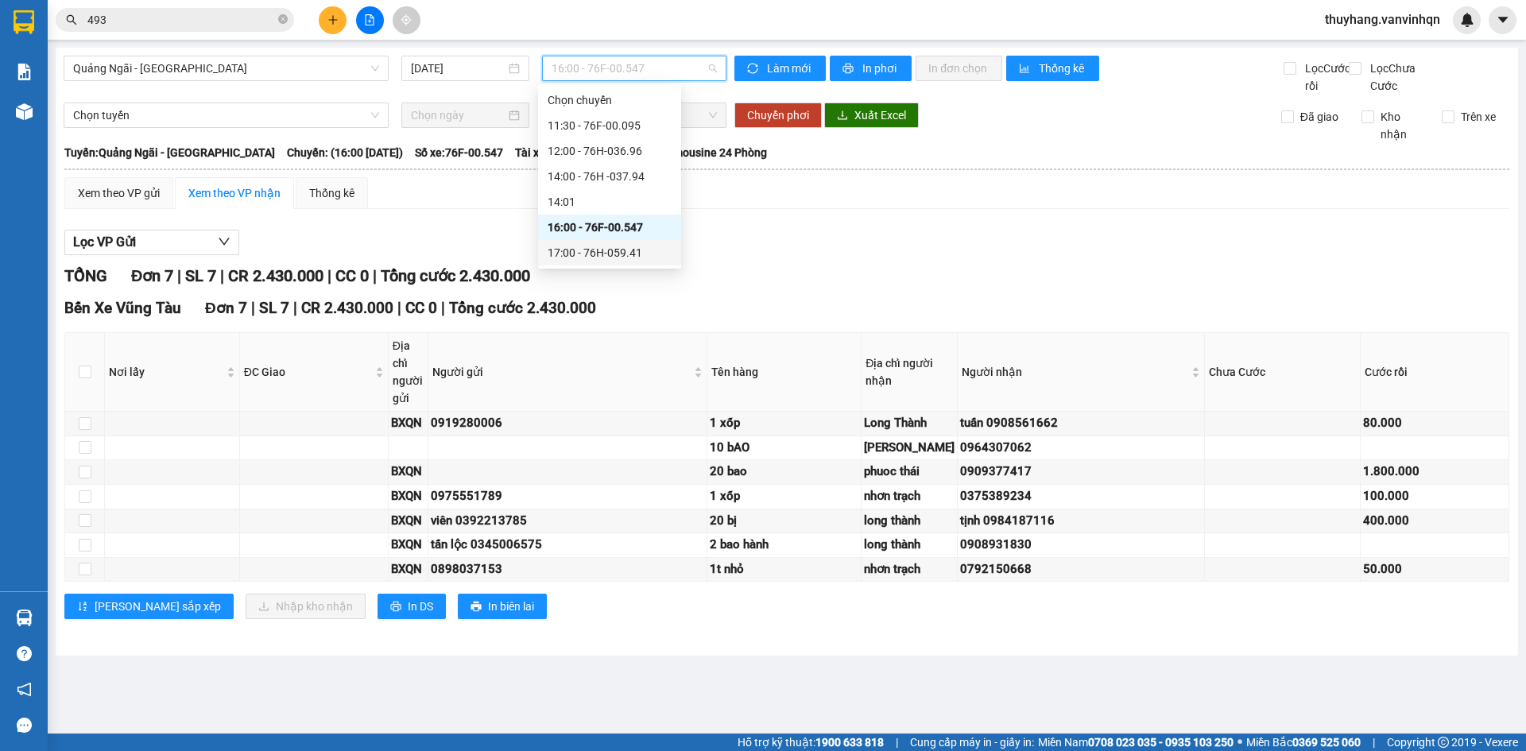
click at [642, 251] on div "17:00 - 76H-059.41" at bounding box center [610, 252] width 124 height 17
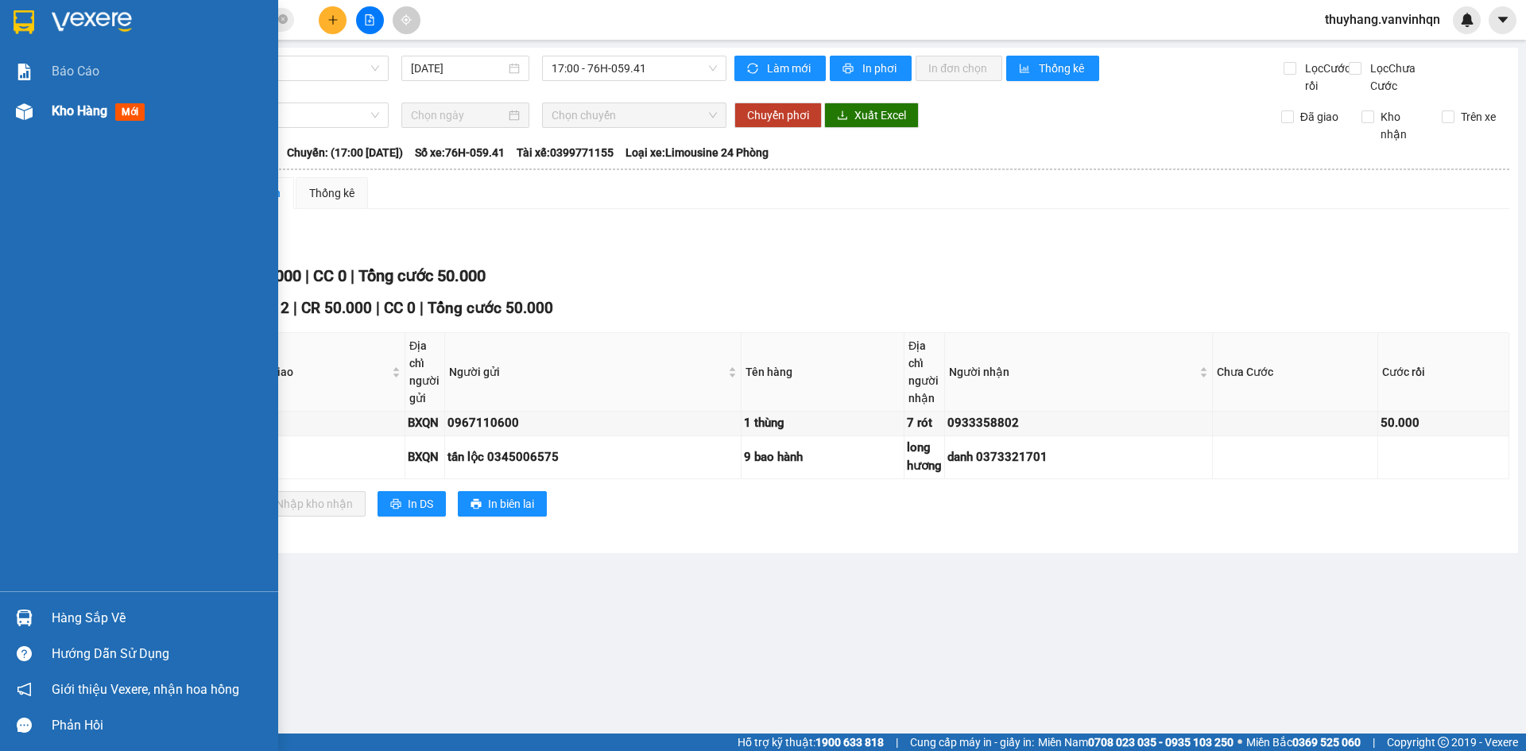
click at [33, 119] on div at bounding box center [24, 112] width 28 height 28
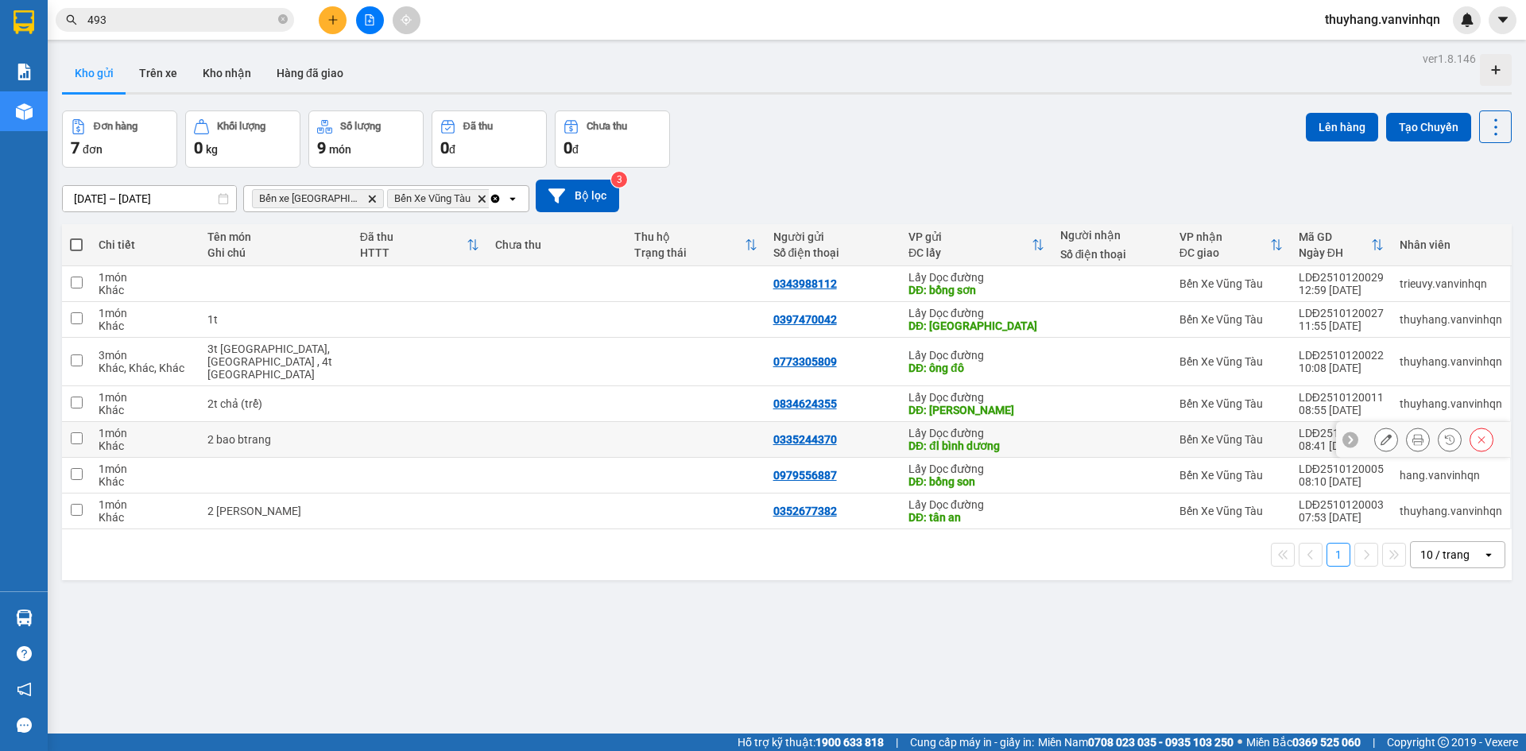
click at [399, 438] on td at bounding box center [419, 440] width 135 height 36
checkbox input "true"
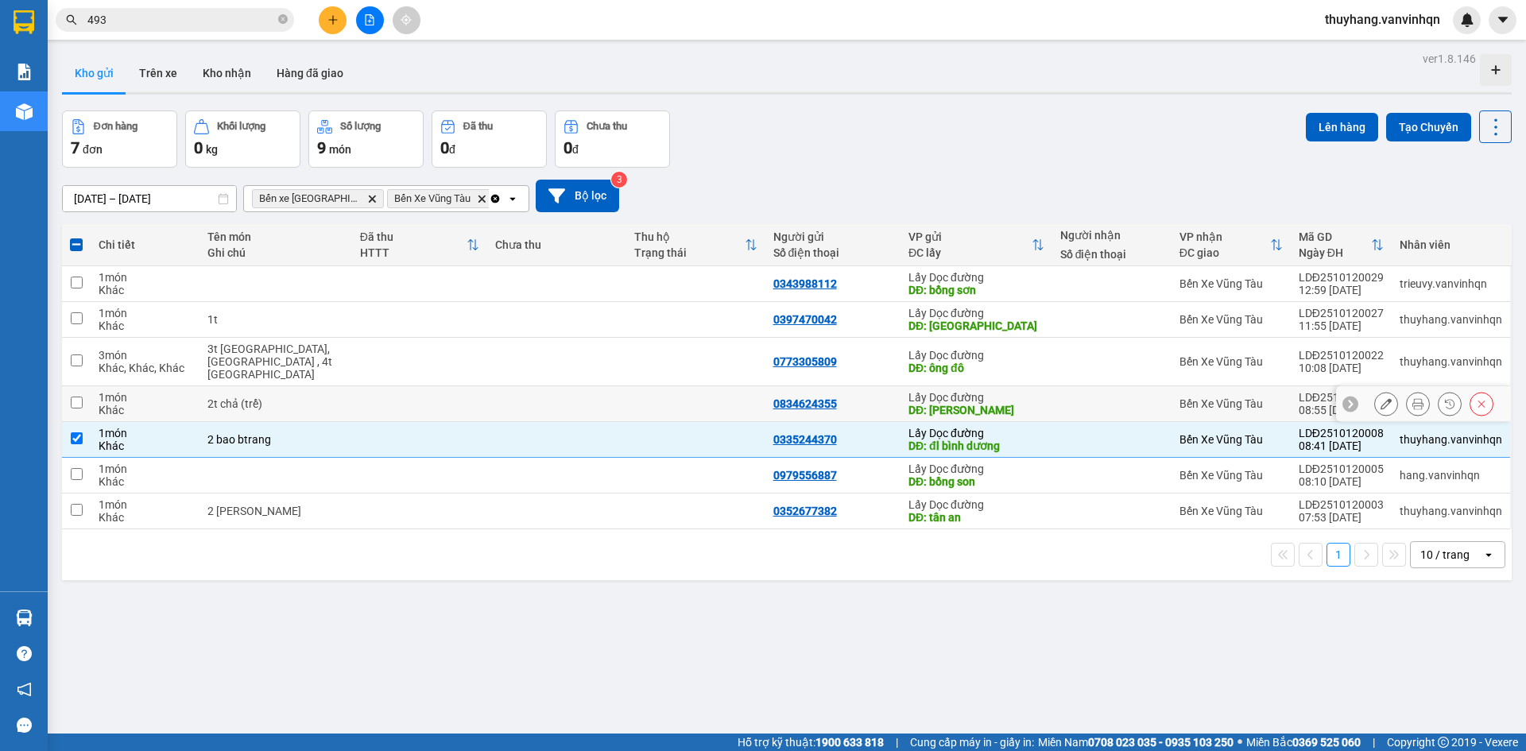
click at [406, 396] on td at bounding box center [419, 404] width 135 height 36
checkbox input "true"
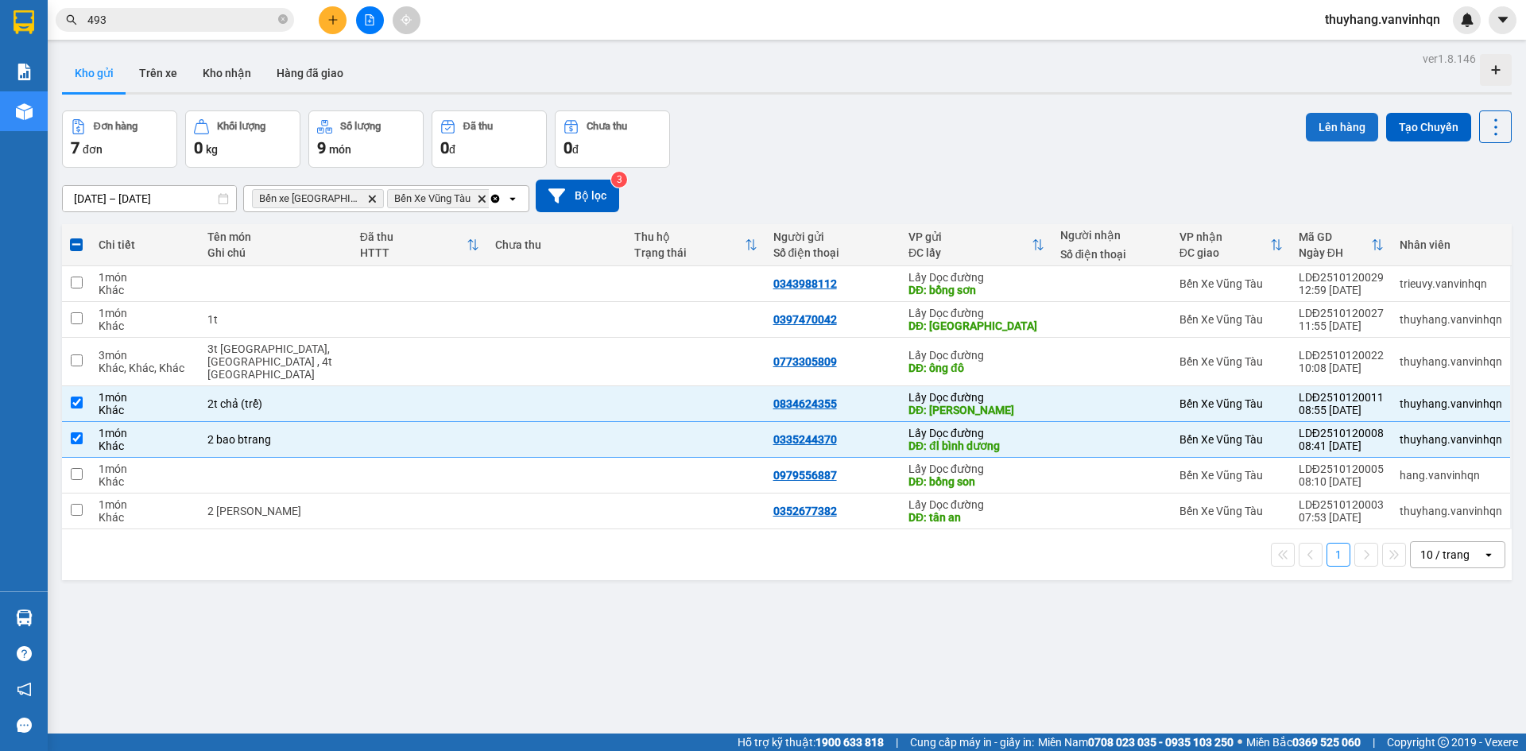
click at [1324, 124] on button "Lên hàng" at bounding box center [1342, 127] width 72 height 29
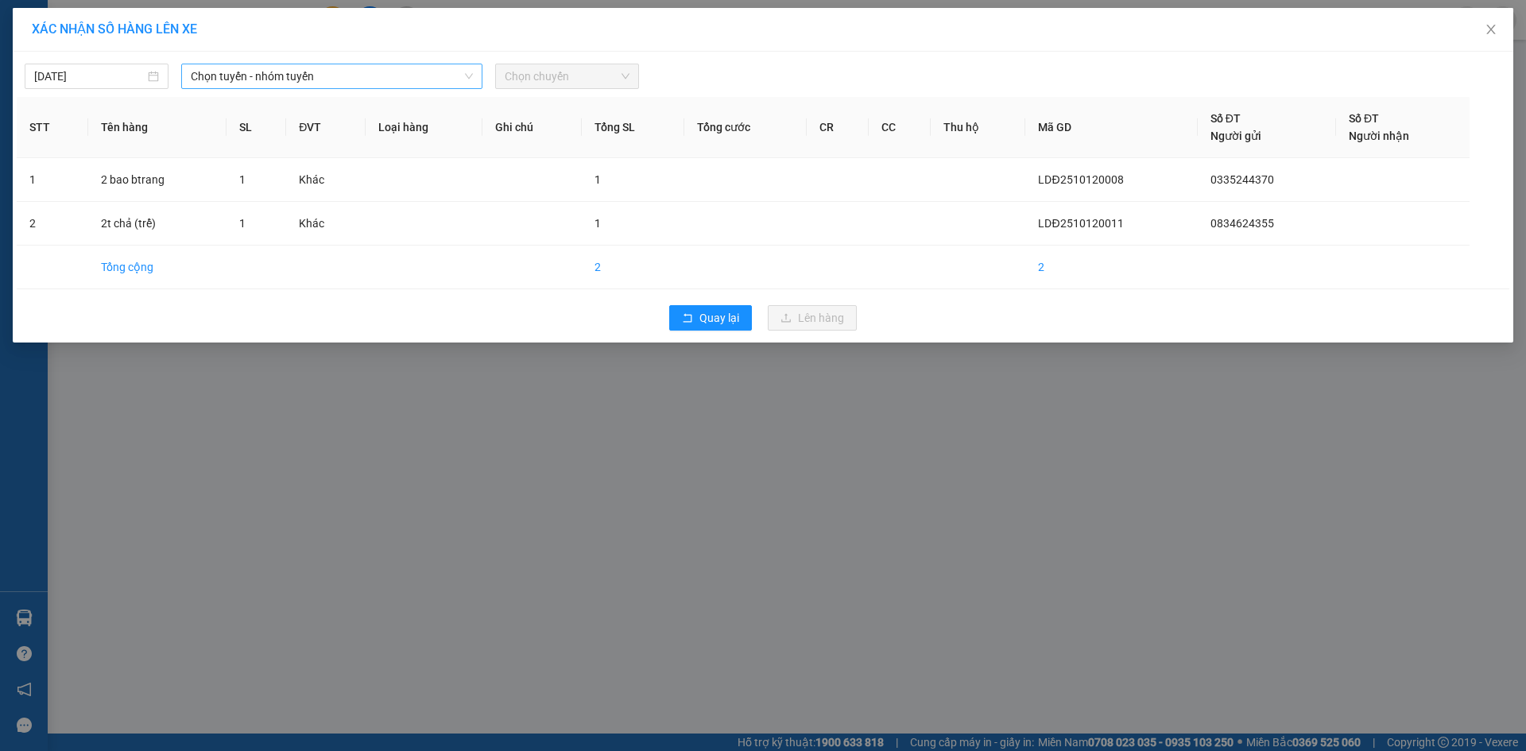
click at [401, 80] on span "Chọn tuyến - nhóm tuyến" at bounding box center [332, 76] width 282 height 24
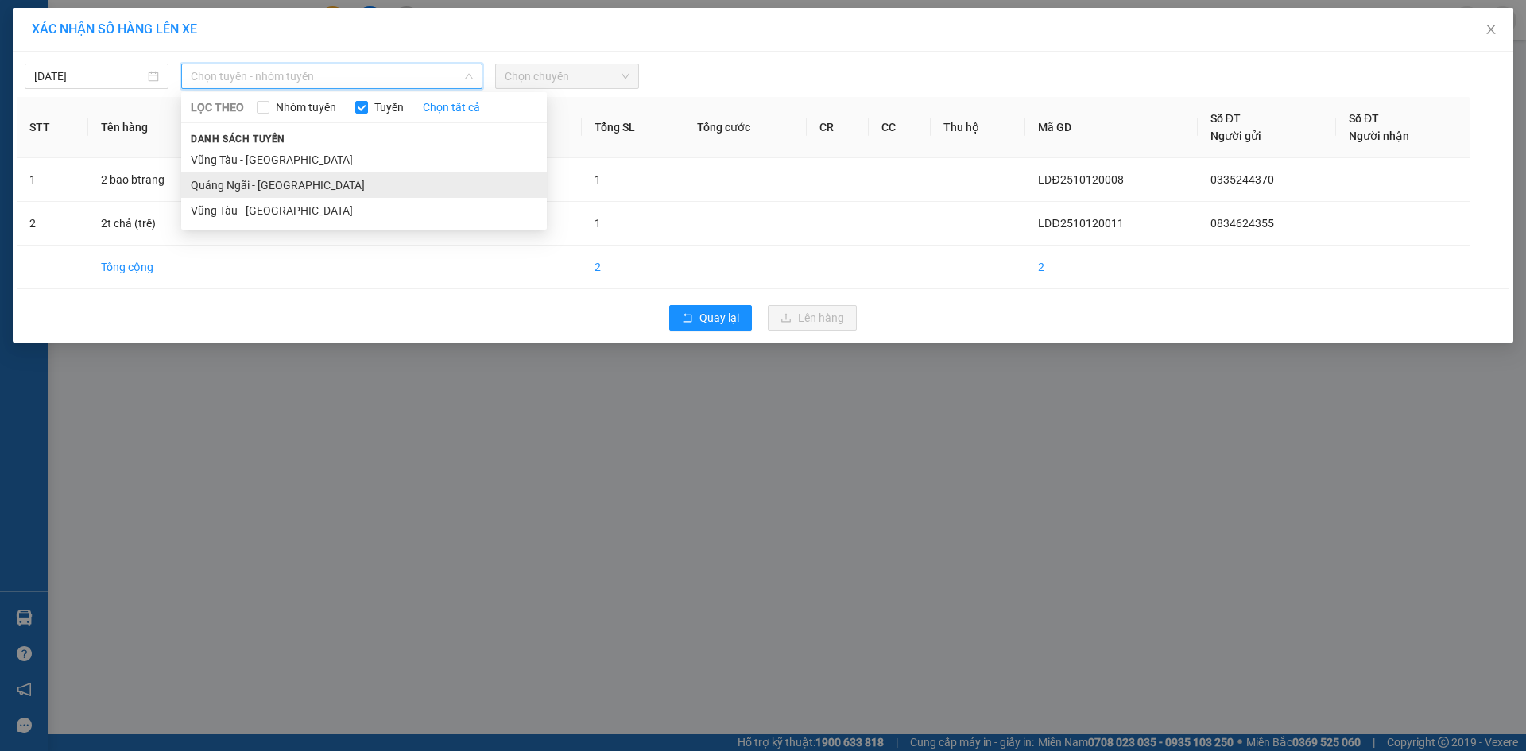
click at [362, 183] on li "Quảng Ngãi - [GEOGRAPHIC_DATA]" at bounding box center [364, 185] width 366 height 25
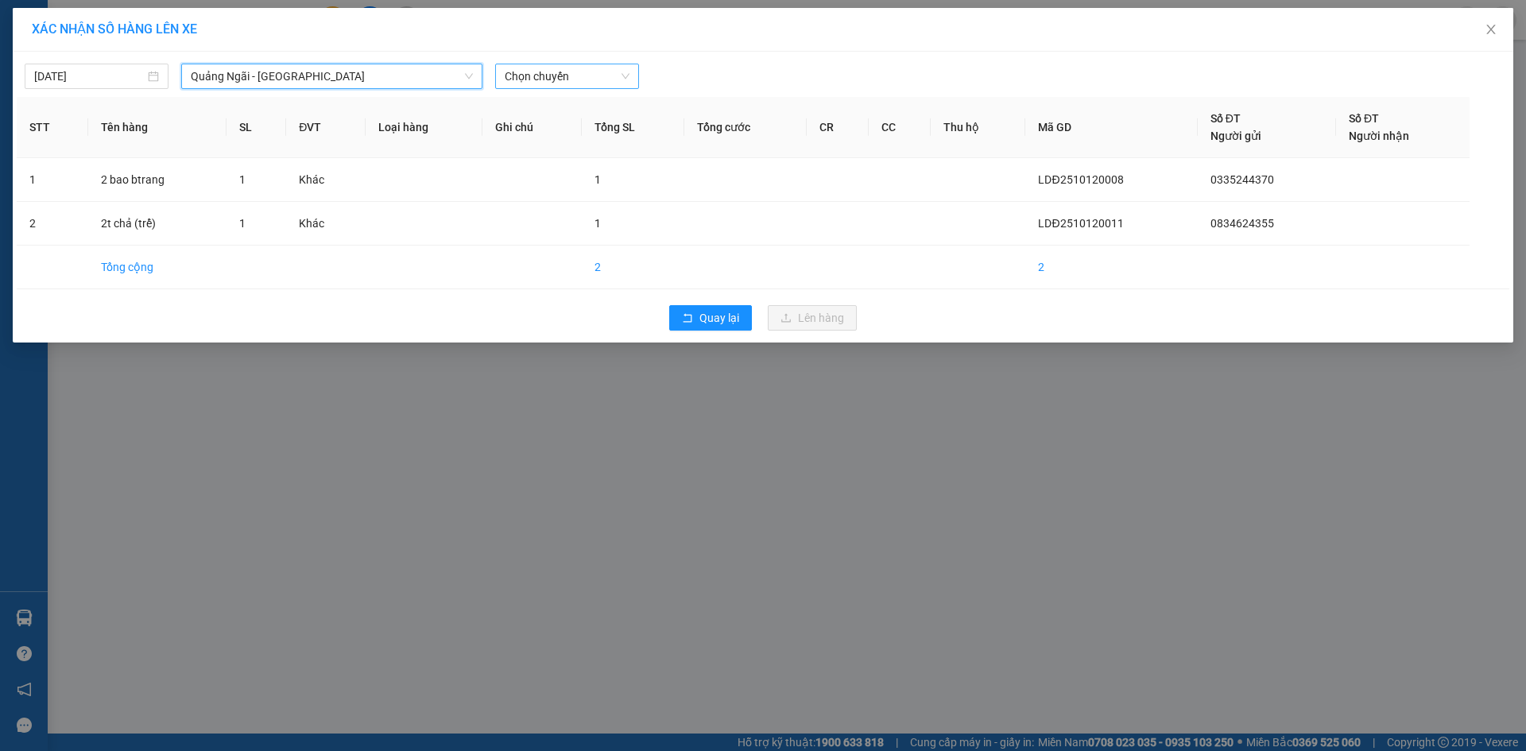
click at [582, 80] on span "Chọn chuyến" at bounding box center [567, 76] width 125 height 24
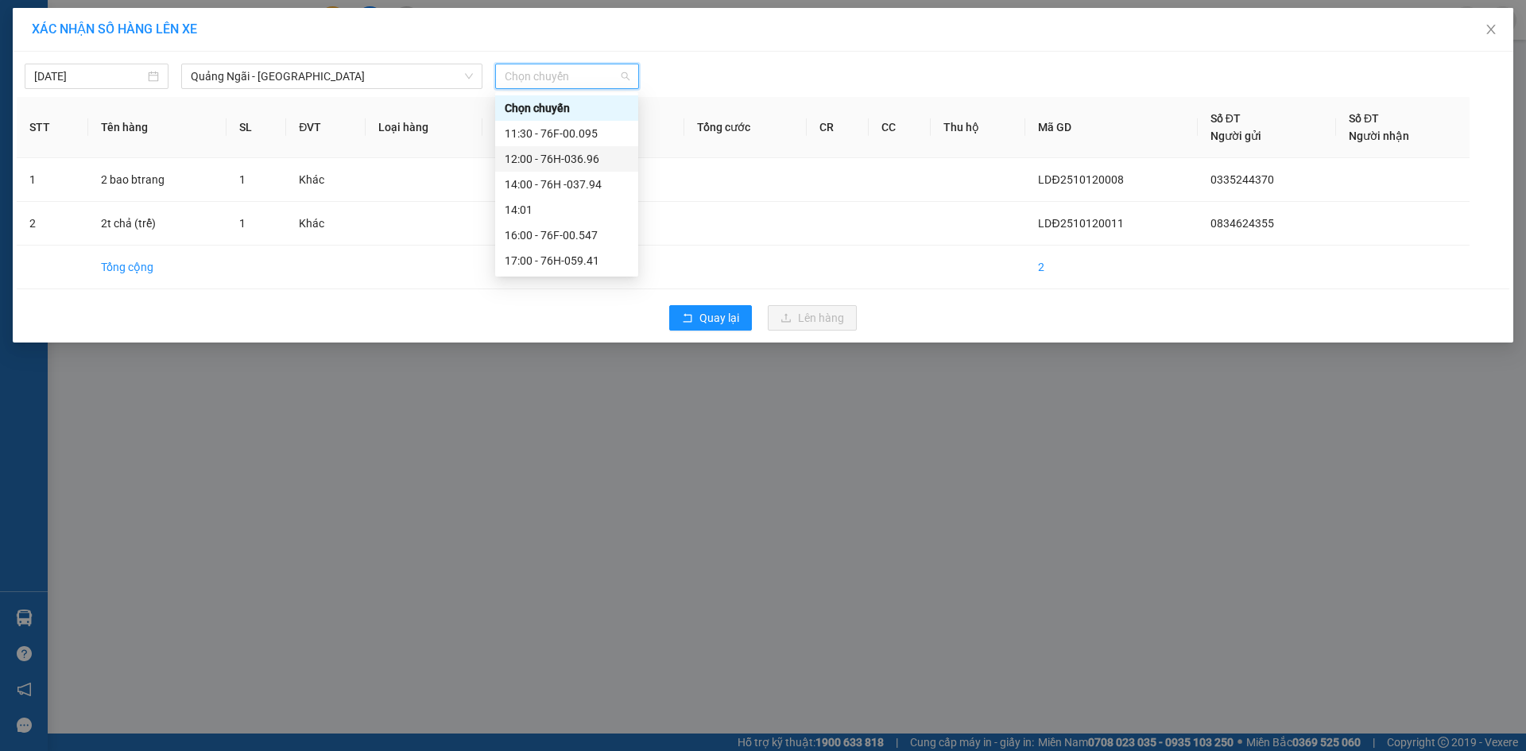
click at [613, 165] on div "12:00 - 76H-036.96" at bounding box center [567, 158] width 124 height 17
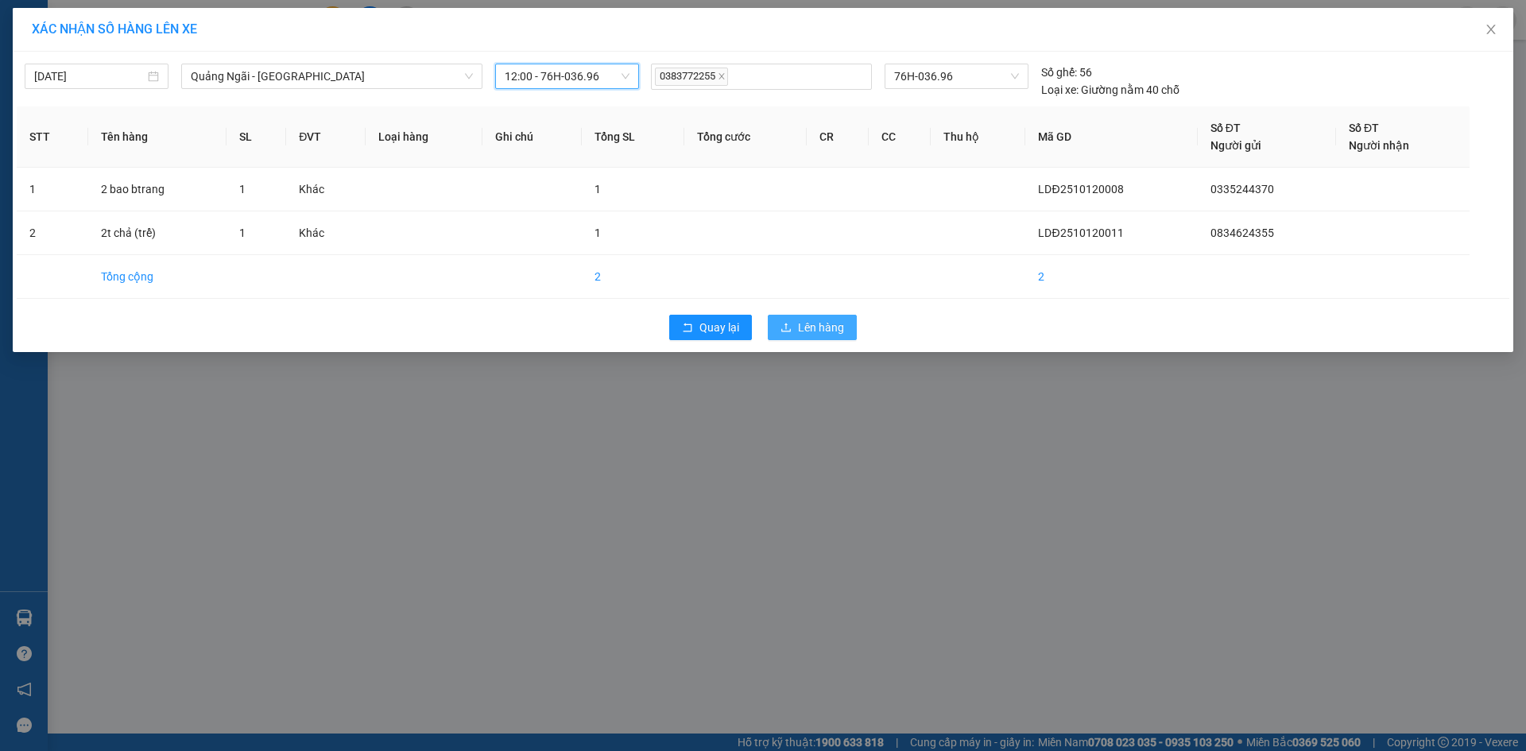
click at [835, 321] on span "Lên hàng" at bounding box center [821, 327] width 46 height 17
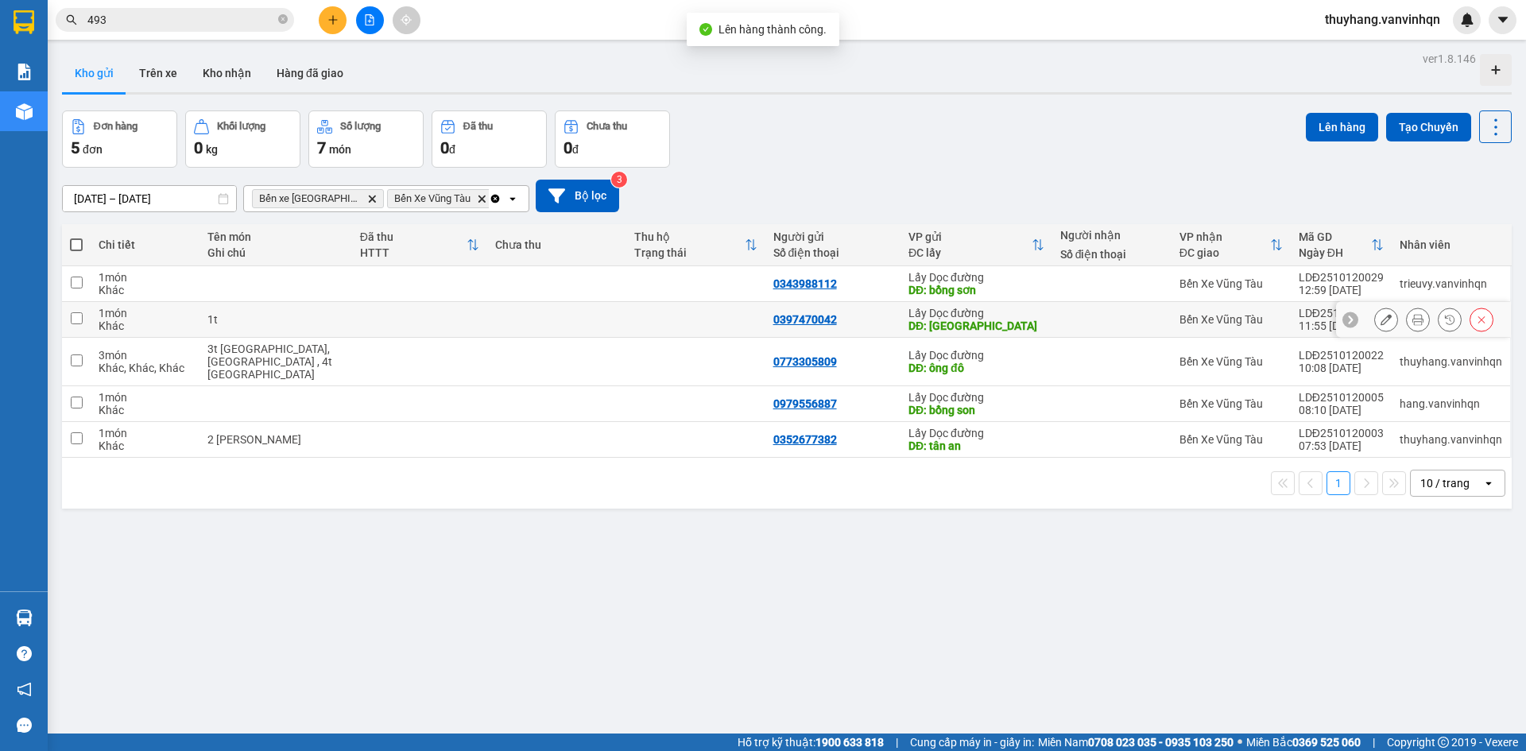
click at [1381, 323] on icon at bounding box center [1386, 319] width 11 height 11
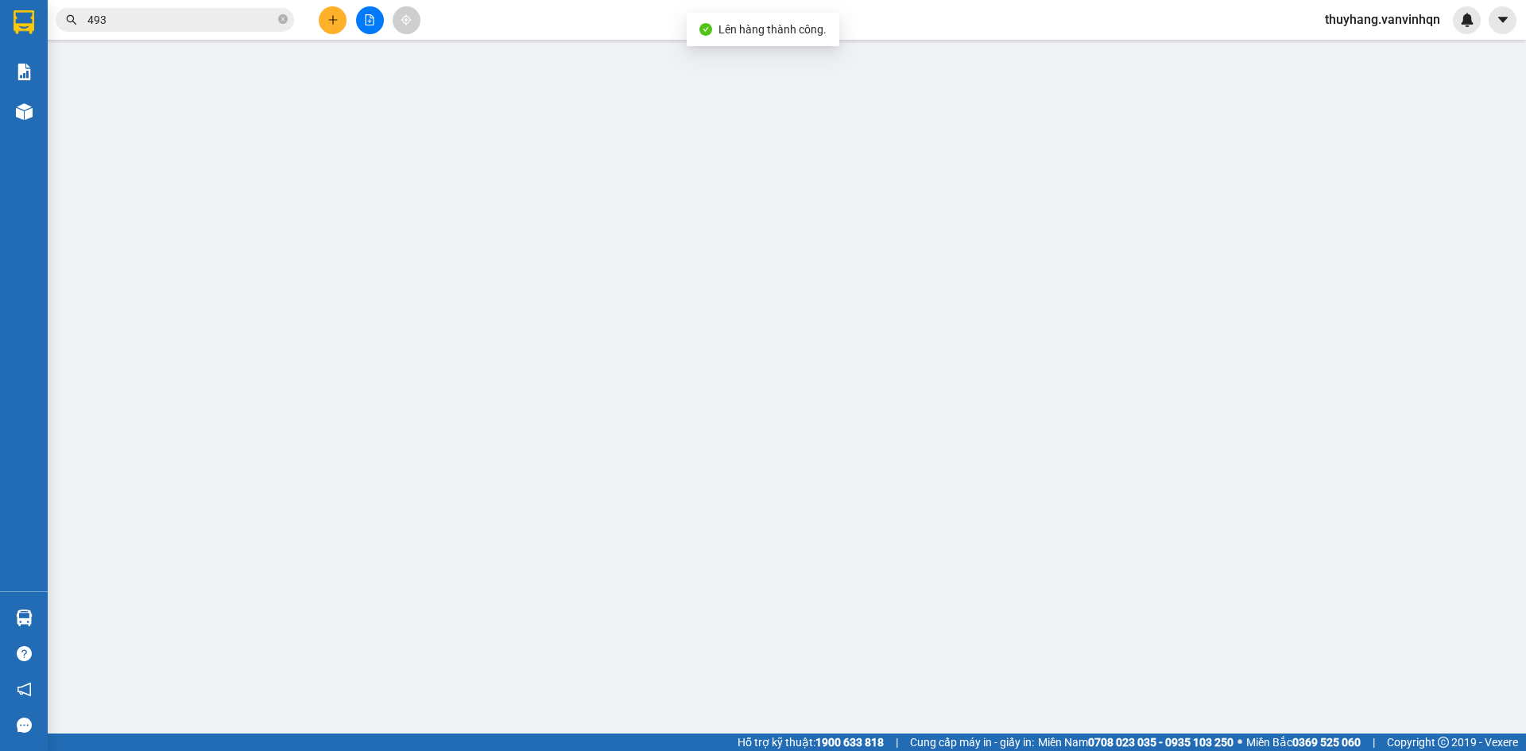
type input "0397470042"
type input "[PERSON_NAME]"
type input "vtau"
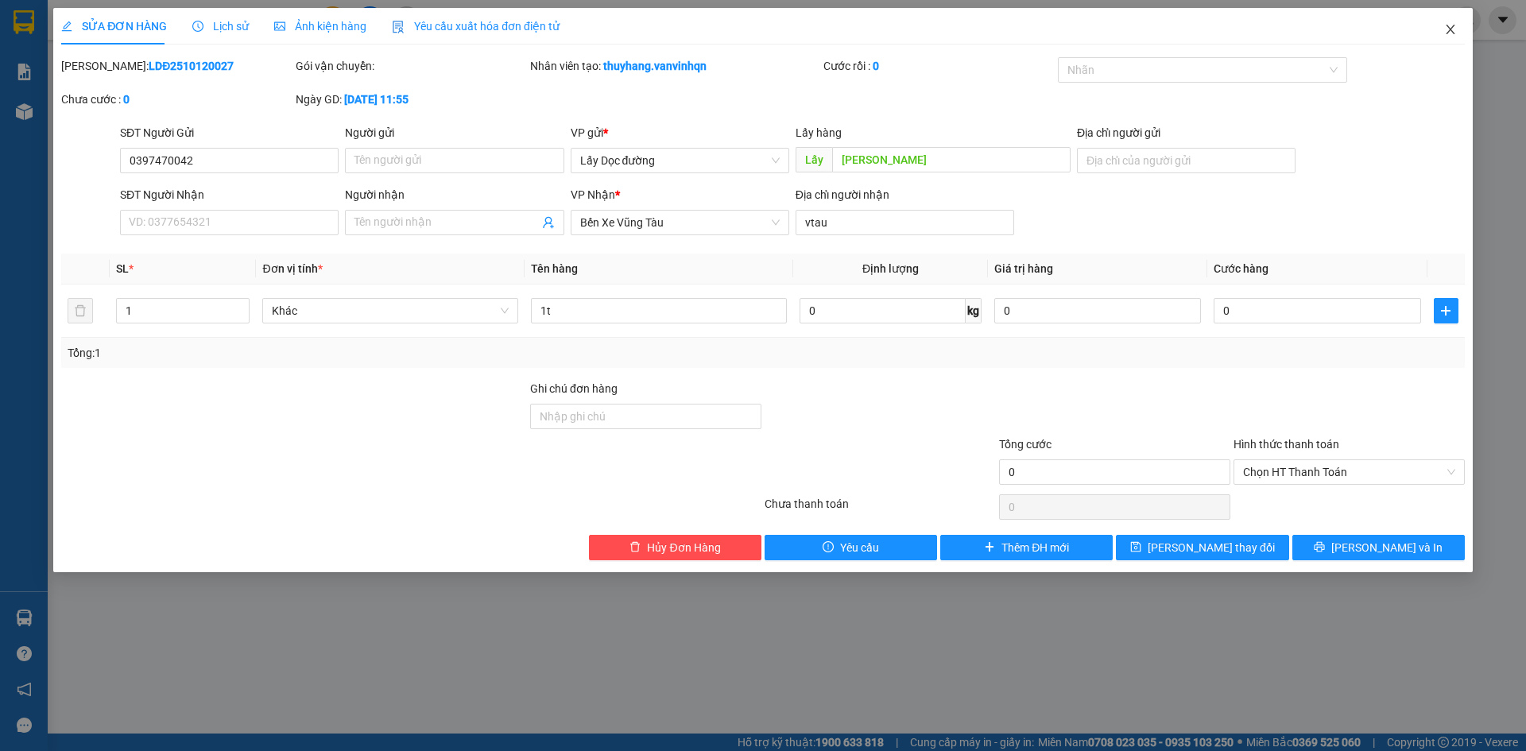
click at [1457, 29] on span "Close" at bounding box center [1451, 30] width 45 height 45
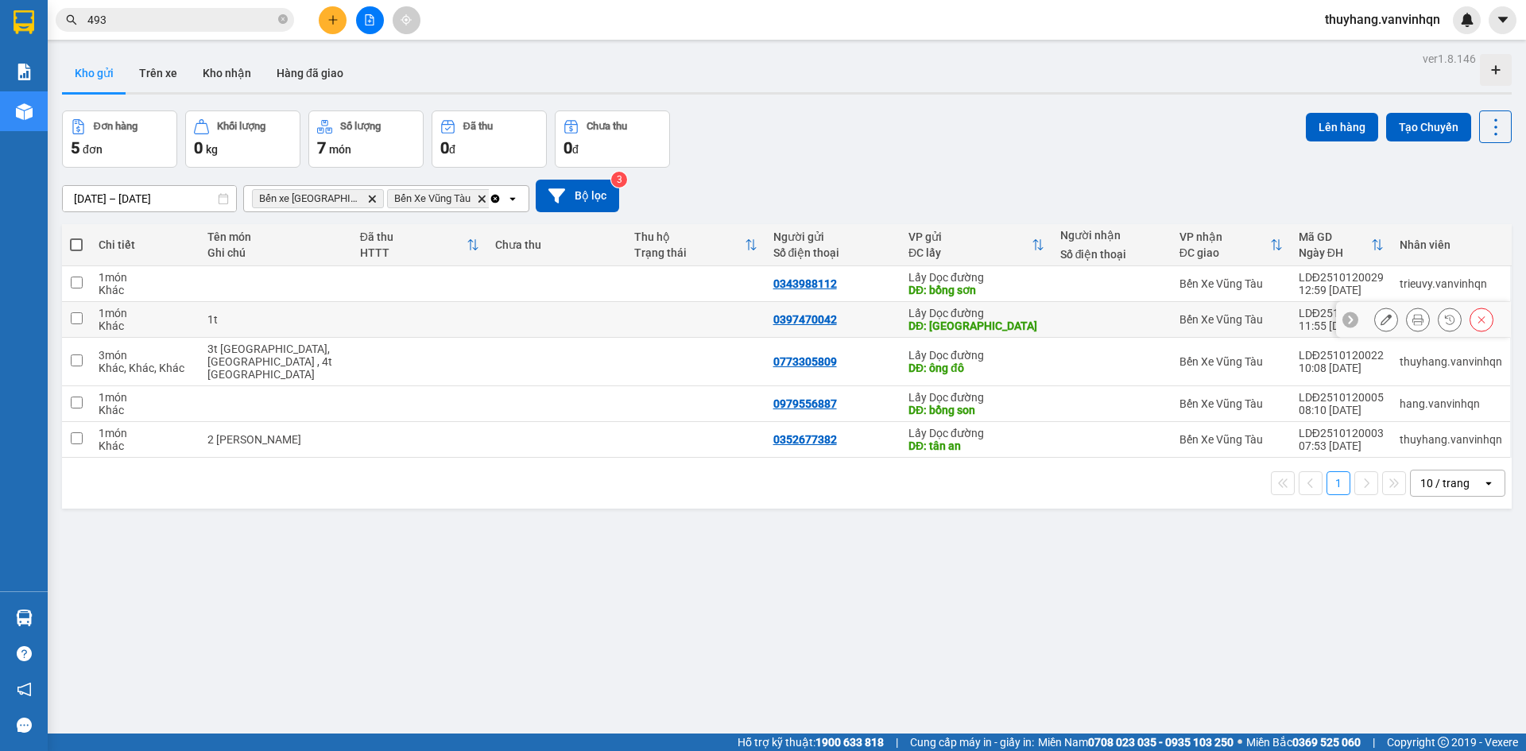
click at [242, 326] on td "1t" at bounding box center [276, 320] width 153 height 36
checkbox input "true"
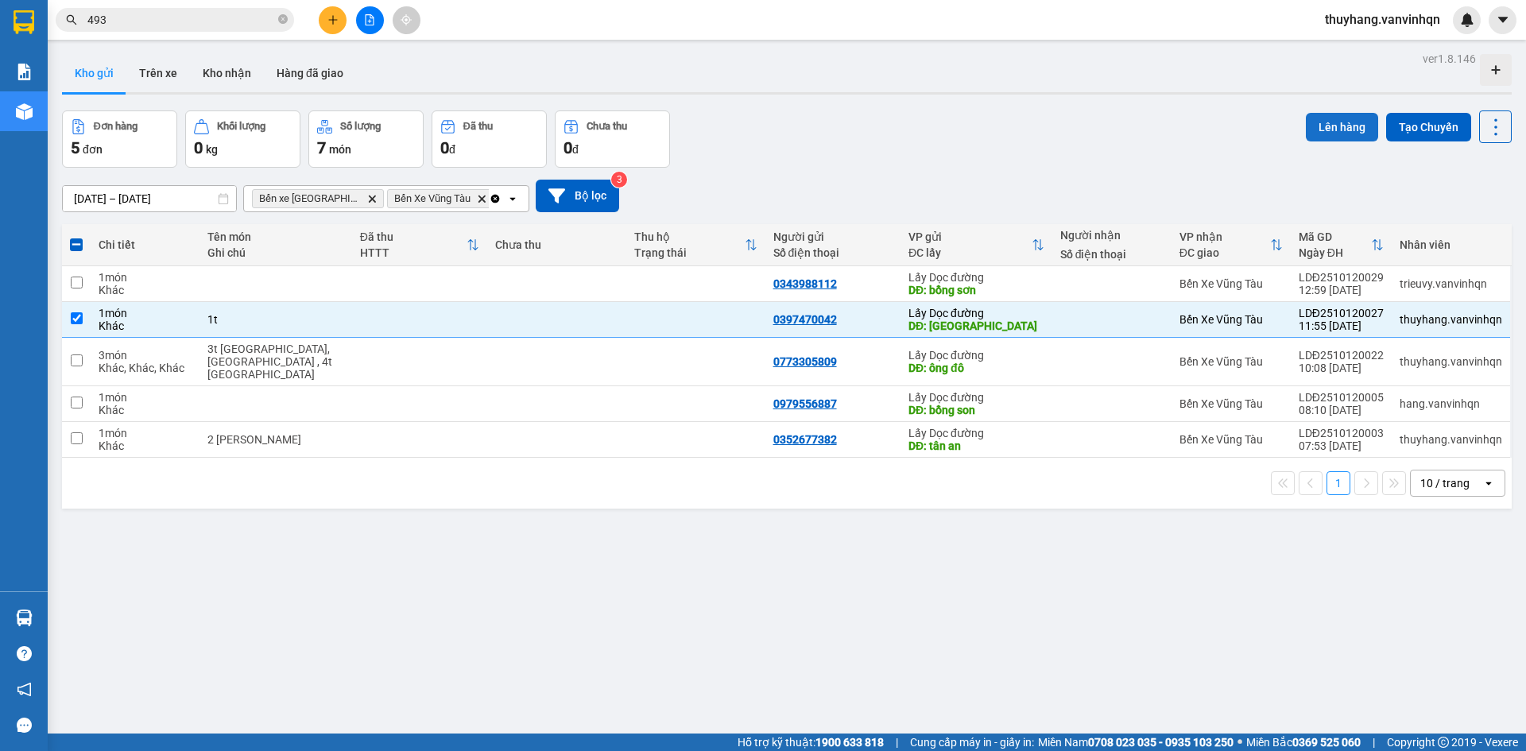
click at [1342, 132] on button "Lên hàng" at bounding box center [1342, 127] width 72 height 29
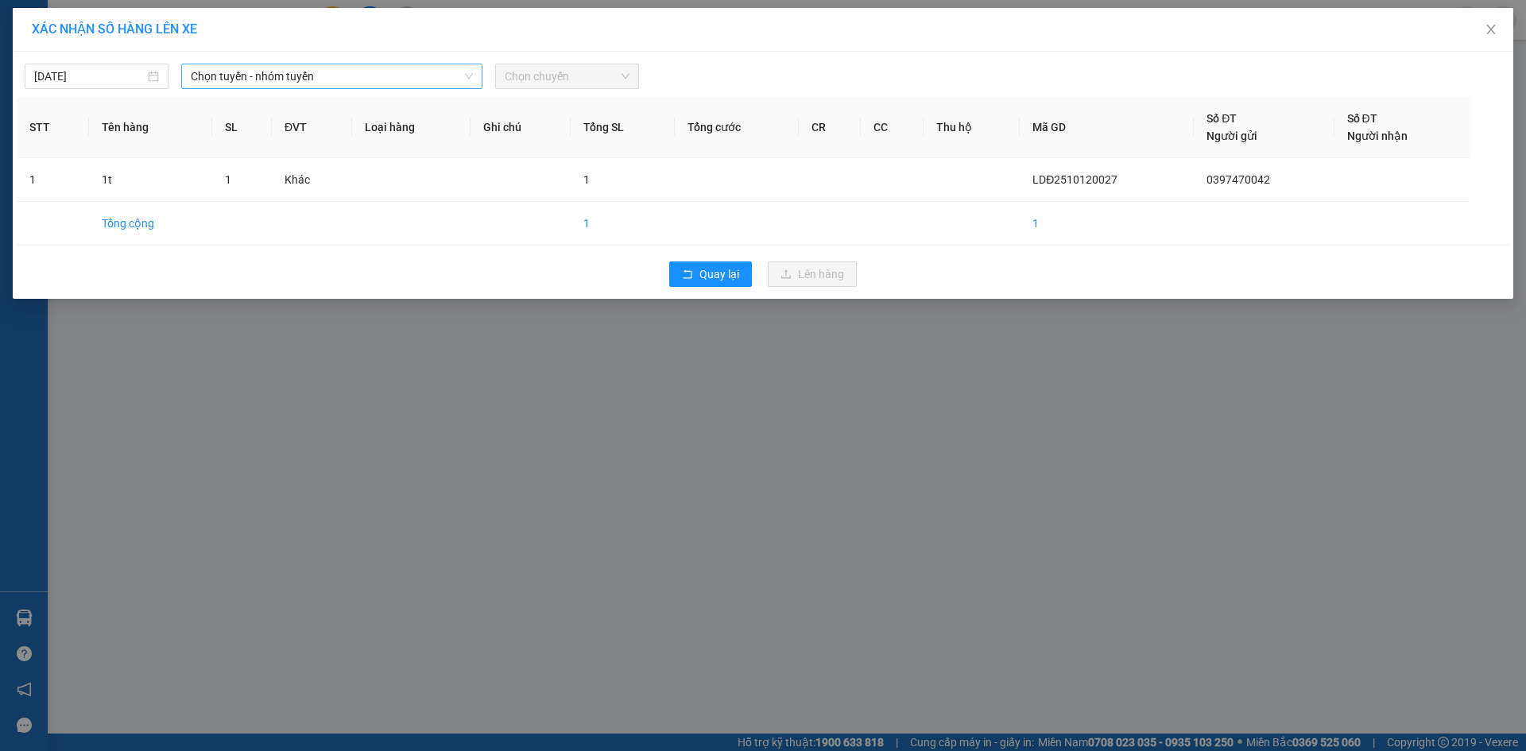
click at [403, 78] on span "Chọn tuyến - nhóm tuyến" at bounding box center [332, 76] width 282 height 24
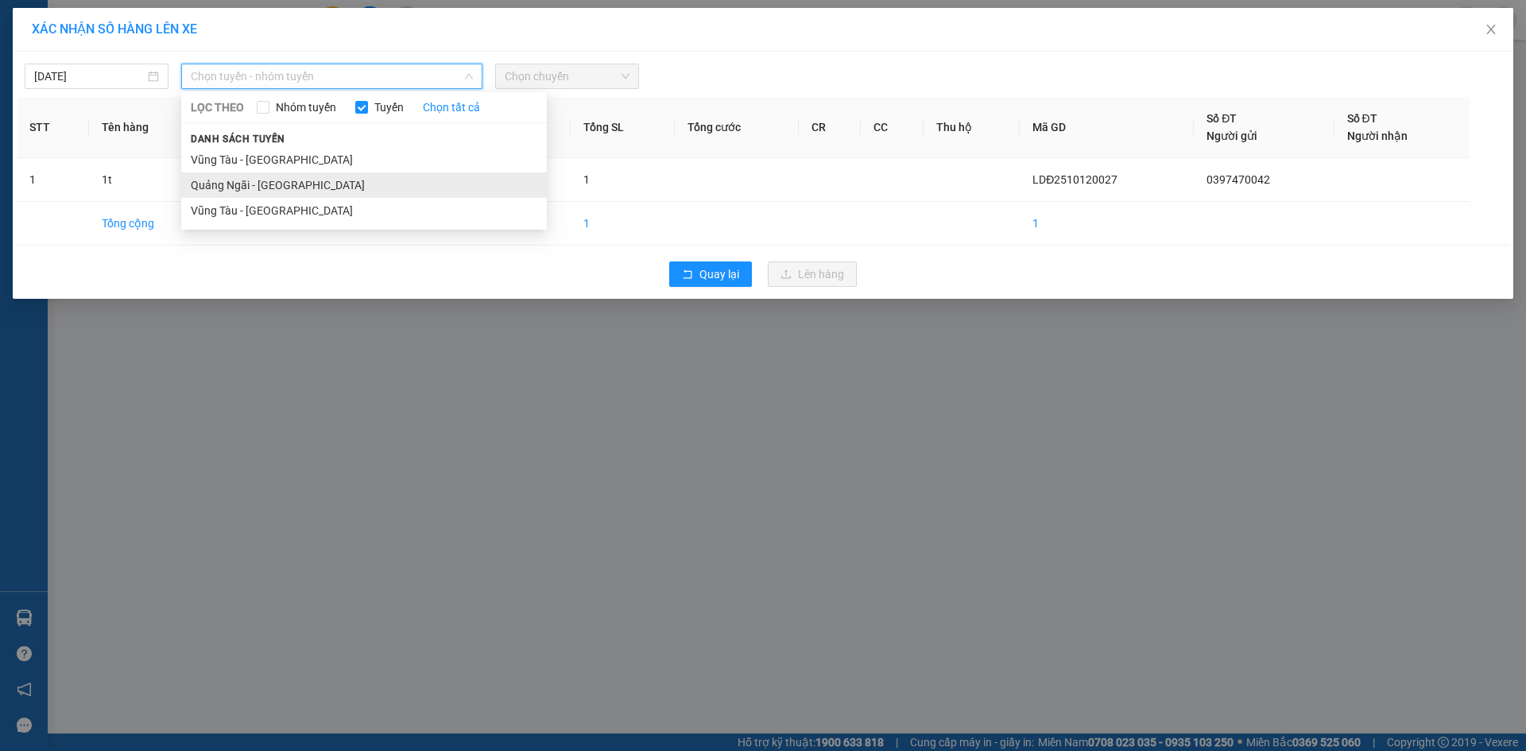
click at [363, 185] on li "Quảng Ngãi - [GEOGRAPHIC_DATA]" at bounding box center [364, 185] width 366 height 25
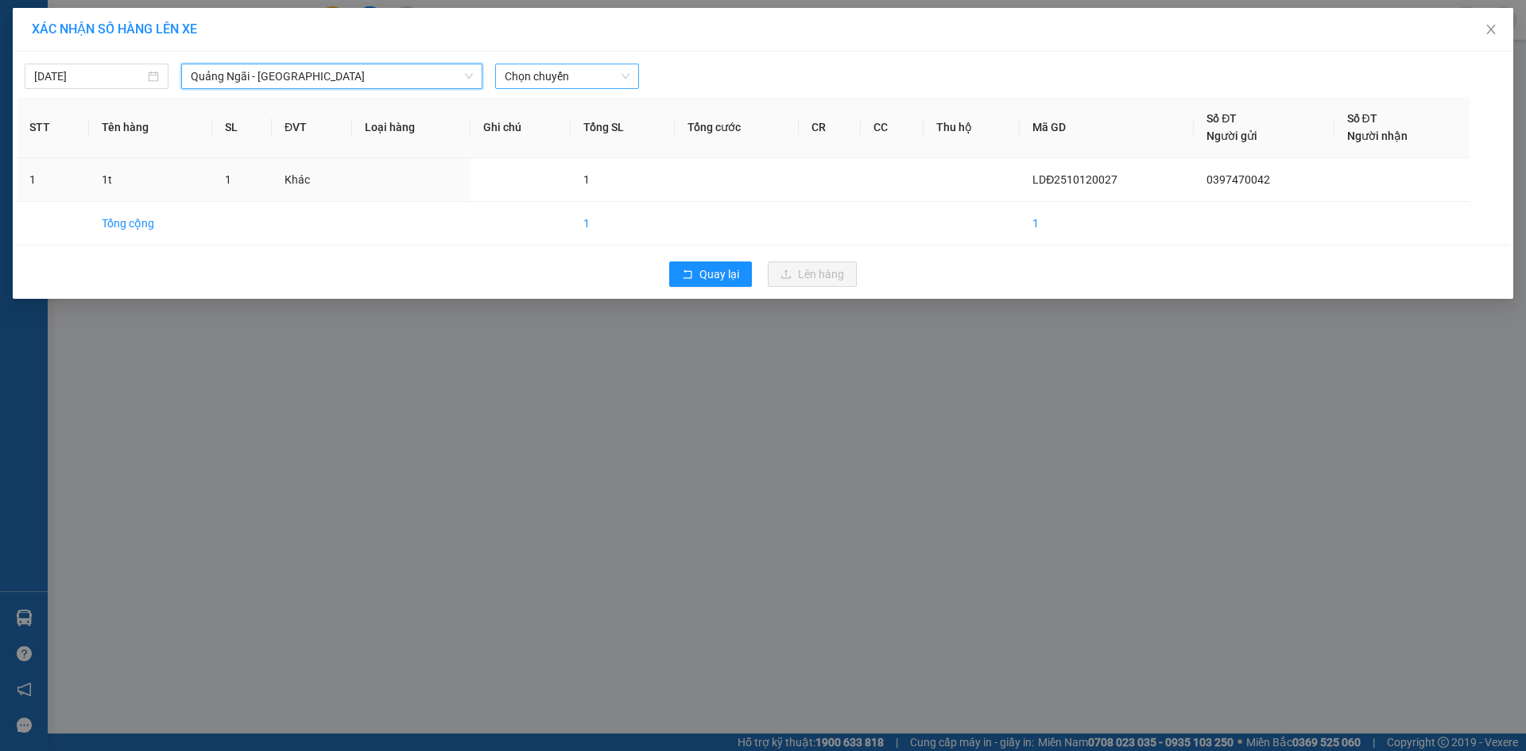
click at [562, 73] on span "Chọn chuyến" at bounding box center [567, 76] width 125 height 24
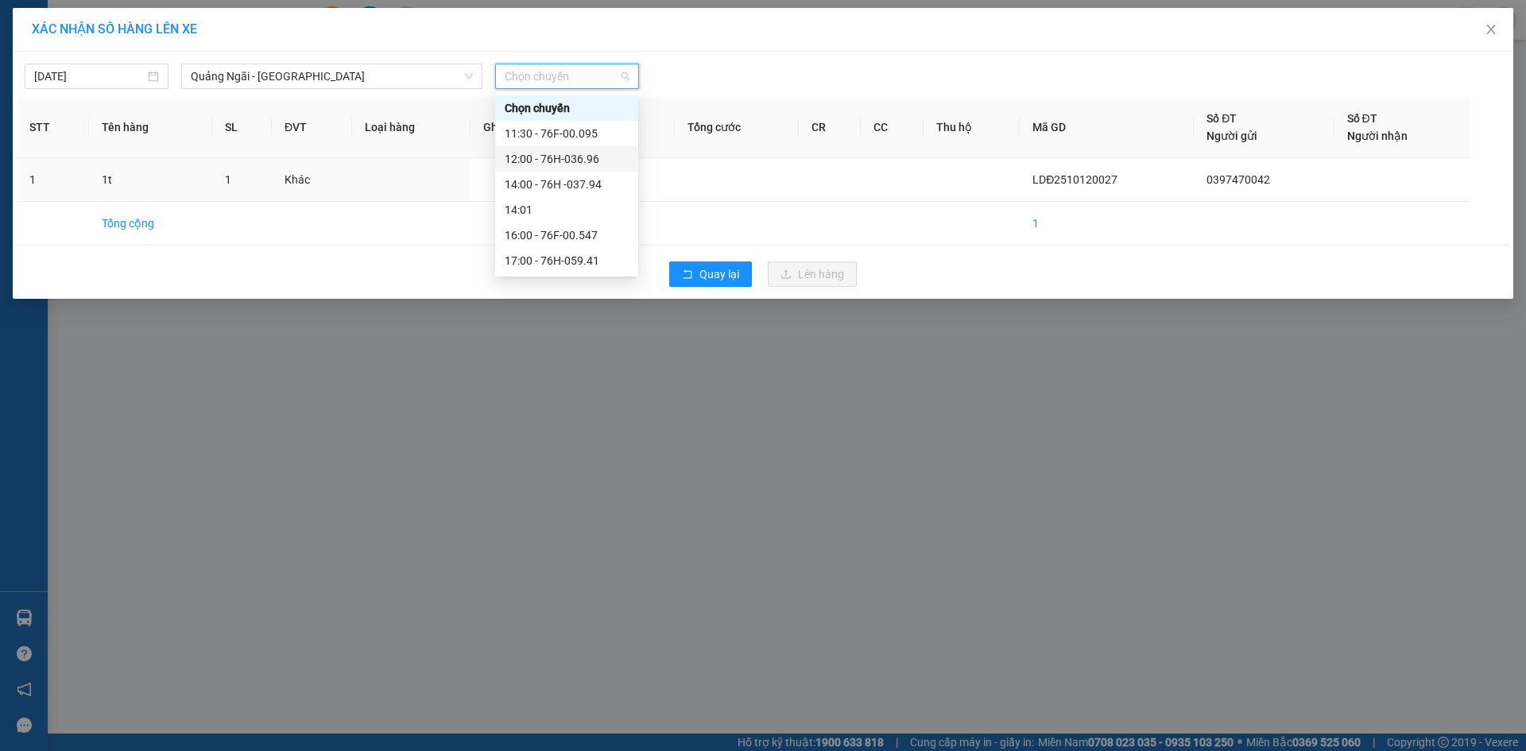
click at [601, 161] on div "12:00 - 76H-036.96" at bounding box center [567, 158] width 124 height 17
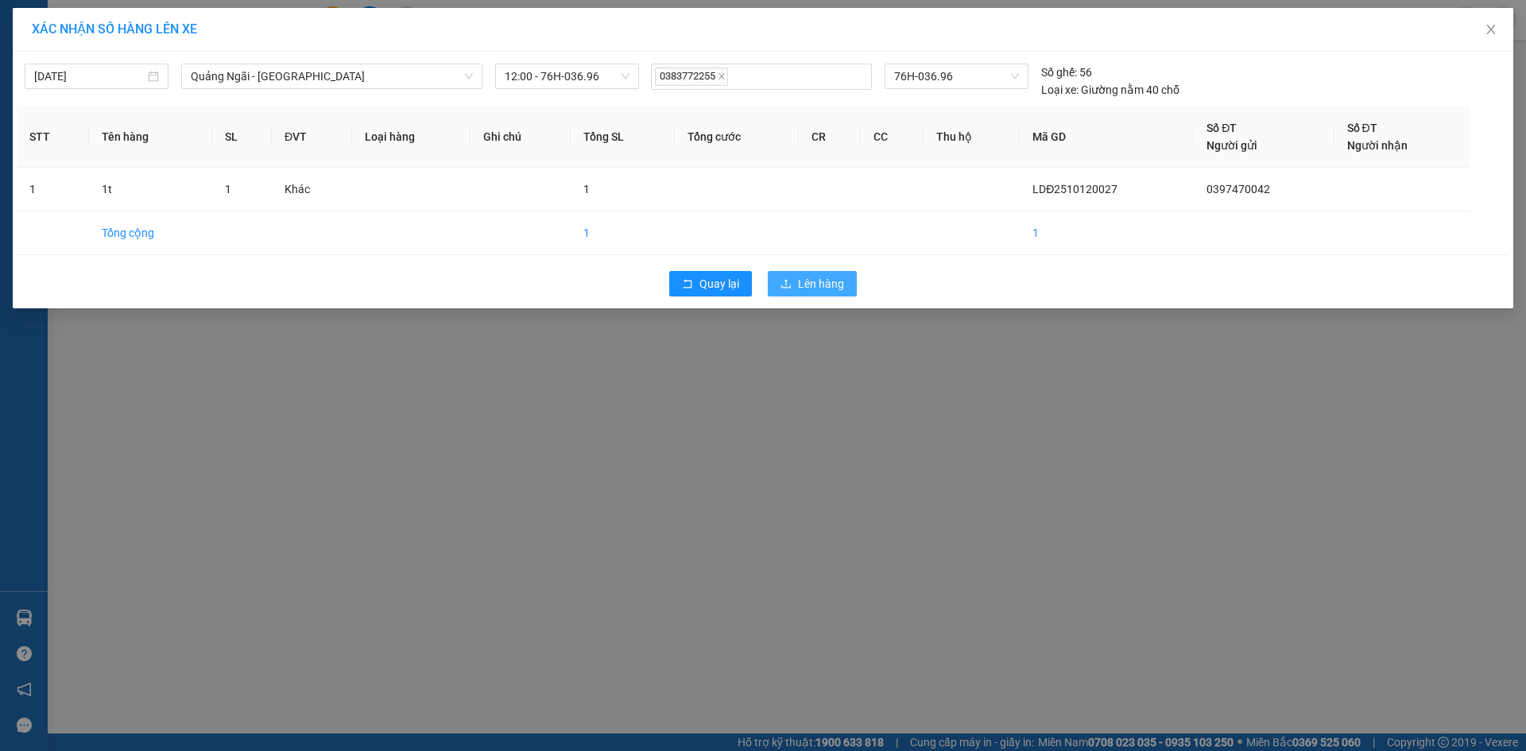
click at [855, 284] on button "Lên hàng" at bounding box center [812, 283] width 89 height 25
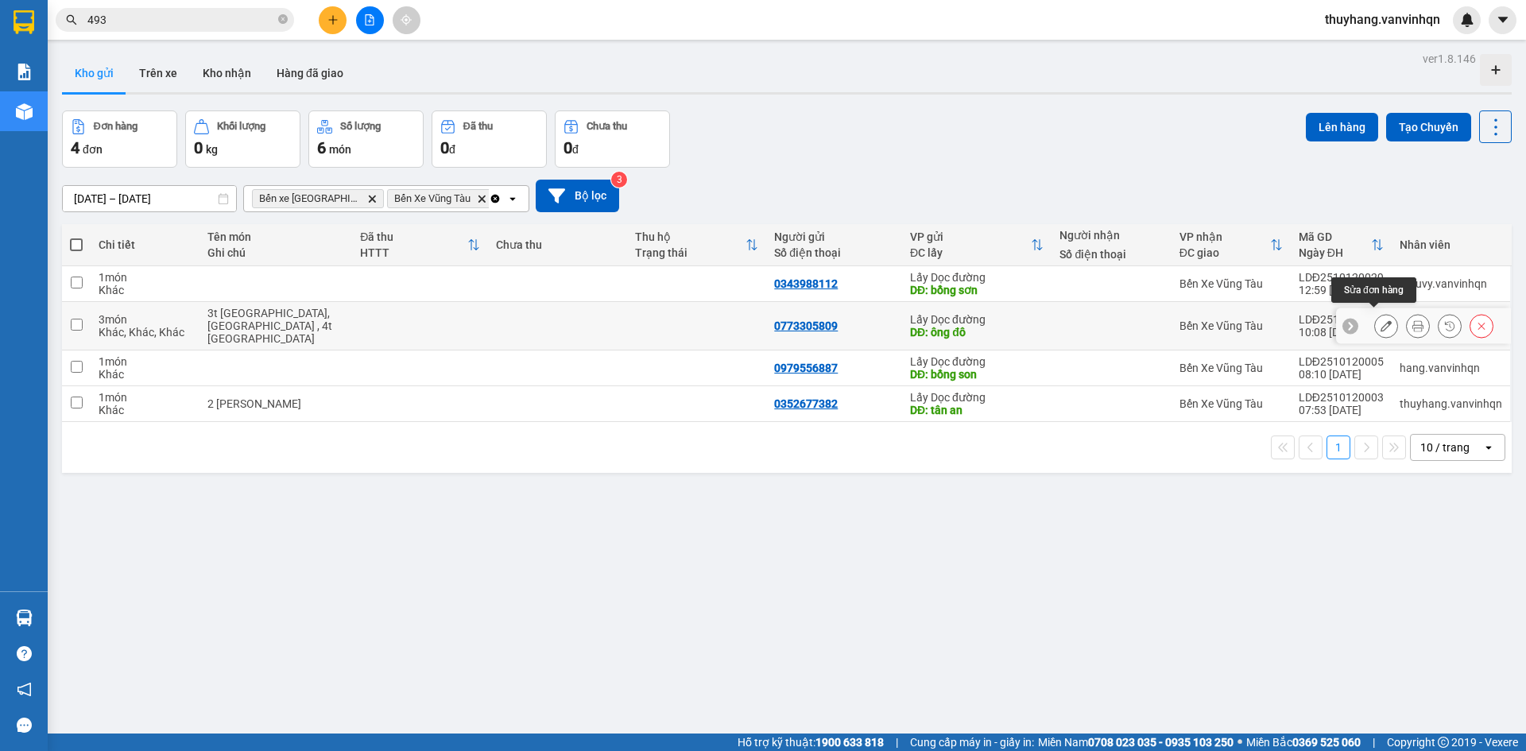
click at [1381, 320] on icon at bounding box center [1386, 325] width 11 height 11
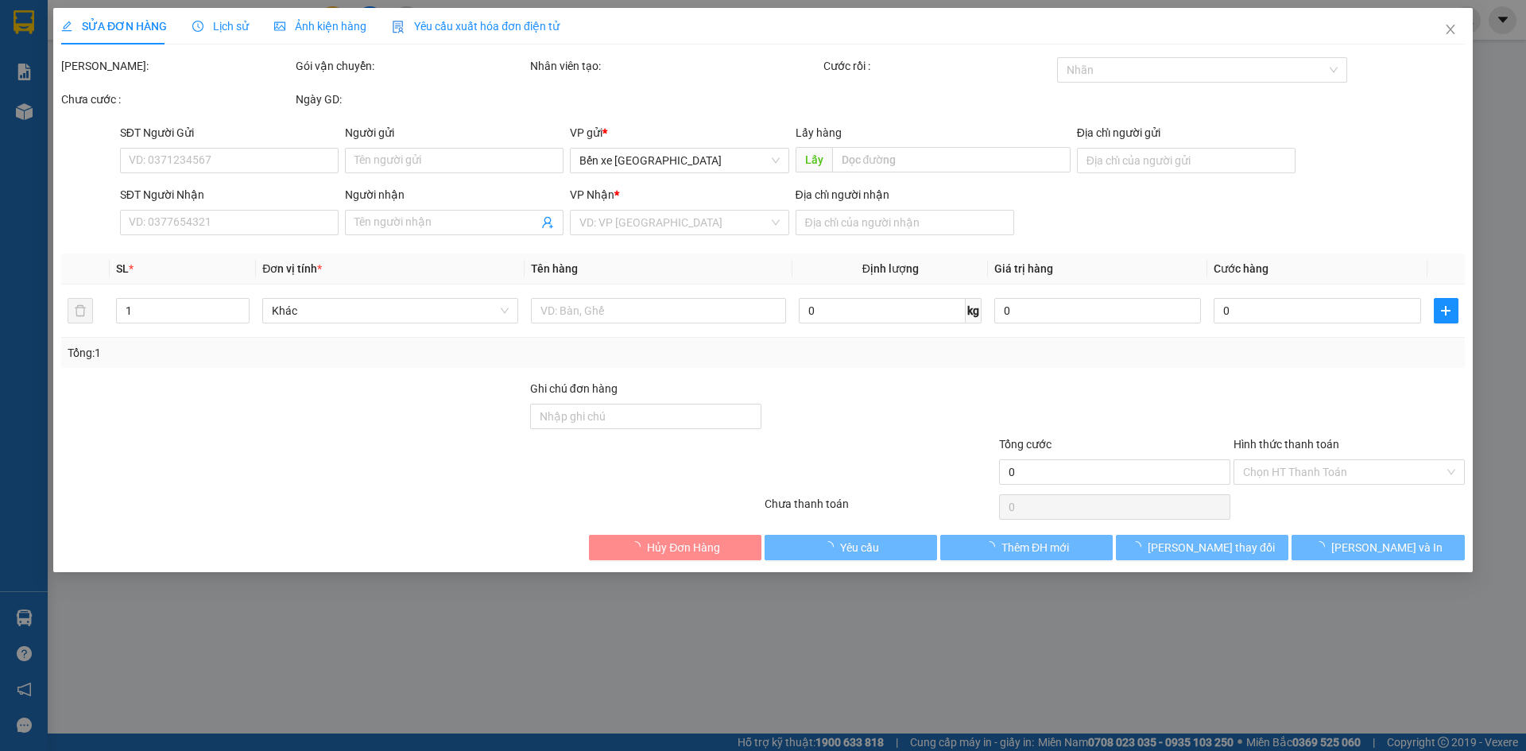
type input "0773305809"
type input "ông đô"
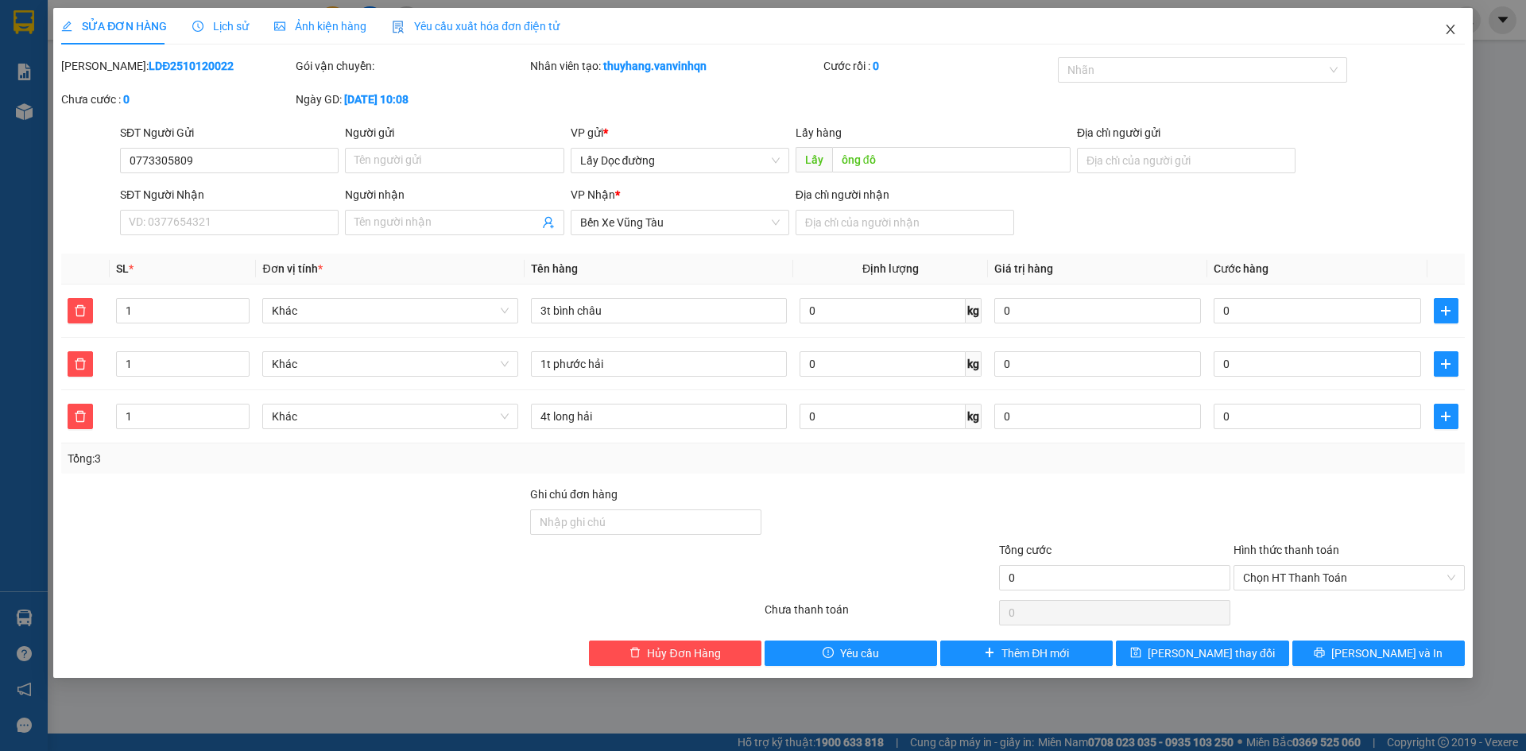
click at [1446, 33] on icon "close" at bounding box center [1450, 29] width 13 height 13
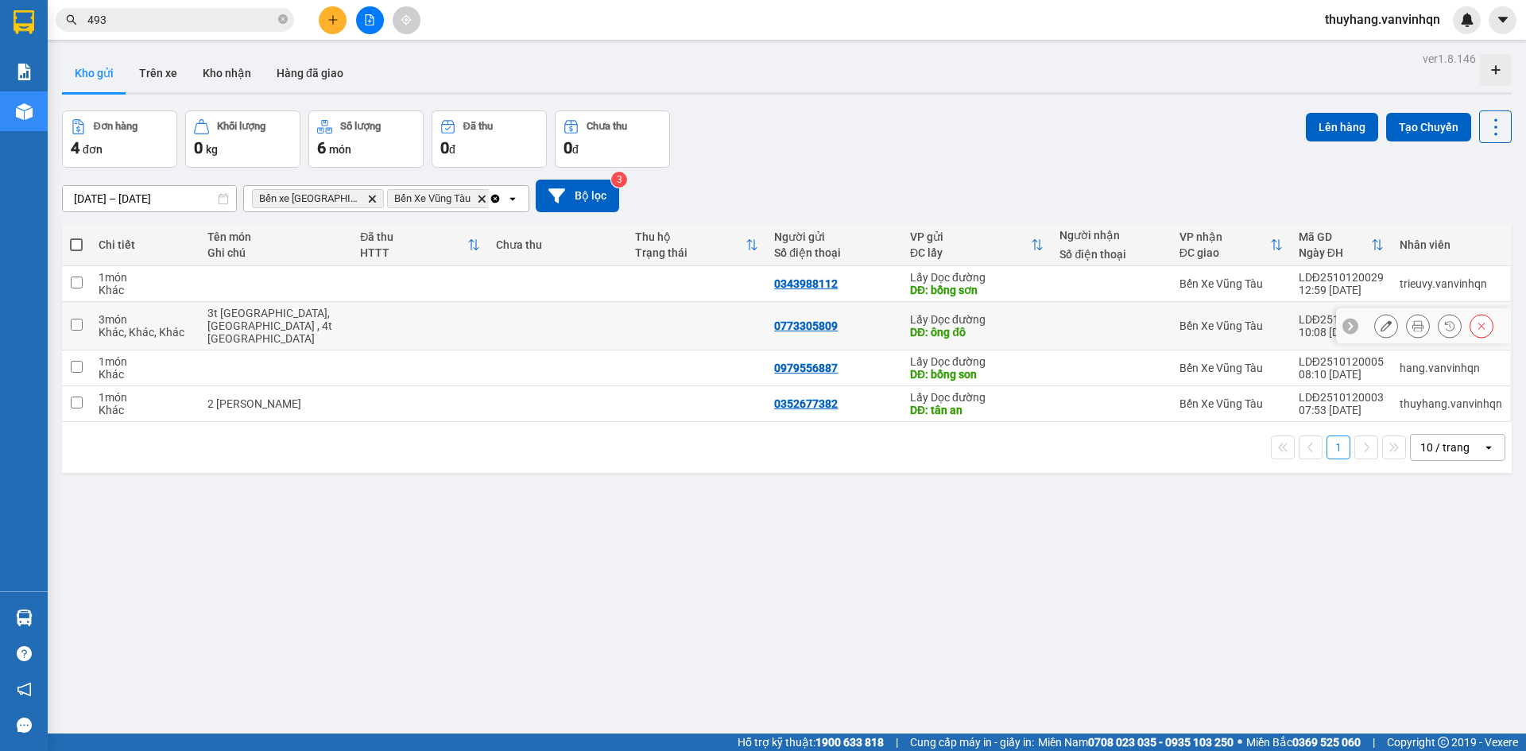
click at [294, 325] on div "3t [GEOGRAPHIC_DATA], [GEOGRAPHIC_DATA] , 4t [GEOGRAPHIC_DATA]" at bounding box center [275, 326] width 137 height 38
checkbox input "true"
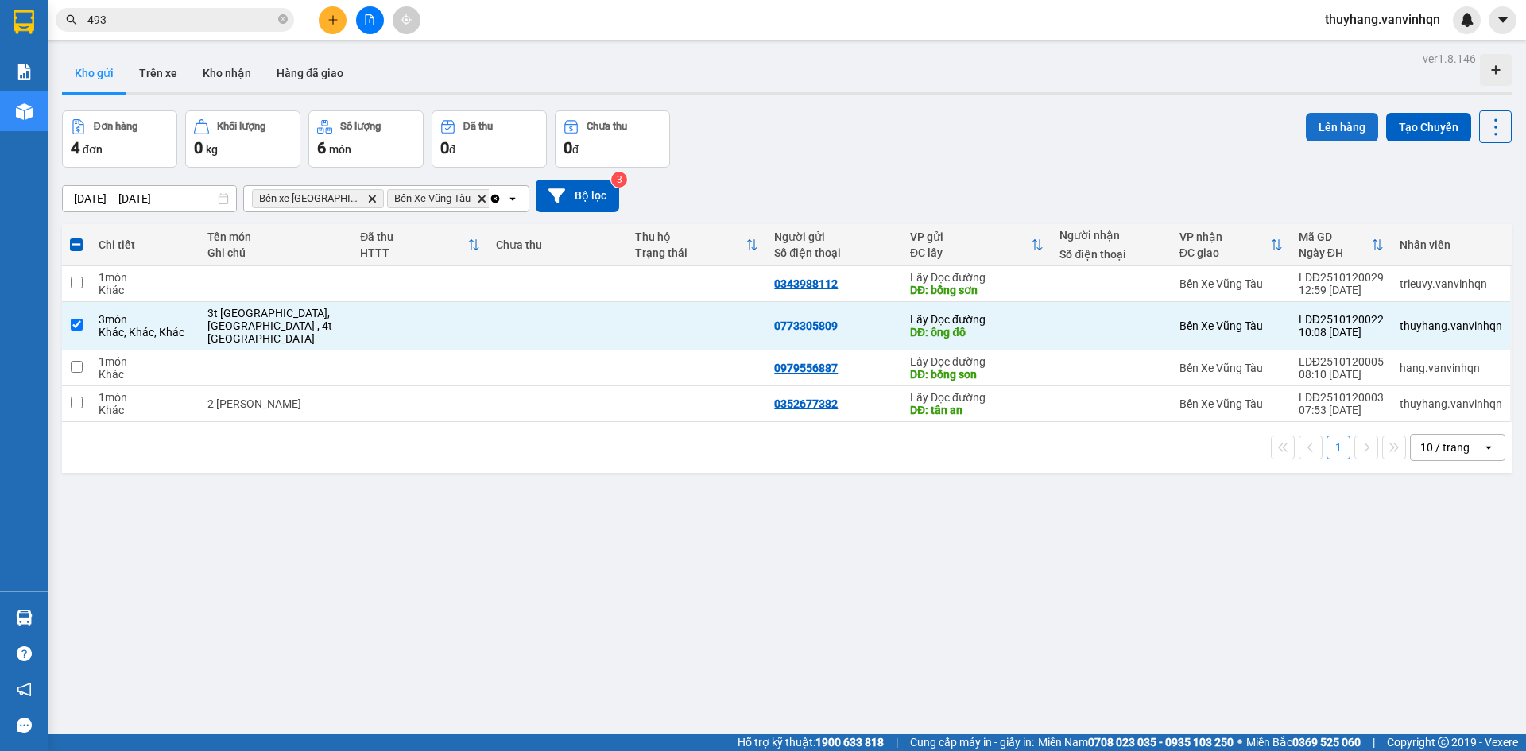
click at [1312, 125] on button "Lên hàng" at bounding box center [1342, 127] width 72 height 29
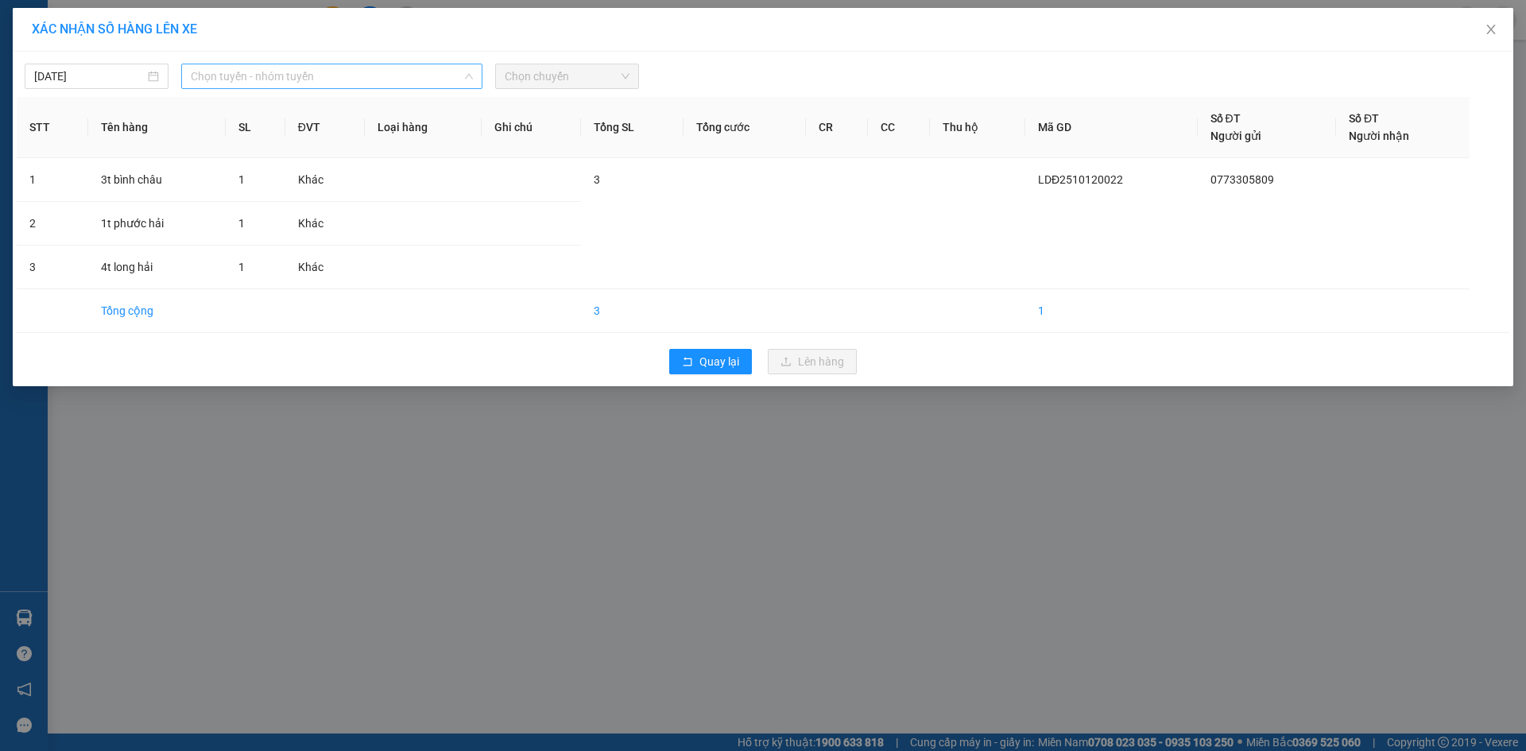
click at [318, 80] on span "Chọn tuyến - nhóm tuyến" at bounding box center [332, 76] width 282 height 24
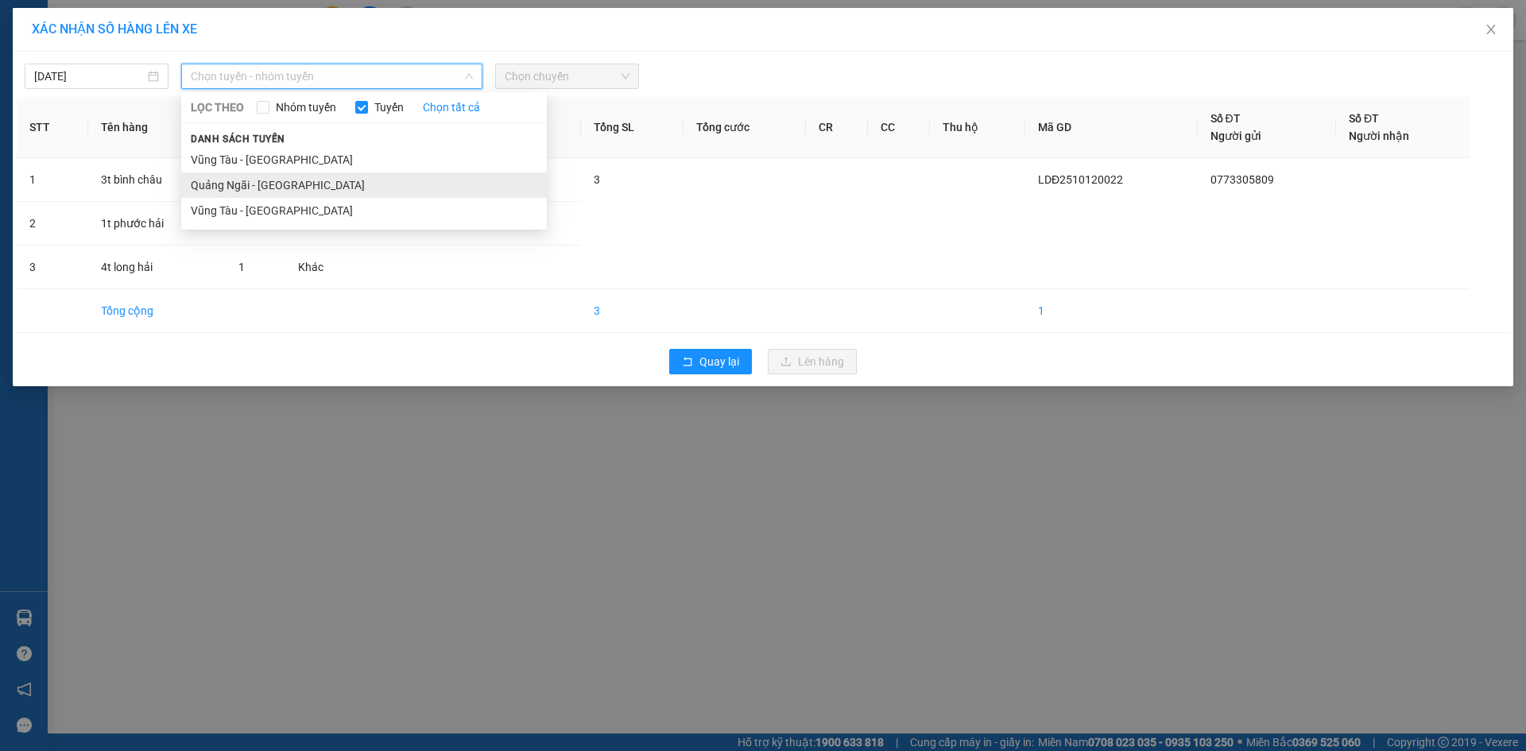
click at [309, 184] on li "Quảng Ngãi - [GEOGRAPHIC_DATA]" at bounding box center [364, 185] width 366 height 25
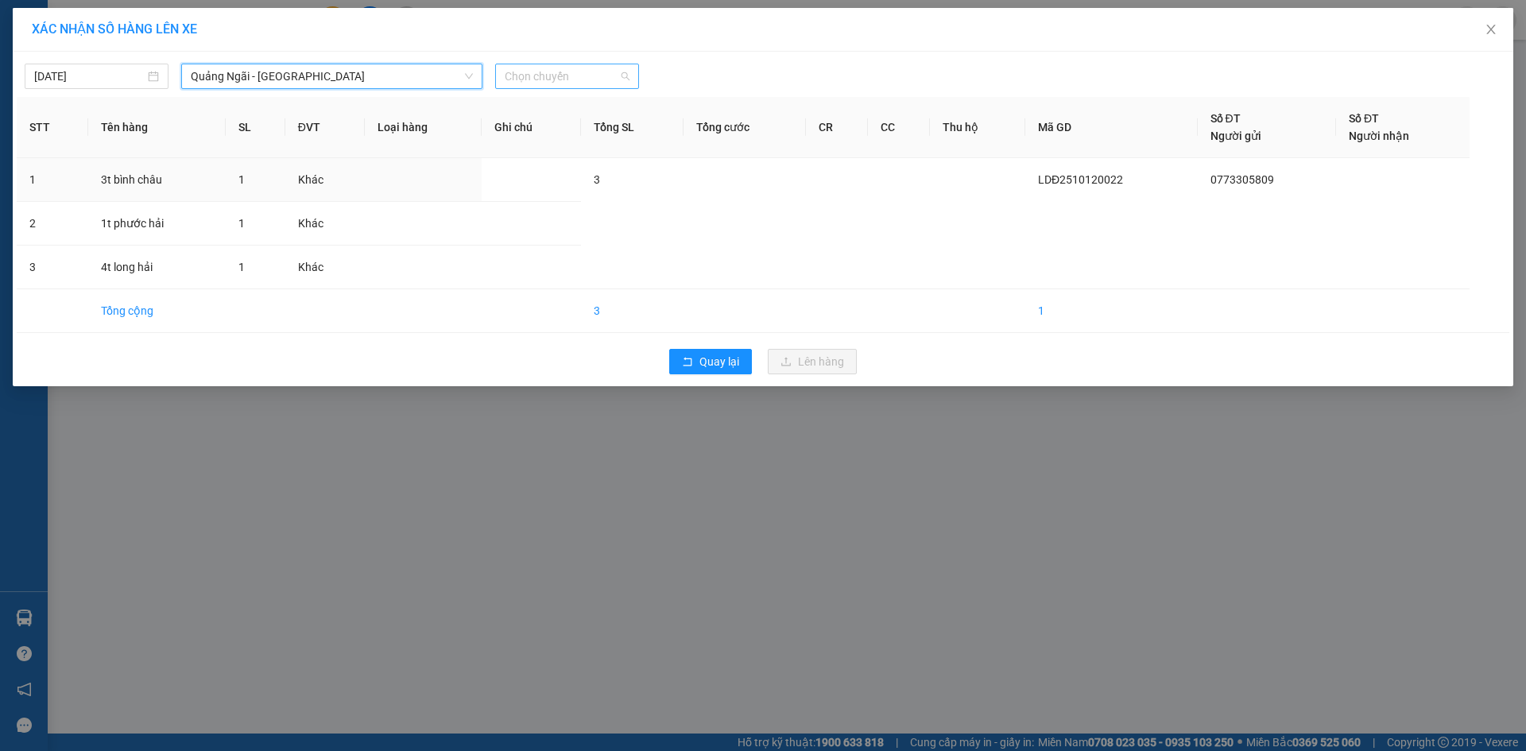
click at [522, 78] on span "Chọn chuyến" at bounding box center [567, 76] width 125 height 24
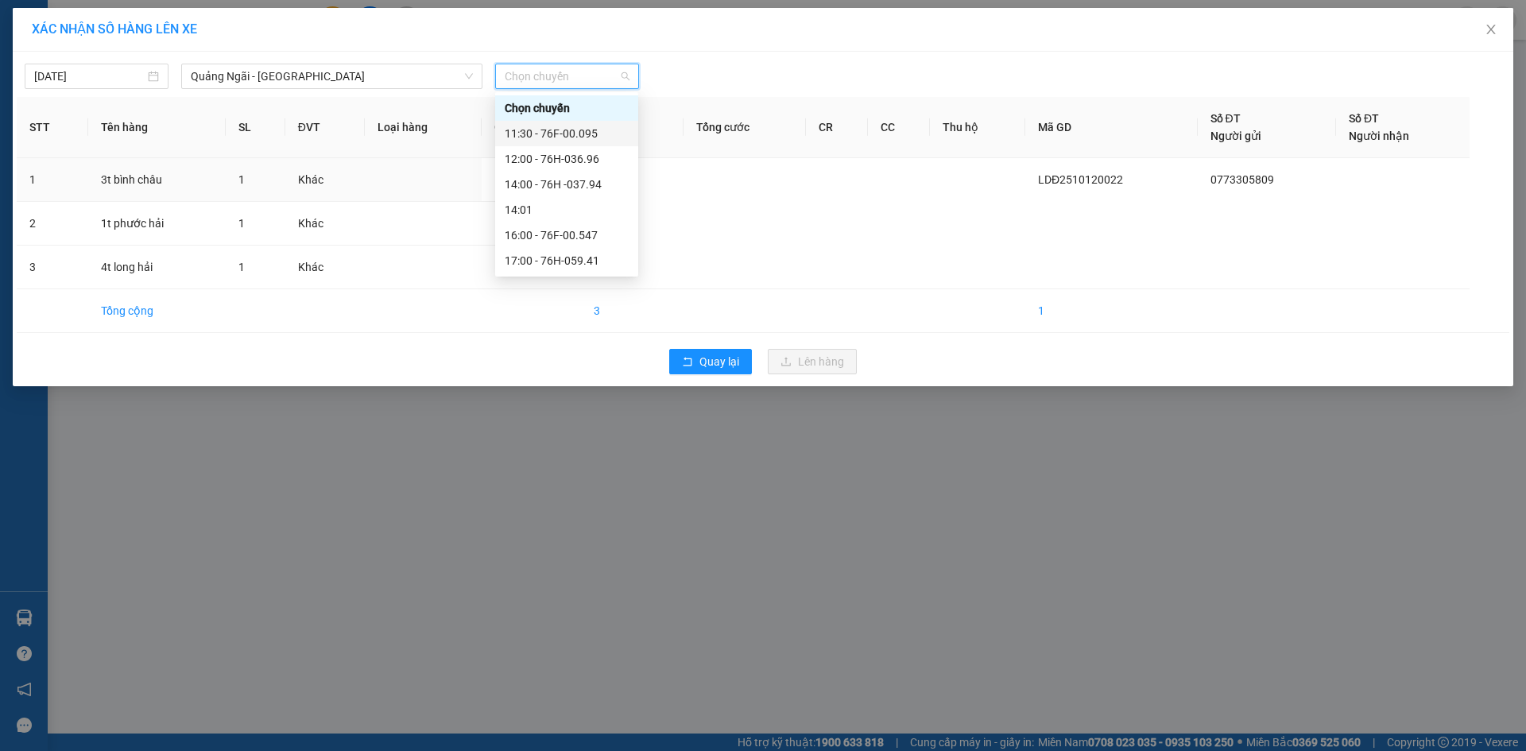
click at [538, 136] on div "11:30 - 76F-00.095" at bounding box center [567, 133] width 124 height 17
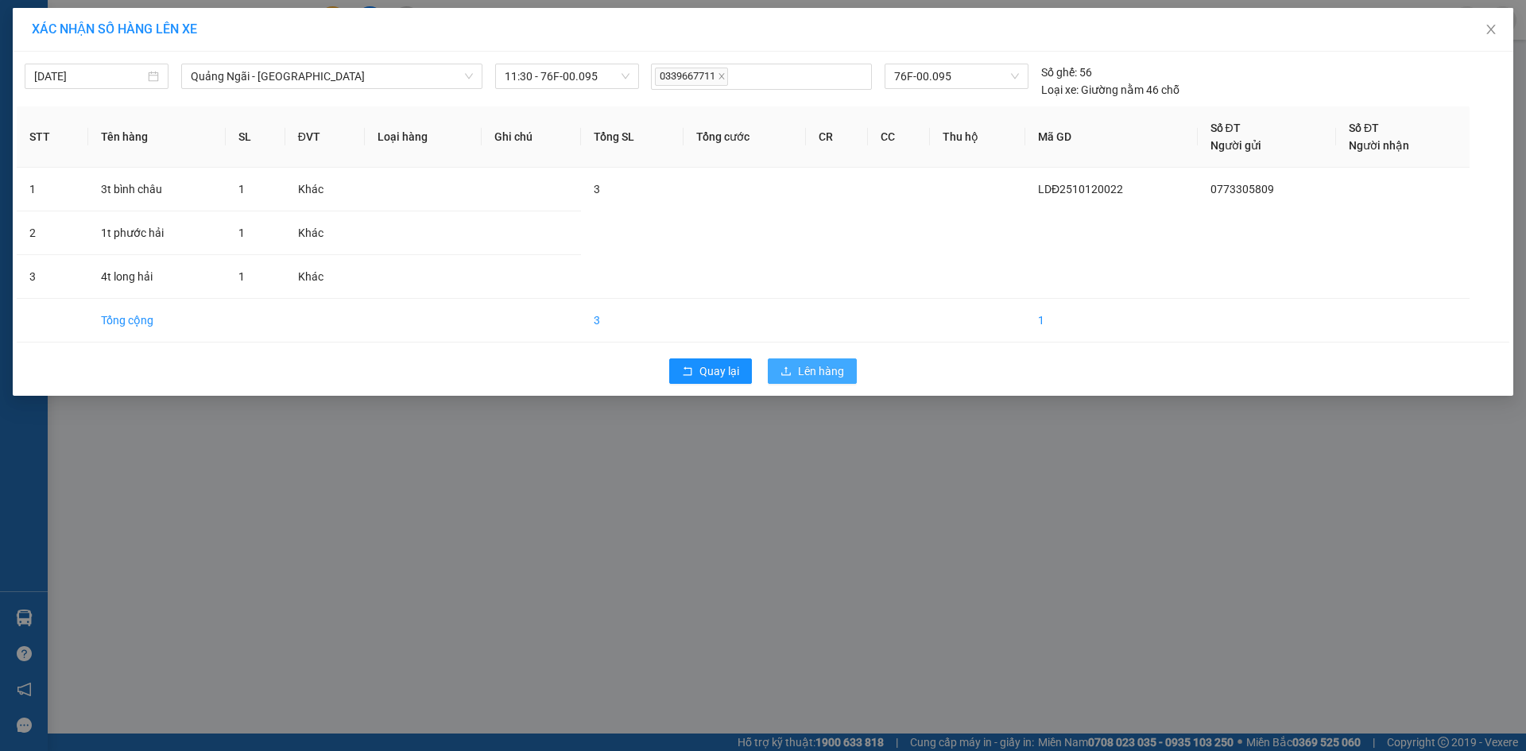
click at [801, 366] on span "Lên hàng" at bounding box center [821, 371] width 46 height 17
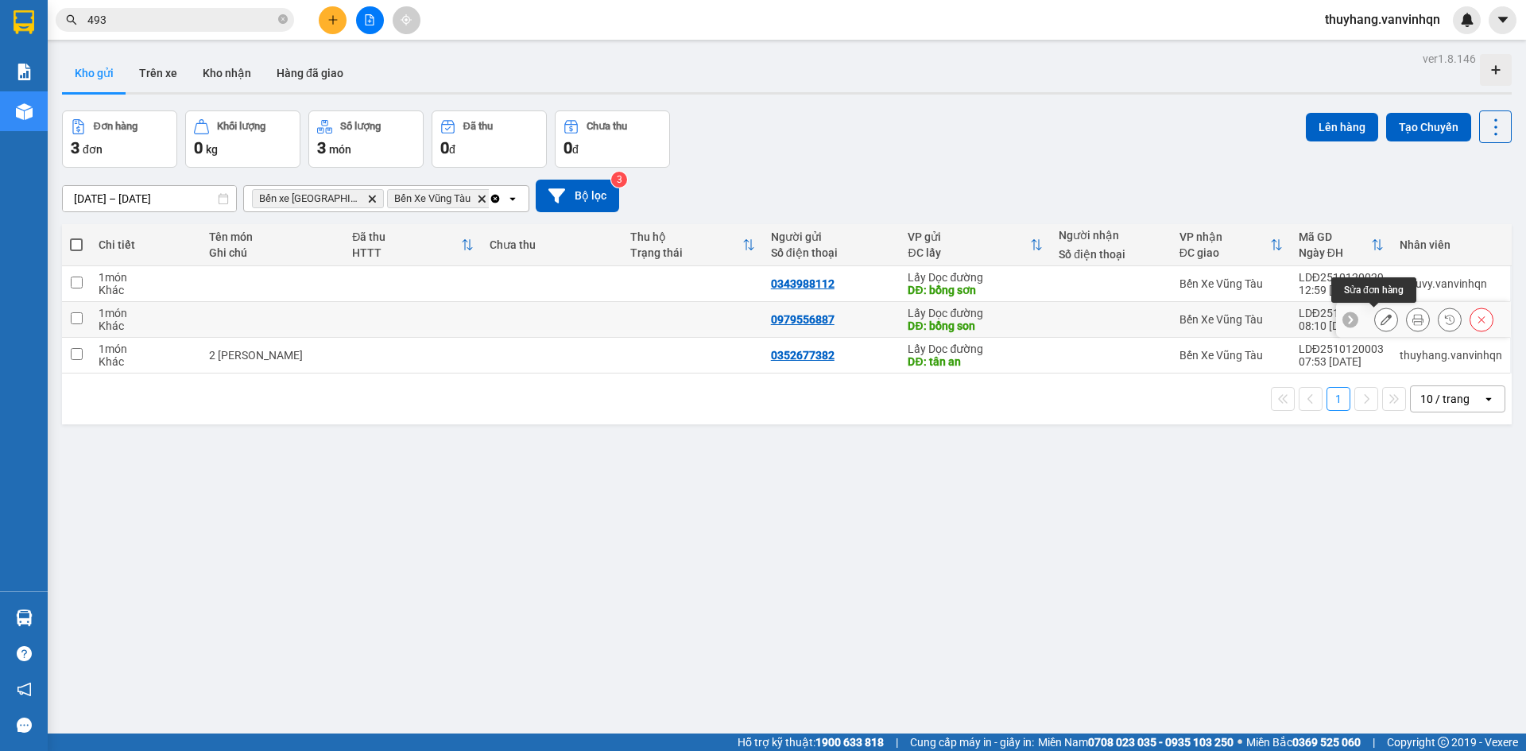
click at [1381, 320] on icon at bounding box center [1386, 319] width 11 height 11
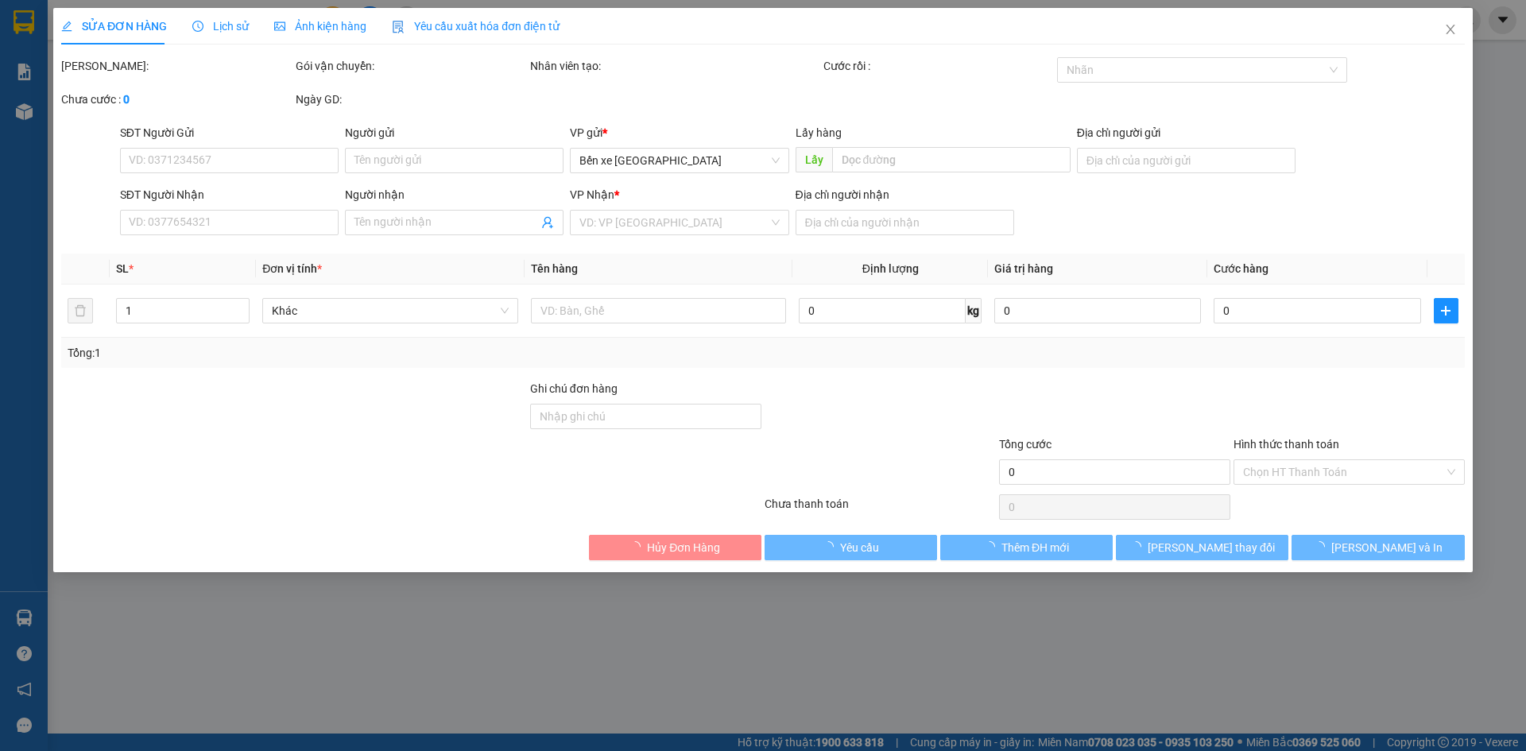
type input "0979556887"
type input "bồng son"
type input "vũng tàu"
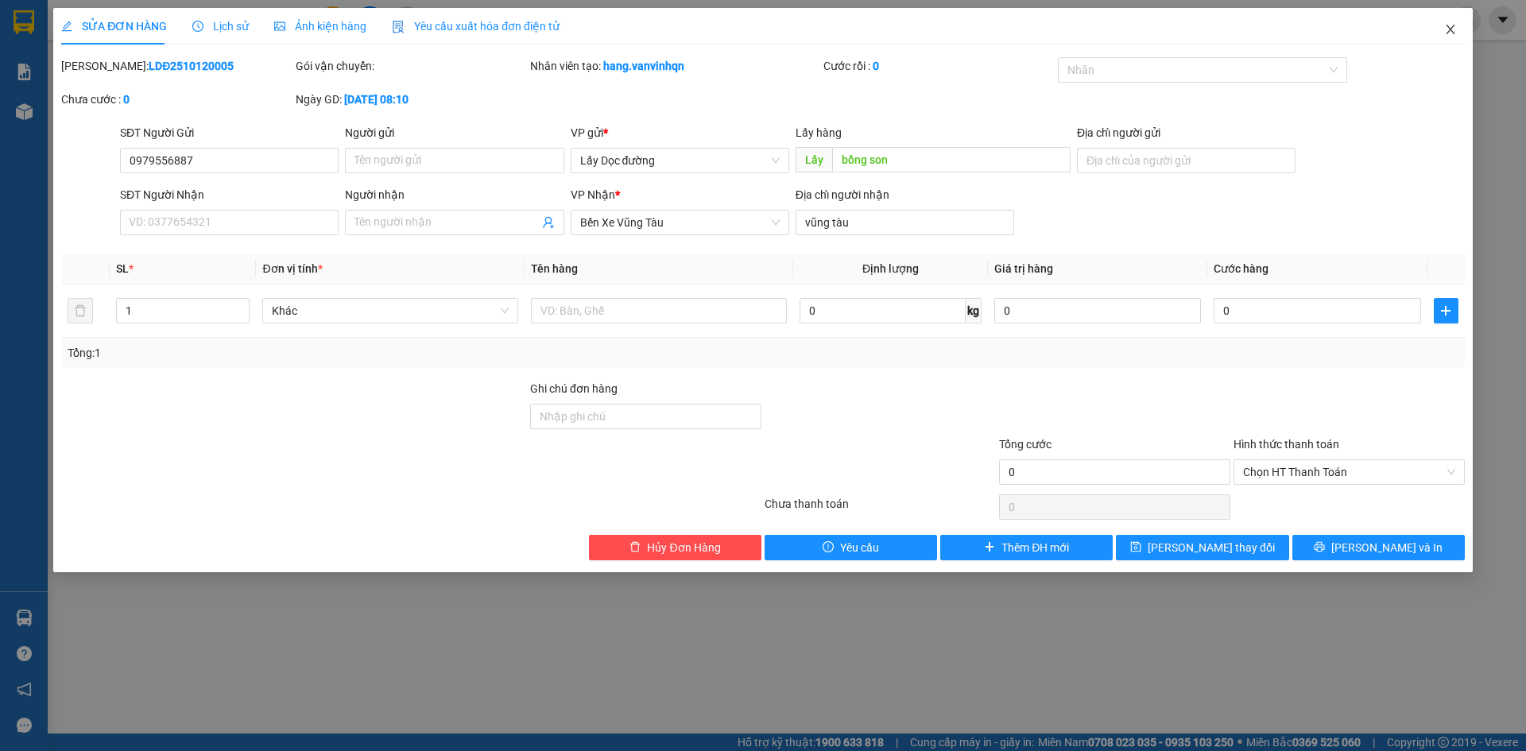
click at [1455, 25] on icon "close" at bounding box center [1450, 29] width 13 height 13
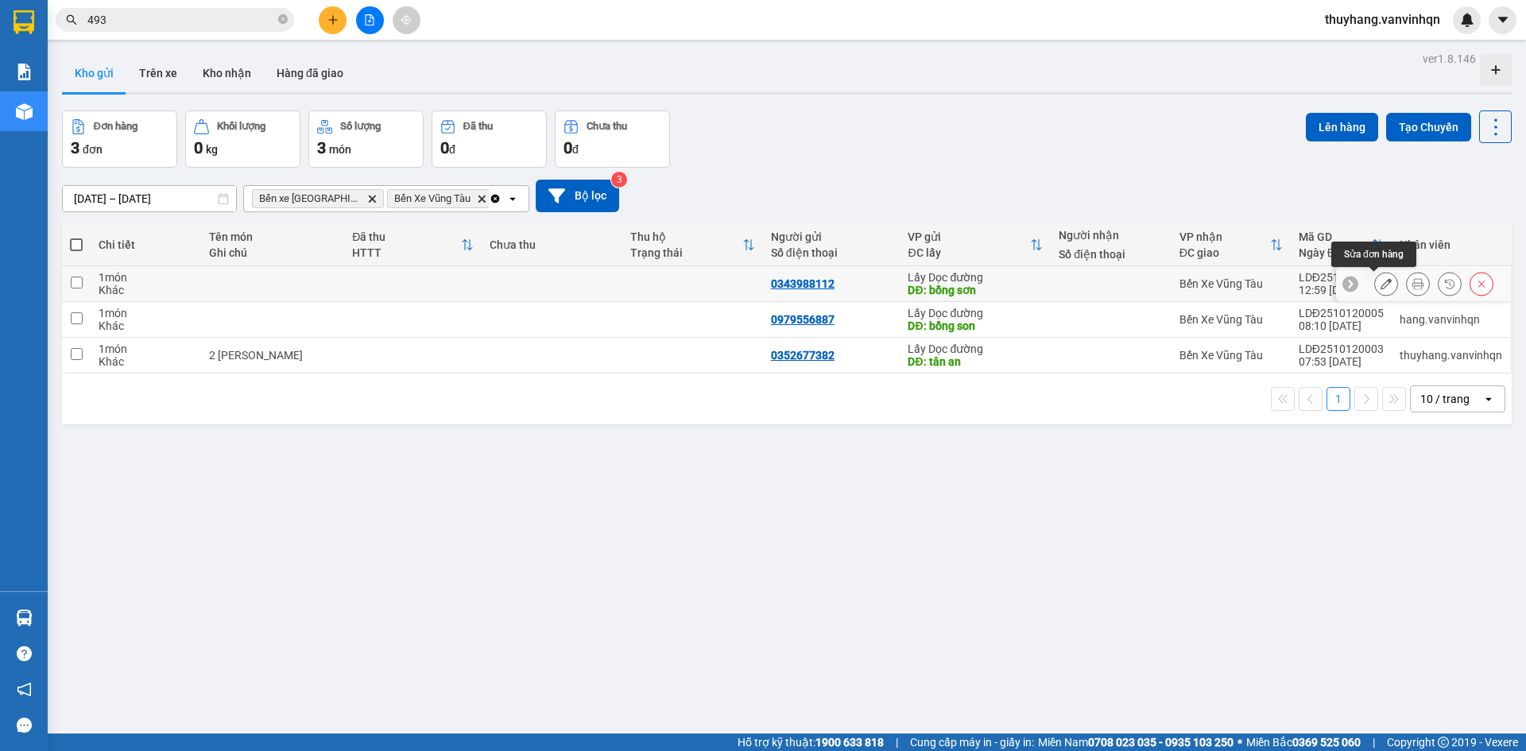
click at [1381, 284] on icon at bounding box center [1386, 283] width 11 height 11
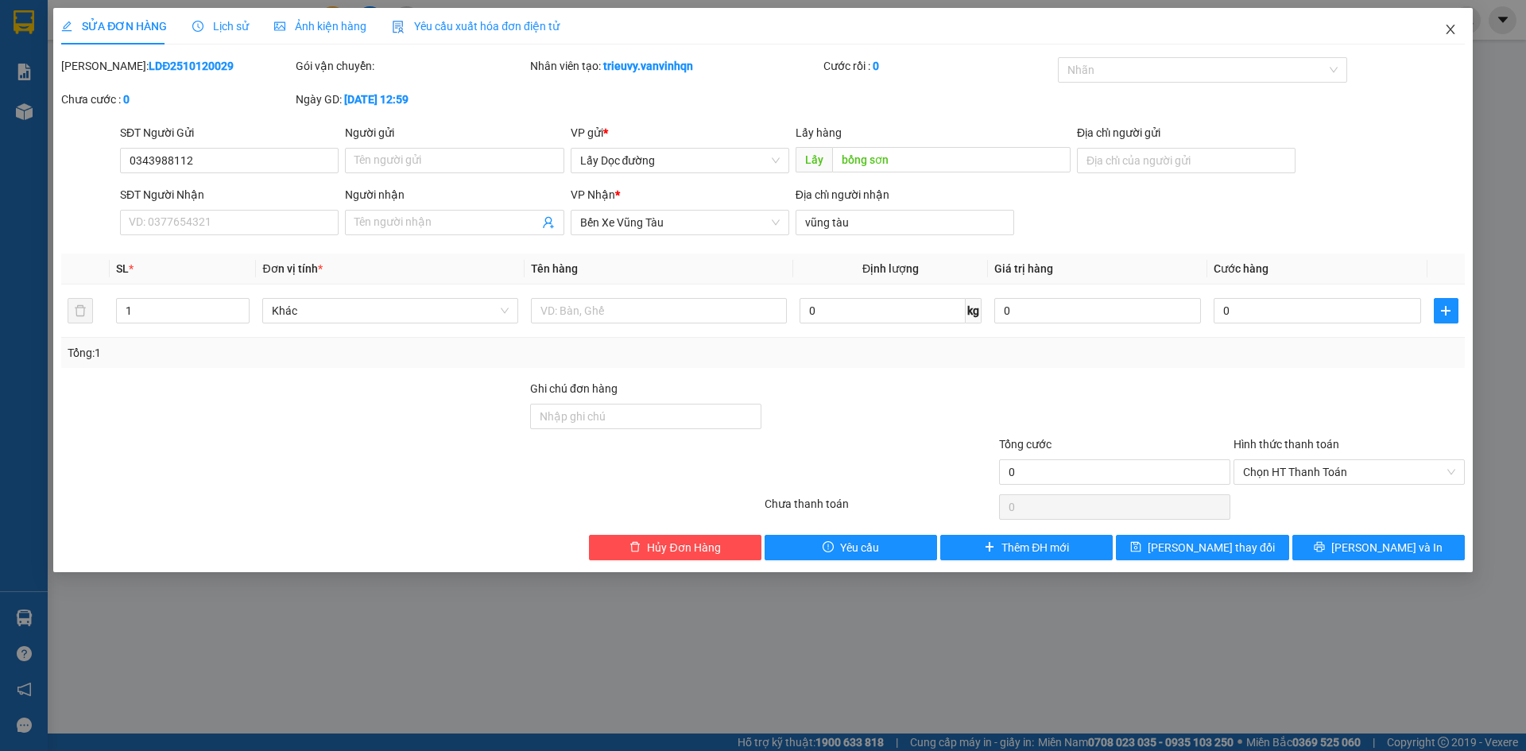
click at [1457, 30] on span "Close" at bounding box center [1451, 30] width 45 height 45
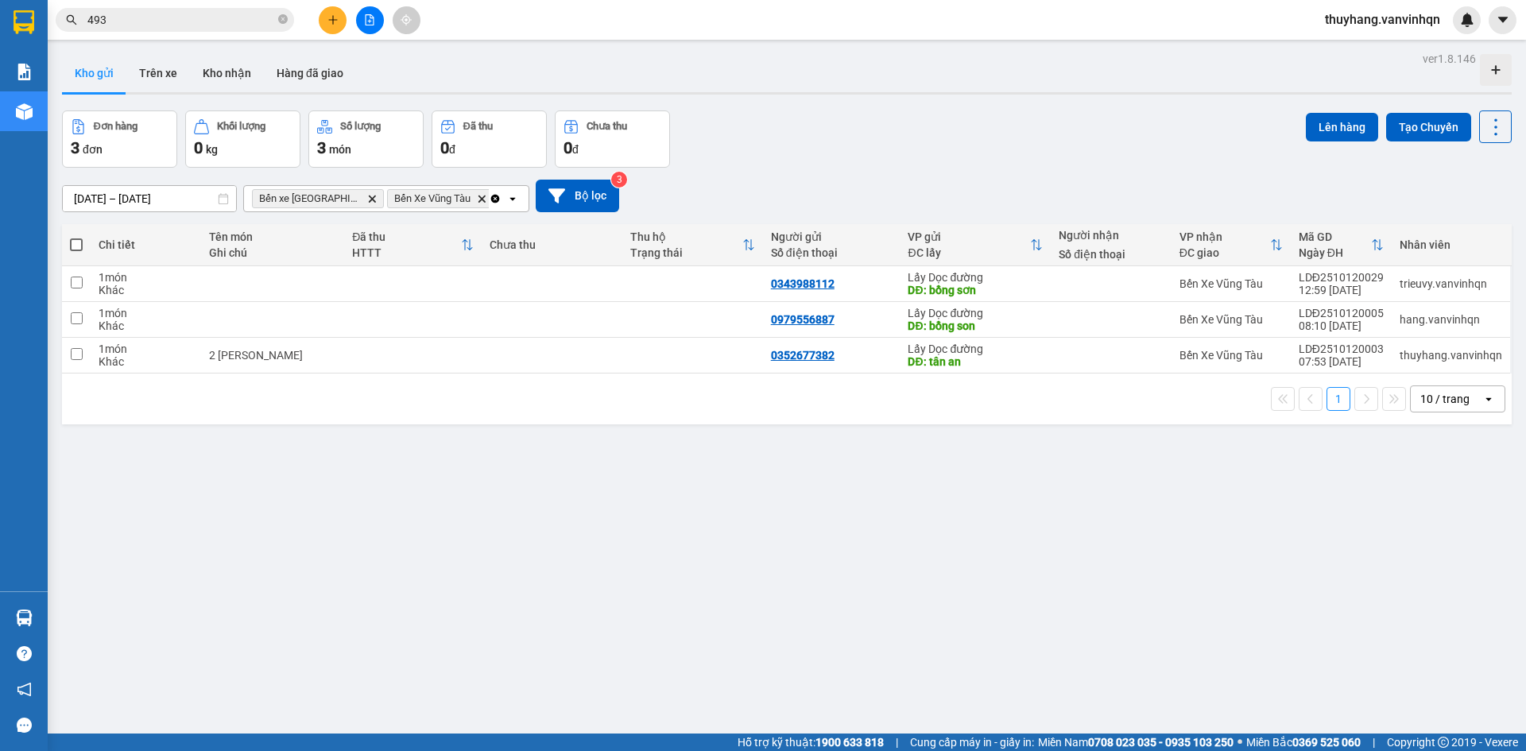
click at [878, 184] on div "[DATE] – [DATE] Press the down arrow key to interact with the calendar and sele…" at bounding box center [787, 196] width 1450 height 33
click at [879, 184] on div "[DATE] – [DATE] Press the down arrow key to interact with the calendar and sele…" at bounding box center [787, 196] width 1450 height 33
click at [881, 155] on div "Đơn hàng 3 đơn Khối lượng 0 kg Số lượng 3 món Đã thu 0 đ Chưa thu 0 đ Lên hàng …" at bounding box center [787, 139] width 1450 height 57
click at [843, 457] on div "ver 1.8.146 Kho gửi Trên xe Kho nhận Hàng đã giao Đơn hàng 3 đơn Khối lượng 0 k…" at bounding box center [787, 423] width 1463 height 751
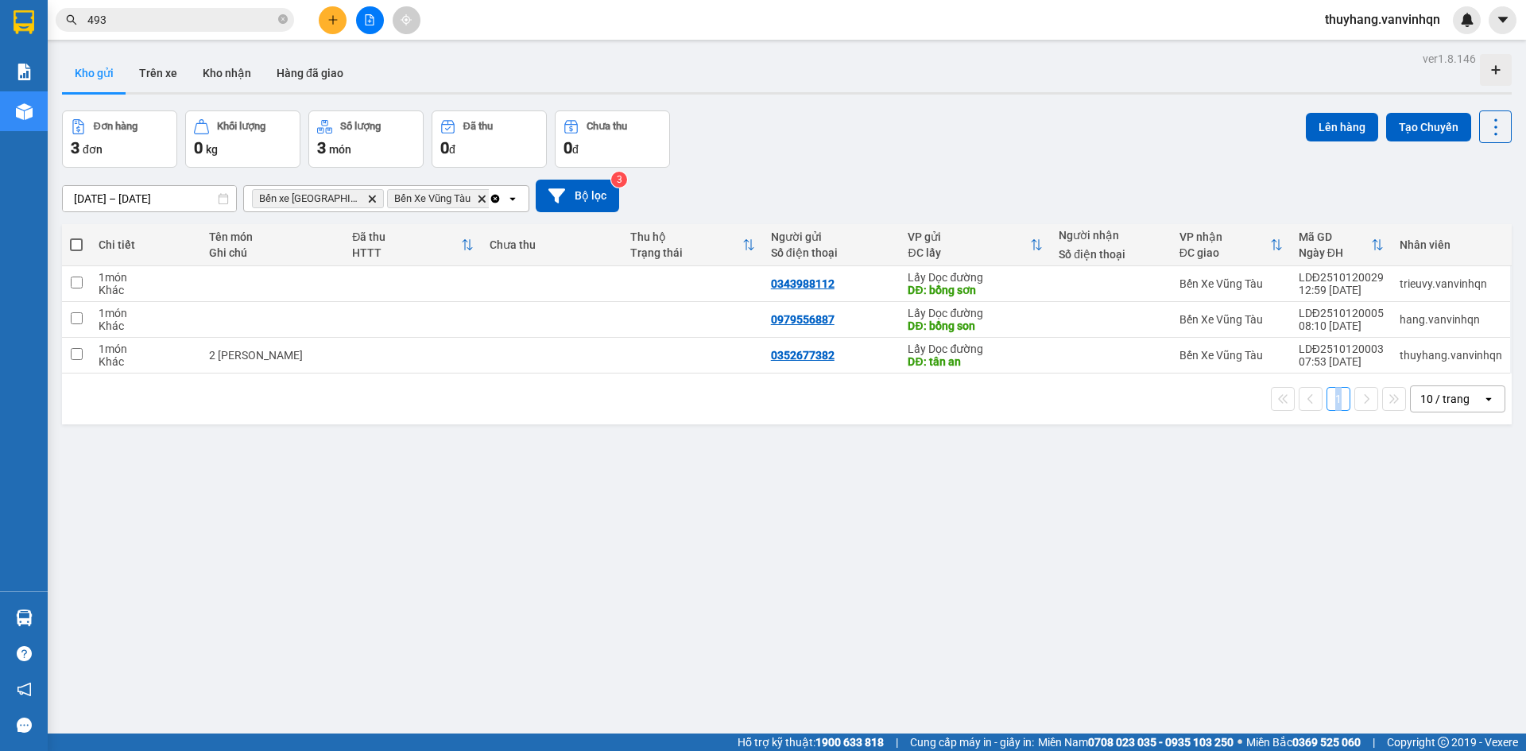
click at [843, 457] on div "ver 1.8.146 Kho gửi Trên xe Kho nhận Hàng đã giao Đơn hàng 3 đơn Khối lượng 0 k…" at bounding box center [787, 423] width 1463 height 751
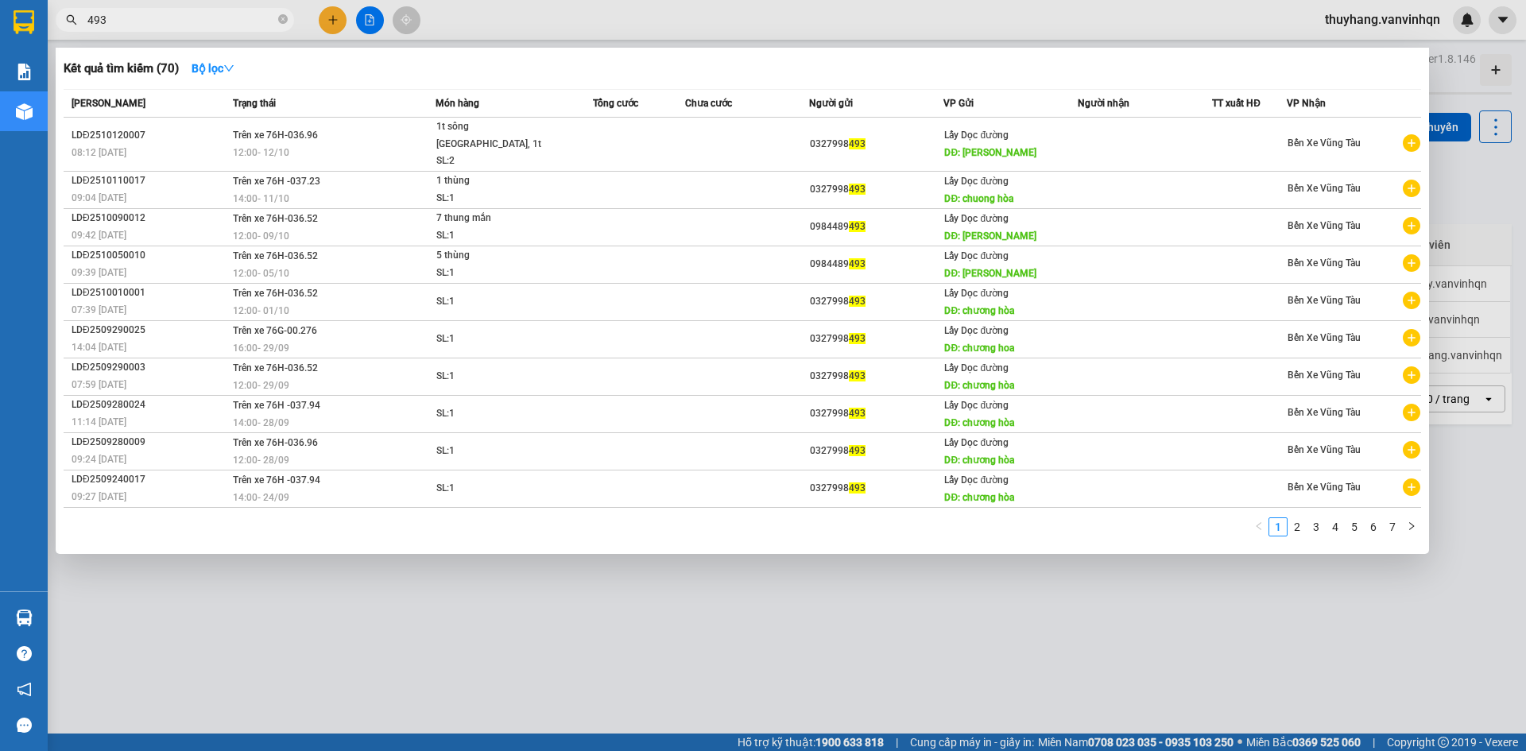
click at [210, 27] on input "493" at bounding box center [181, 19] width 188 height 17
type input "4"
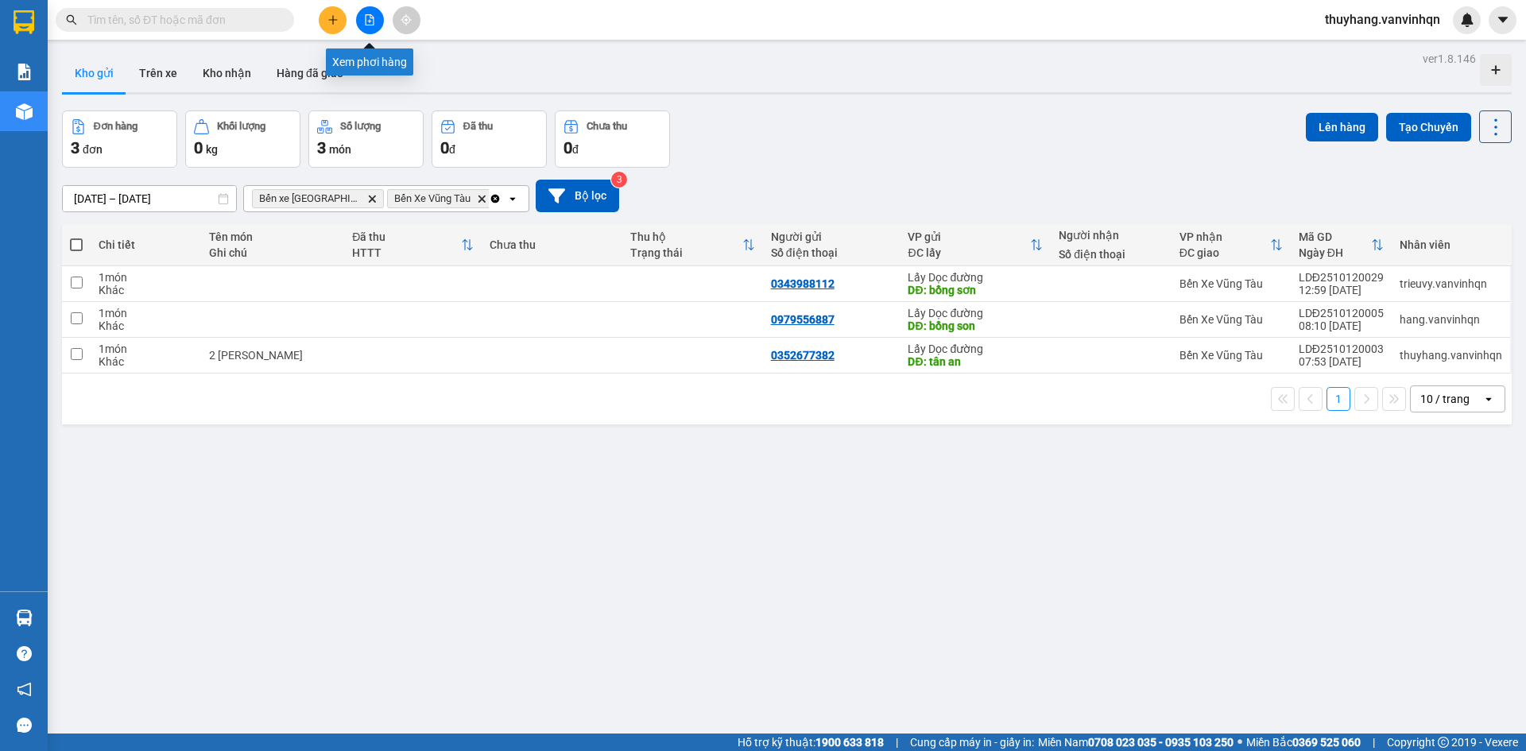
click at [374, 19] on icon "file-add" at bounding box center [369, 19] width 11 height 11
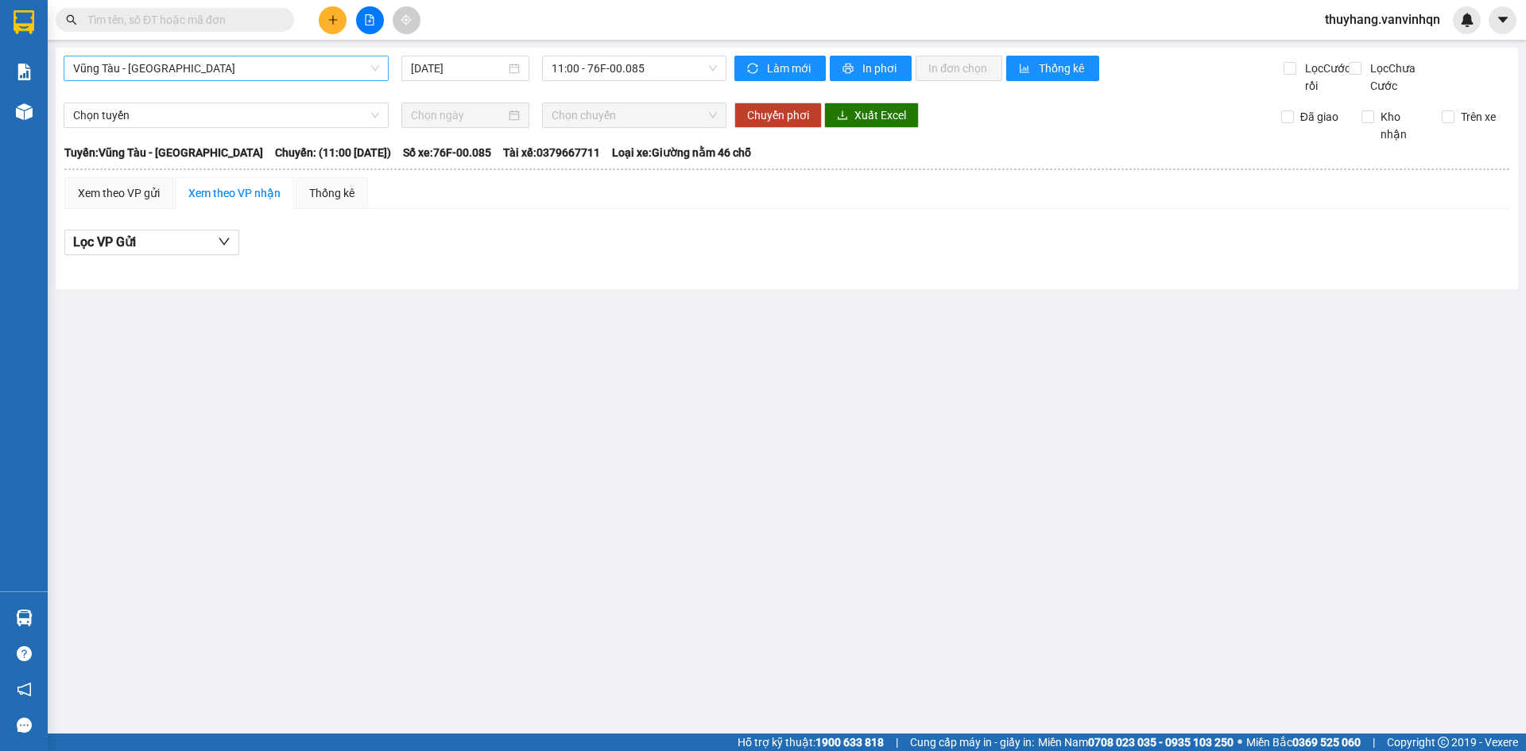
click at [268, 56] on div "Vũng Tàu - [GEOGRAPHIC_DATA]" at bounding box center [226, 68] width 325 height 25
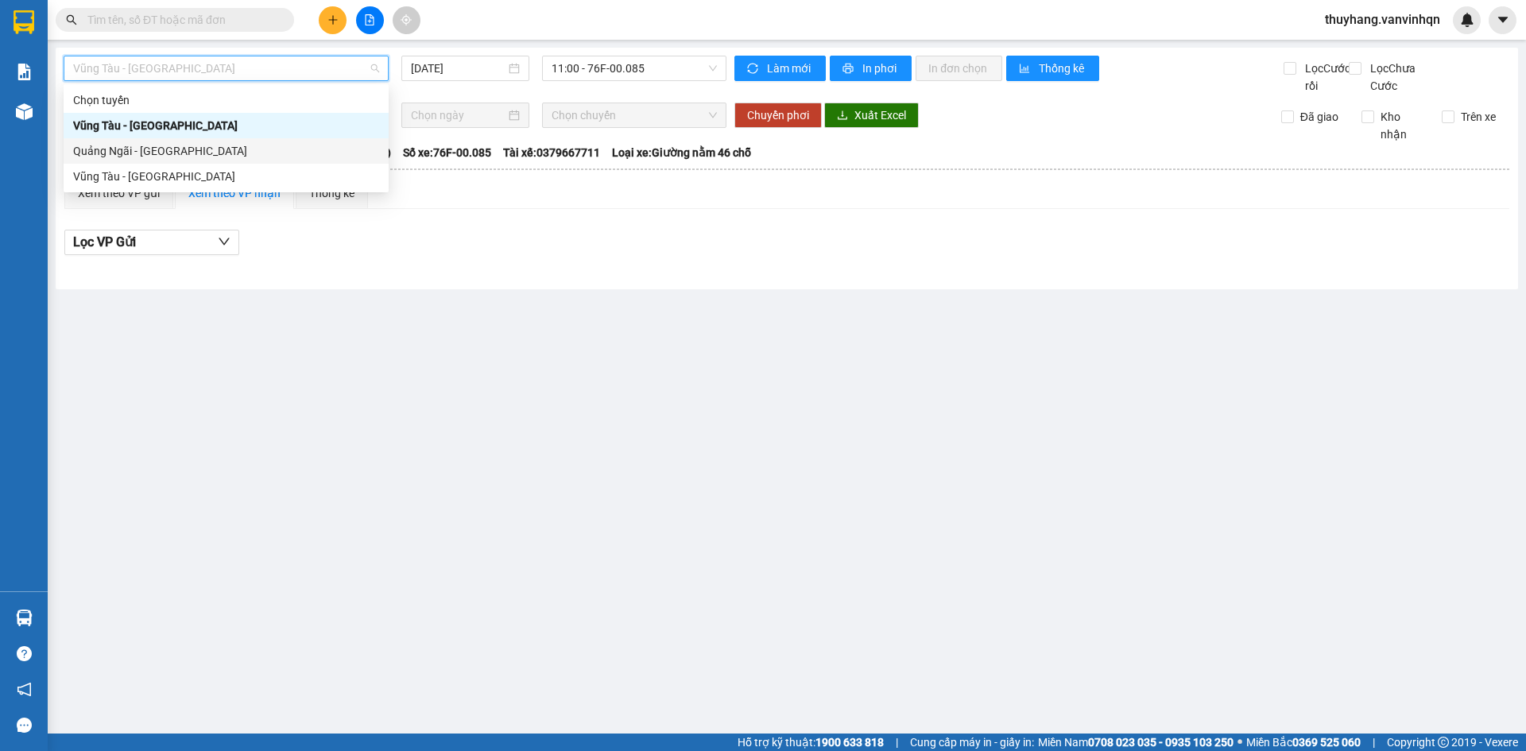
click at [246, 151] on div "Quảng Ngãi - [GEOGRAPHIC_DATA]" at bounding box center [226, 150] width 306 height 17
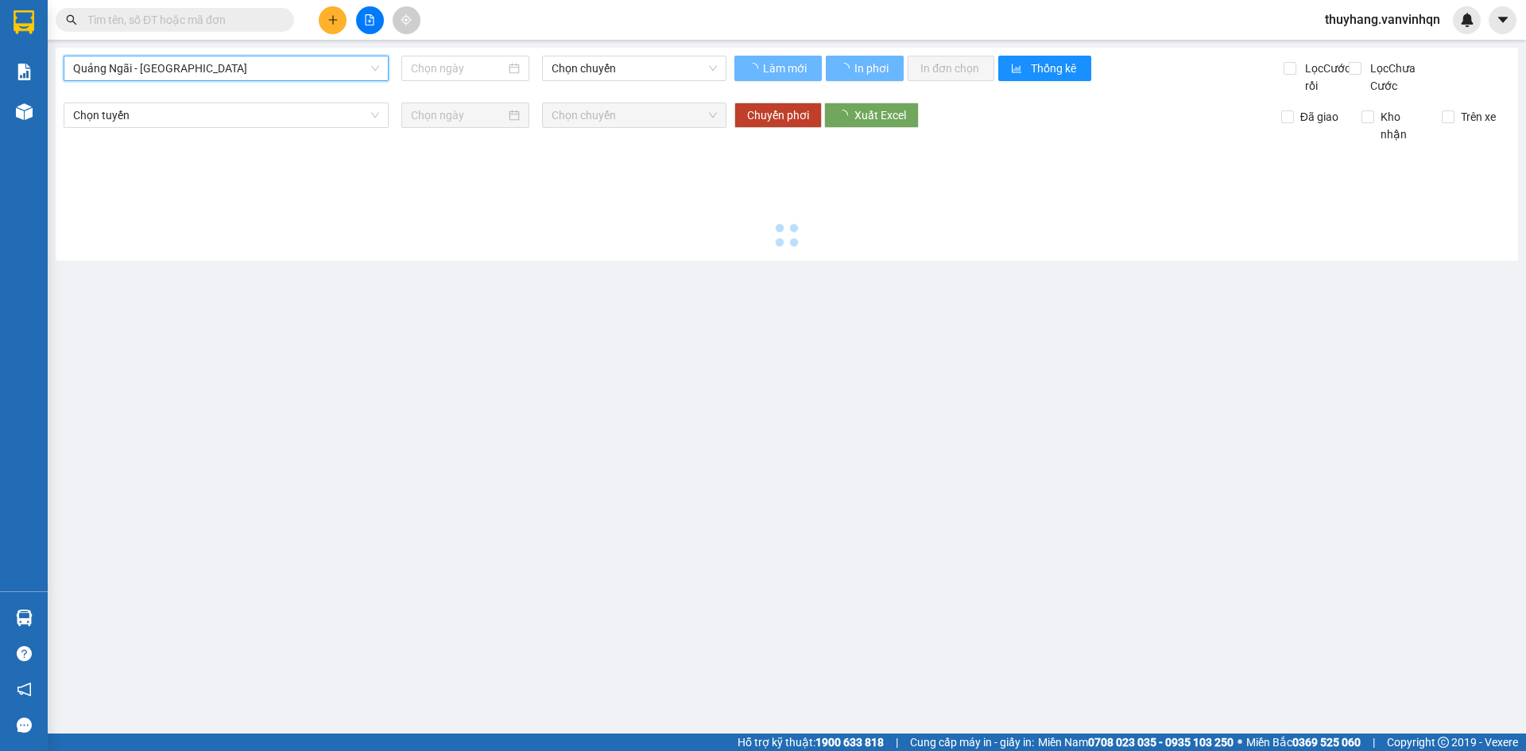
type input "[DATE]"
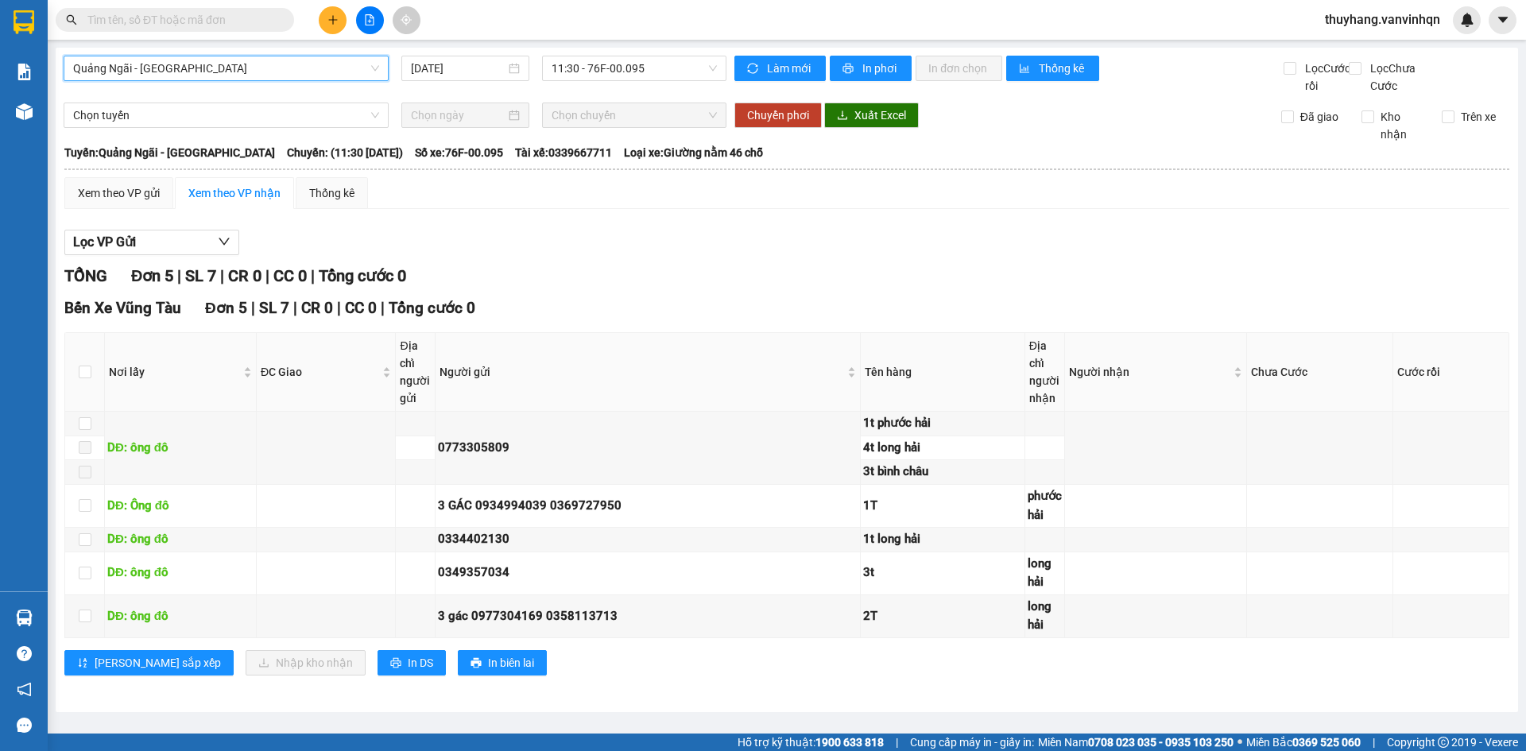
click at [640, 86] on div "[GEOGRAPHIC_DATA] - [GEOGRAPHIC_DATA] [GEOGRAPHIC_DATA] - [GEOGRAPHIC_DATA] [DA…" at bounding box center [395, 75] width 663 height 39
click at [642, 69] on span "11:30 - 76F-00.095" at bounding box center [634, 68] width 165 height 24
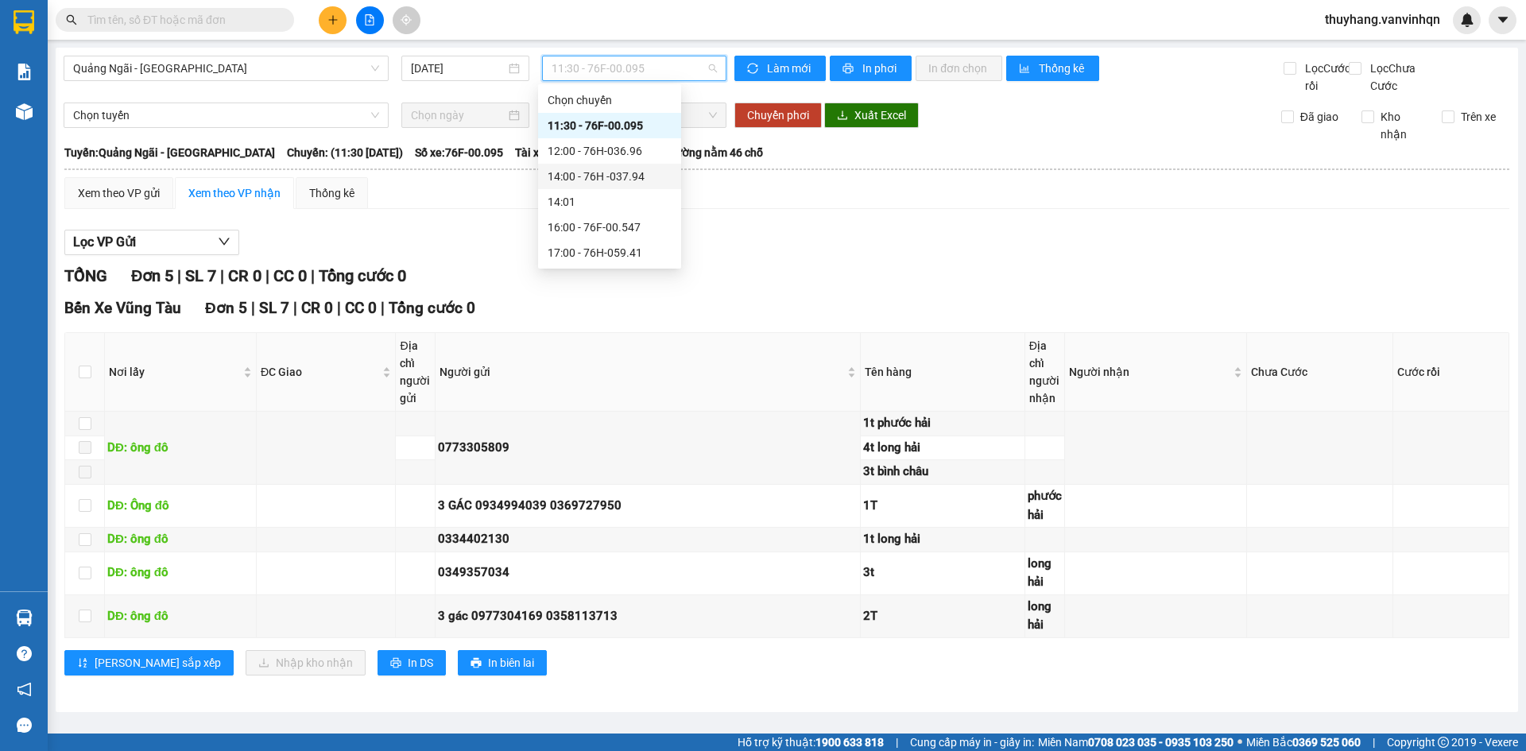
click at [650, 177] on div "14:00 - 76H -037.94" at bounding box center [610, 176] width 124 height 17
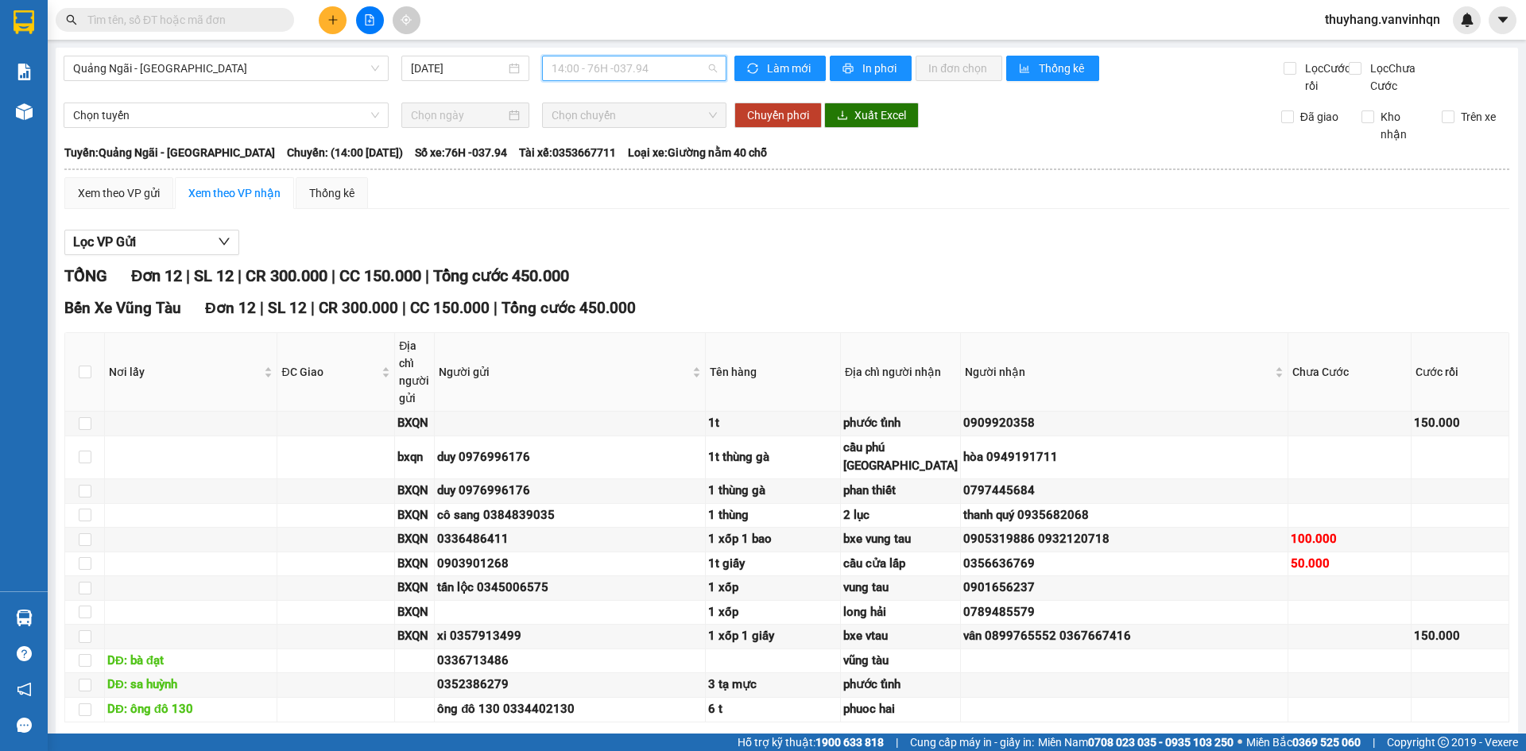
click at [654, 65] on span "14:00 - 76H -037.94" at bounding box center [634, 68] width 165 height 24
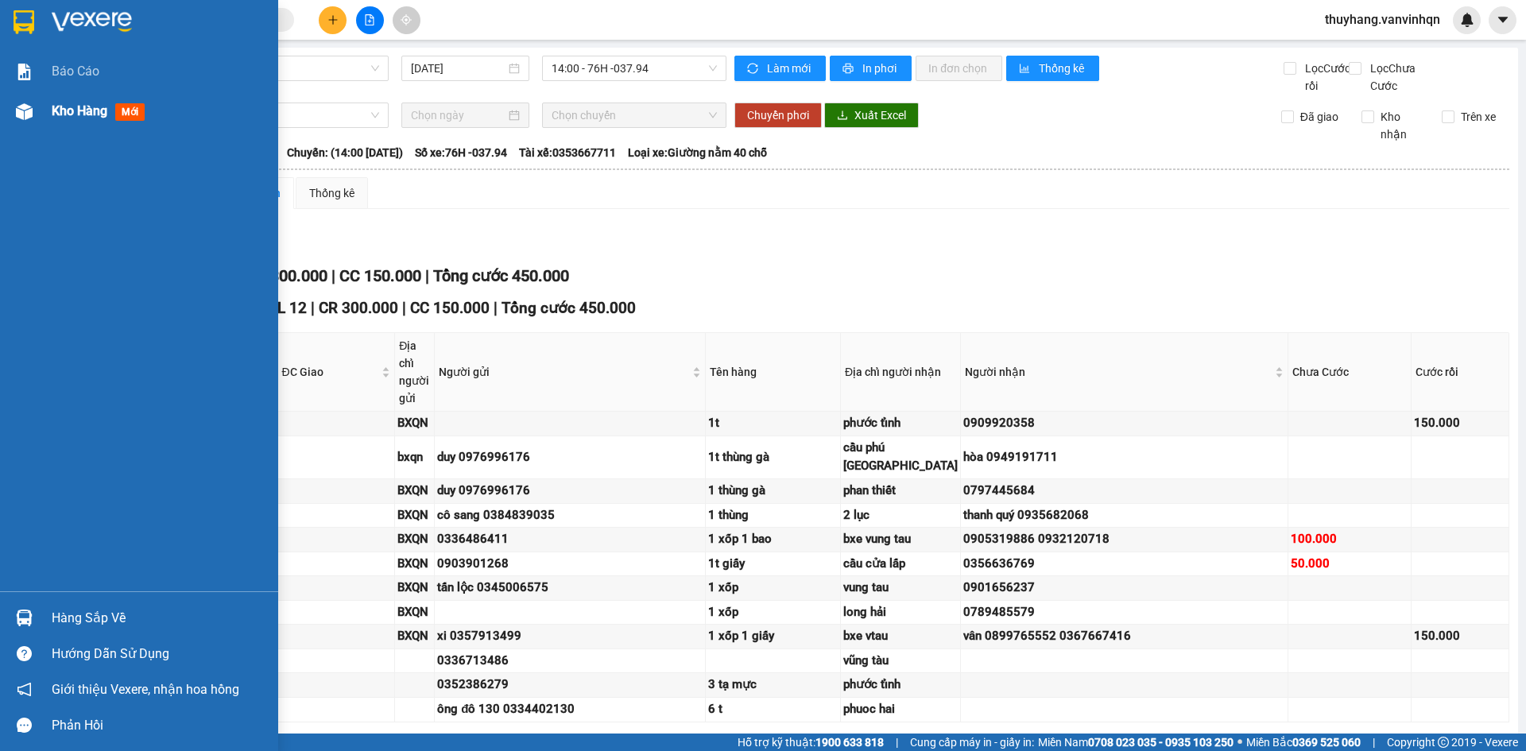
click at [27, 109] on img at bounding box center [24, 111] width 17 height 17
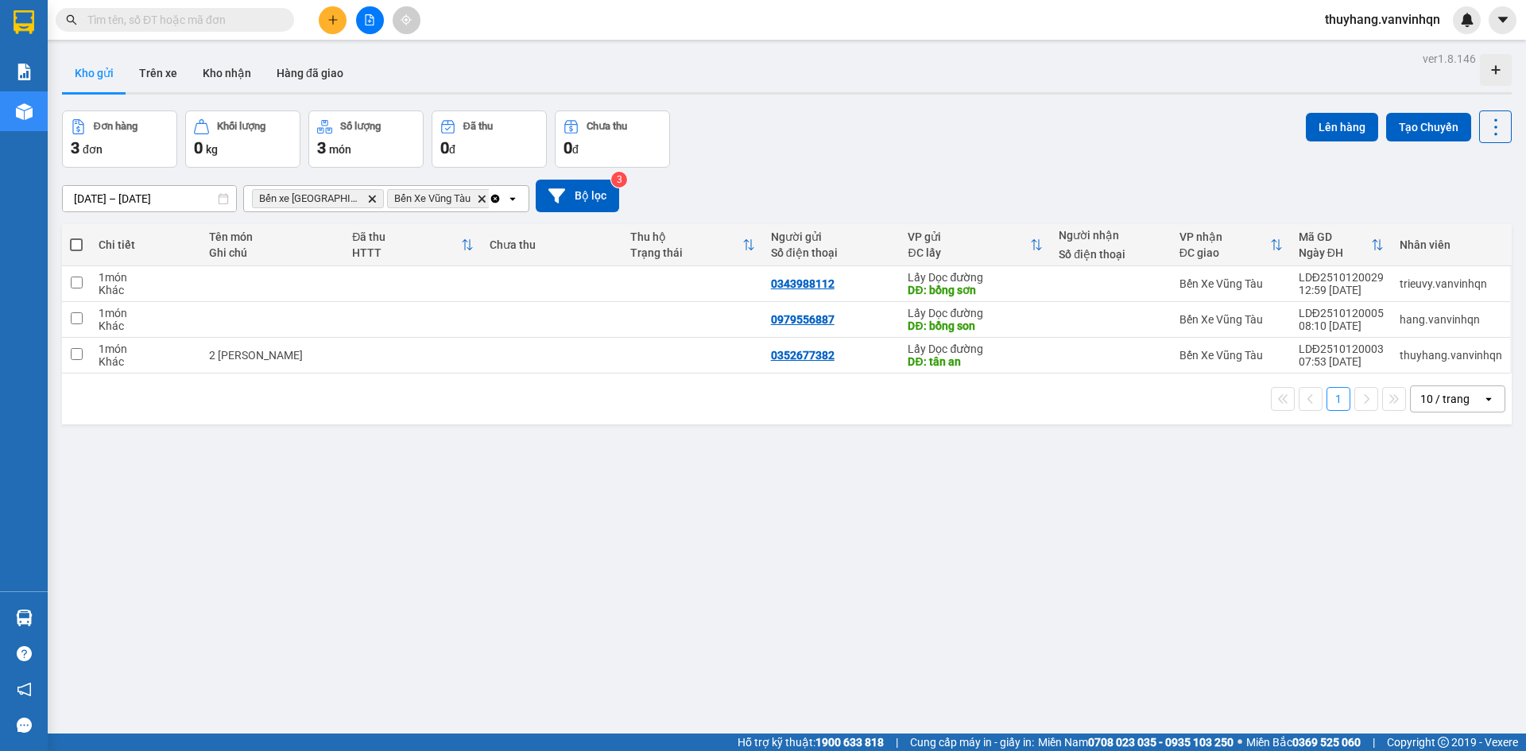
click at [377, 21] on button at bounding box center [370, 20] width 28 height 28
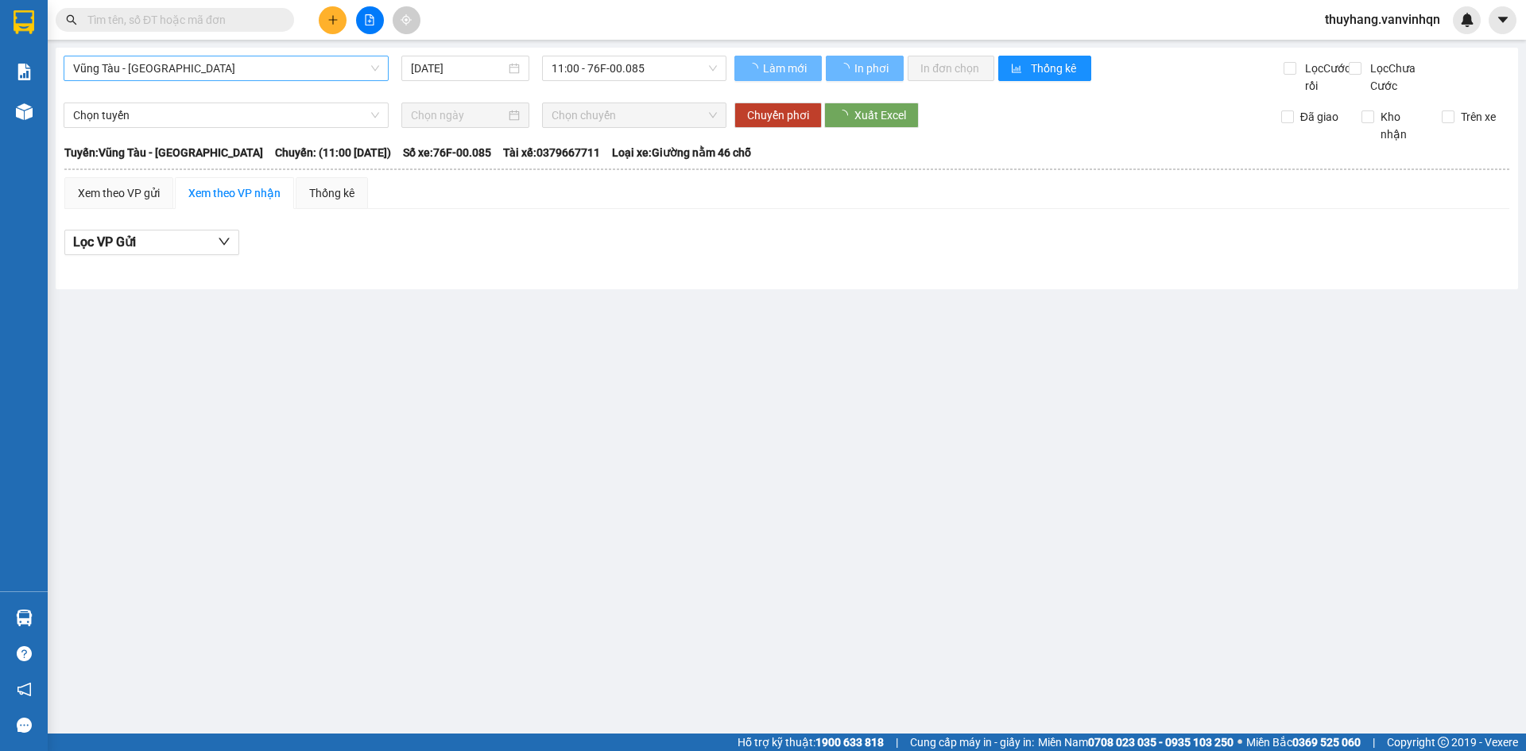
click at [254, 72] on span "Vũng Tàu - [GEOGRAPHIC_DATA]" at bounding box center [226, 68] width 306 height 24
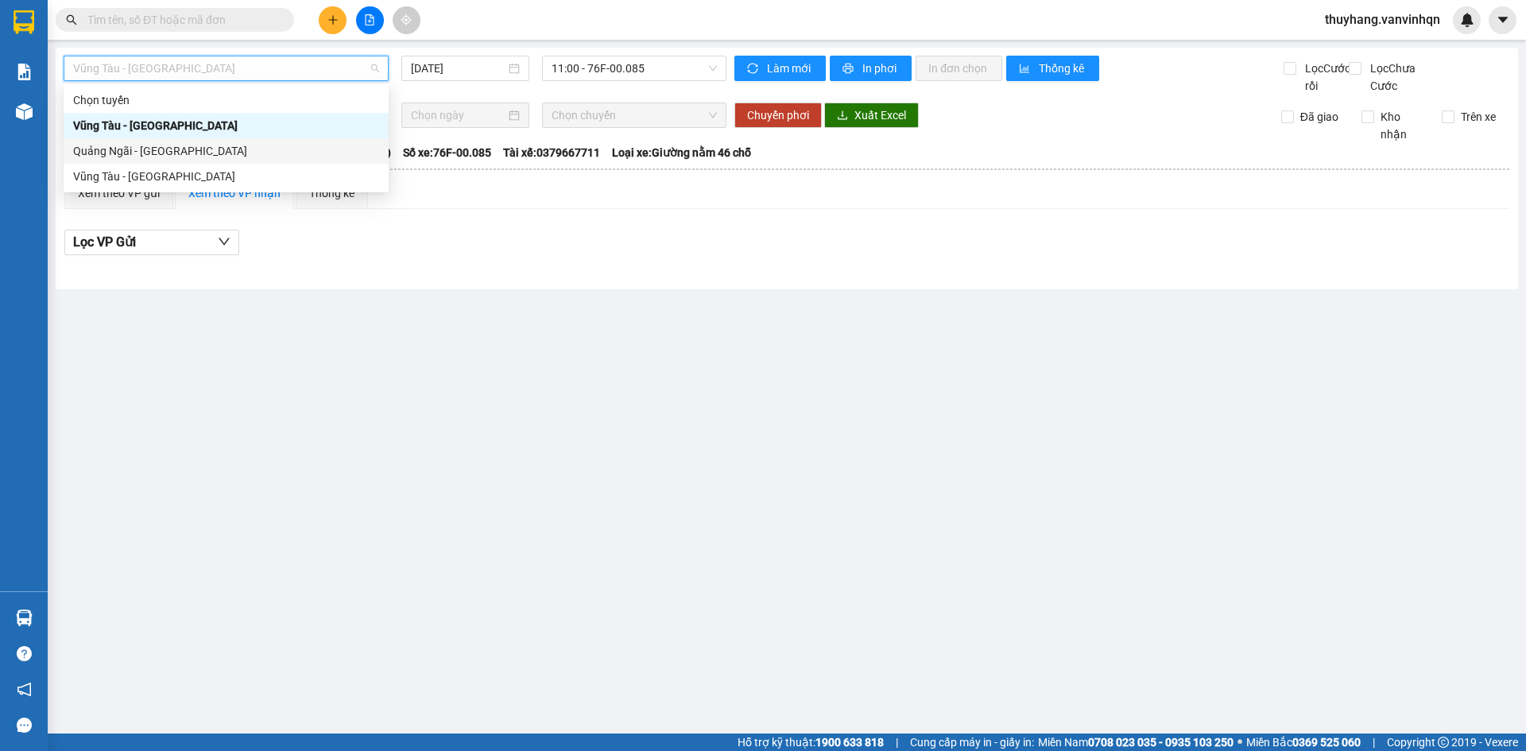
click at [235, 154] on div "Quảng Ngãi - [GEOGRAPHIC_DATA]" at bounding box center [226, 150] width 306 height 17
type input "[DATE]"
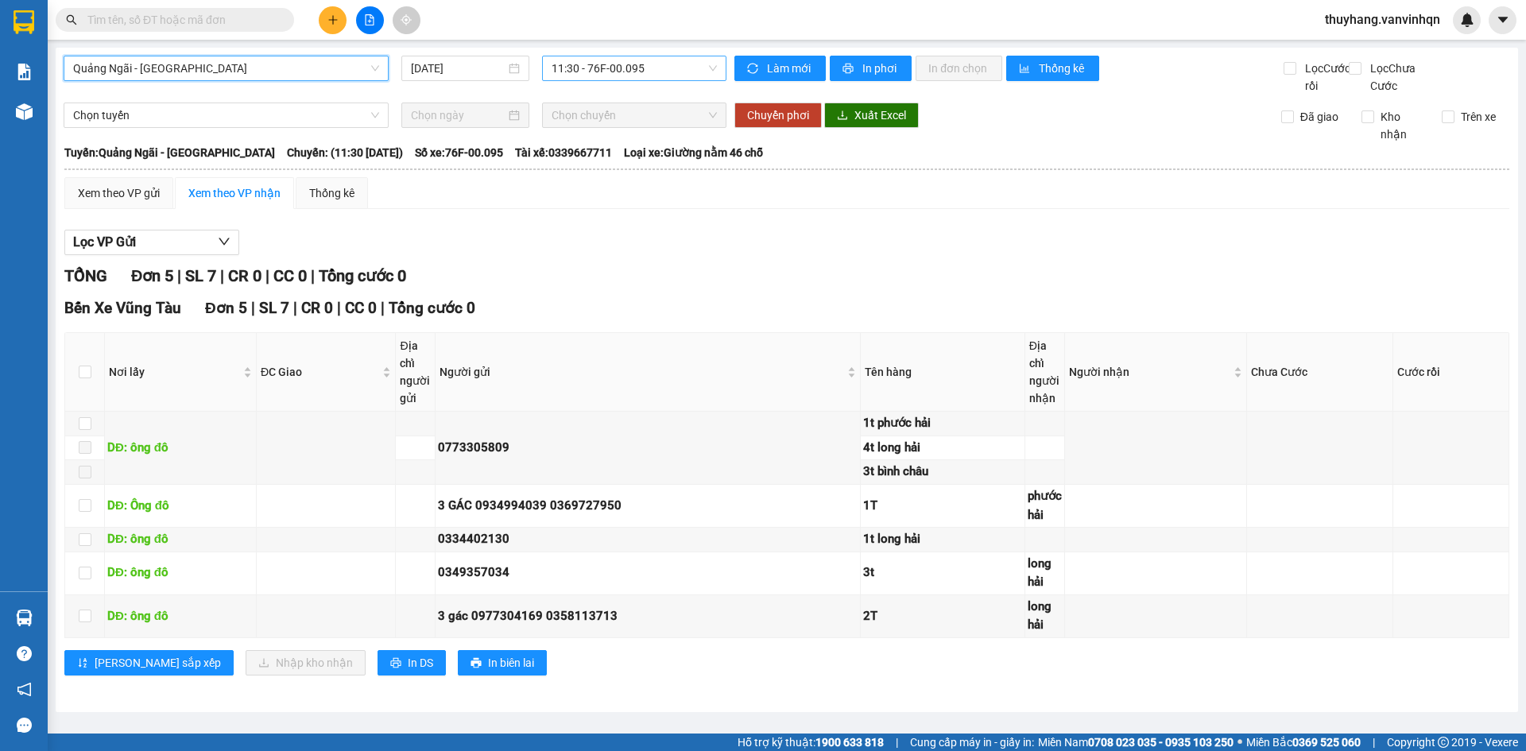
click at [650, 72] on span "11:30 - 76F-00.095" at bounding box center [634, 68] width 165 height 24
click at [657, 78] on span "11:30 - 76F-00.095" at bounding box center [634, 68] width 165 height 24
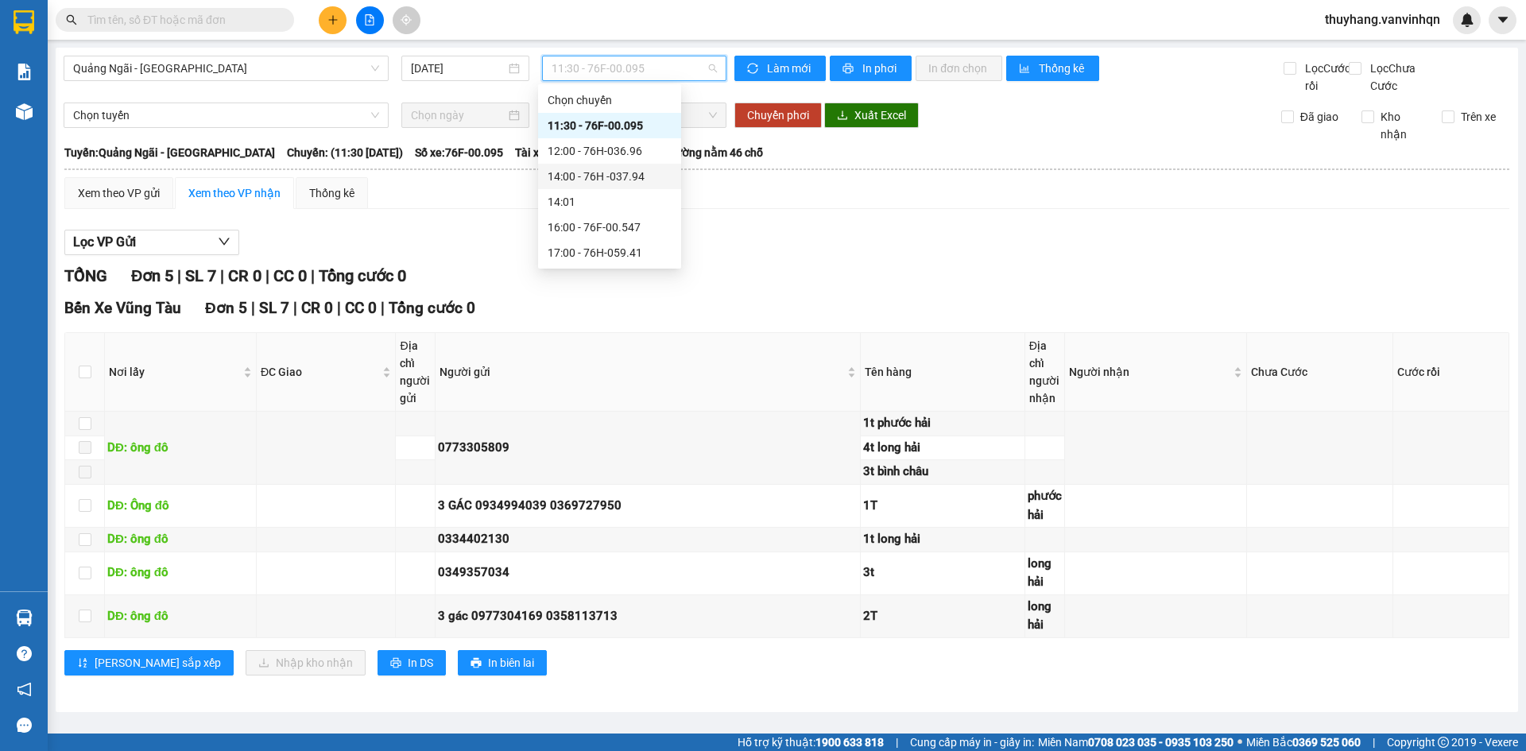
click at [654, 178] on div "14:00 - 76H -037.94" at bounding box center [610, 176] width 124 height 17
